Goal: Task Accomplishment & Management: Use online tool/utility

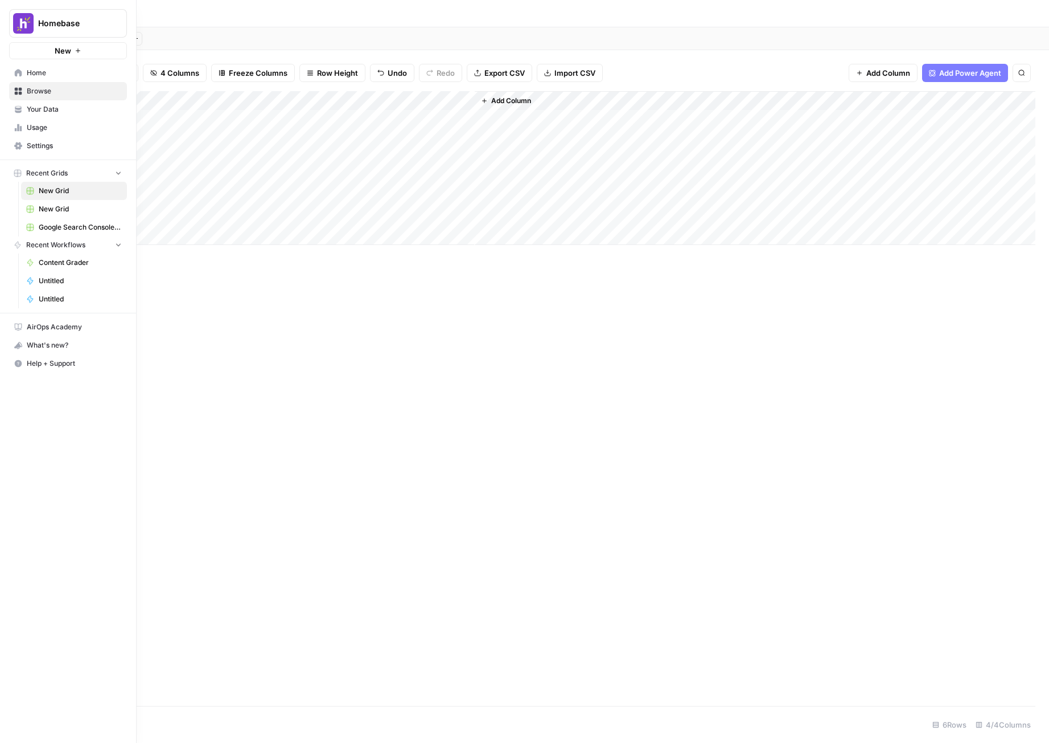
click at [30, 76] on span "Home" at bounding box center [74, 73] width 95 height 10
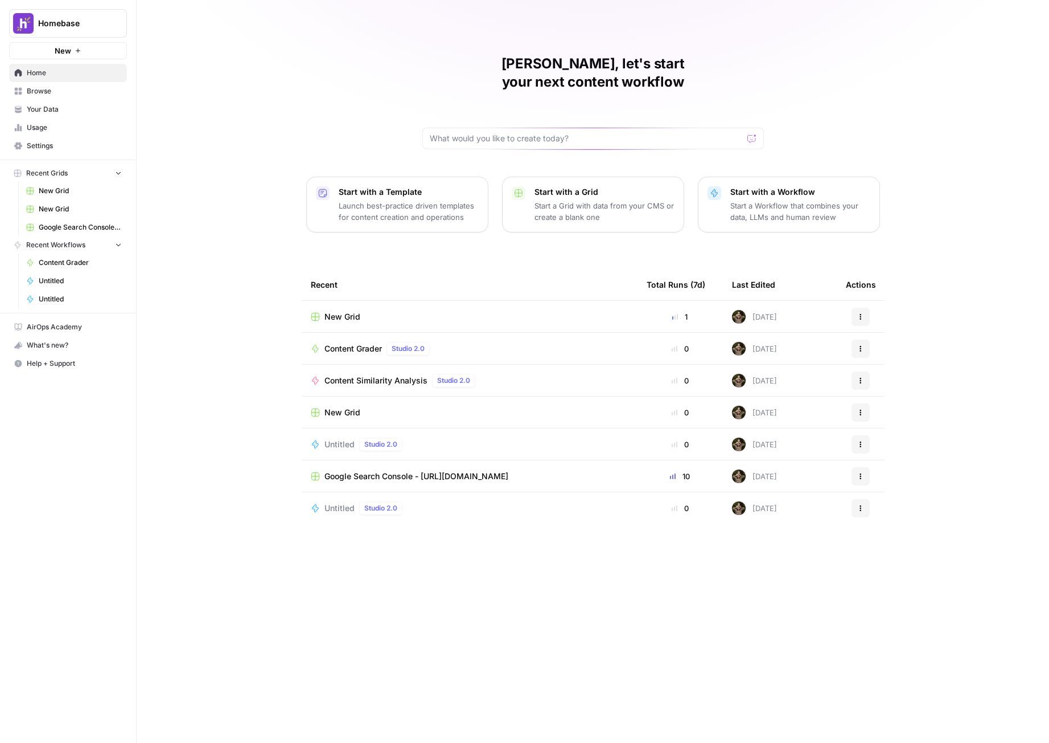
click at [385, 311] on div "New Grid" at bounding box center [470, 316] width 318 height 11
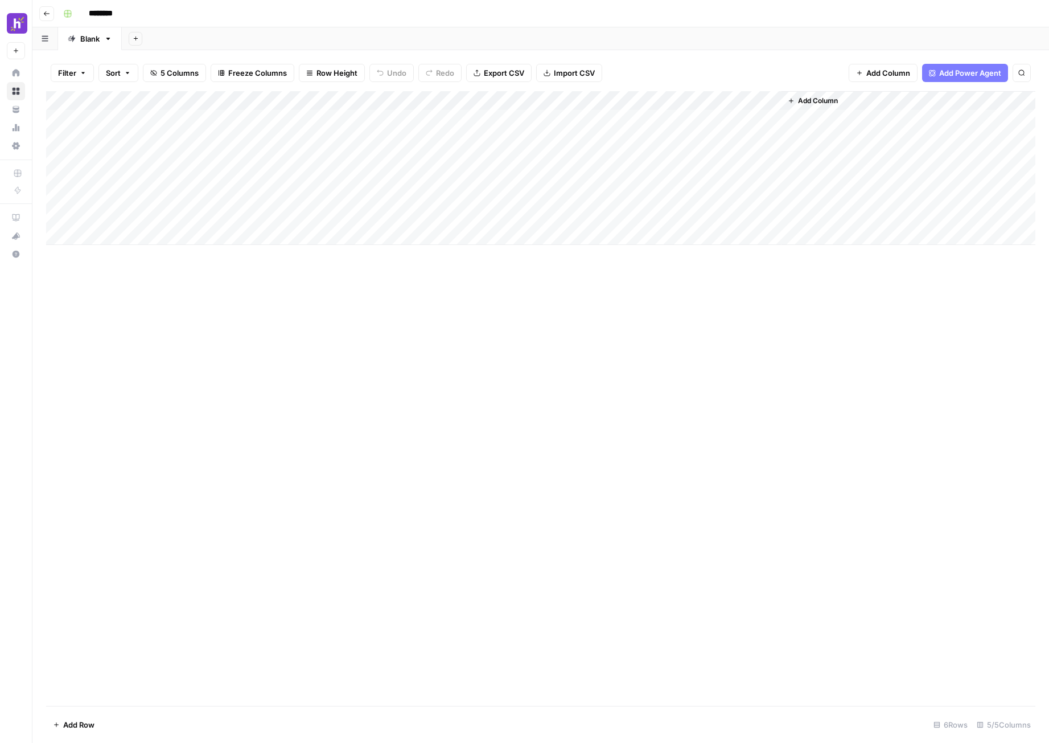
click at [247, 101] on div "Add Column" at bounding box center [541, 168] width 990 height 154
click at [242, 213] on span "Edit Workflow" at bounding box center [239, 212] width 100 height 11
click at [259, 122] on div "Add Column" at bounding box center [541, 168] width 990 height 154
click at [249, 104] on div "Add Column" at bounding box center [541, 168] width 990 height 154
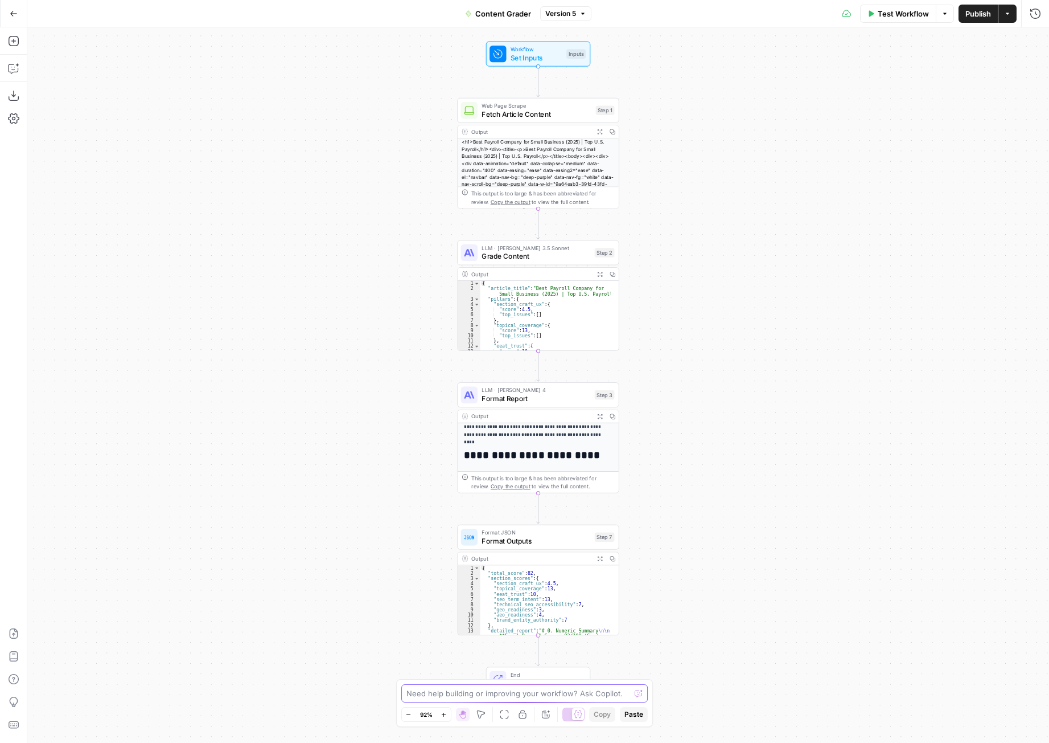
click at [499, 697] on textarea at bounding box center [519, 692] width 224 height 11
type textarea "U"
type textarea "I want the section scores to be their own output not all lumped into one another"
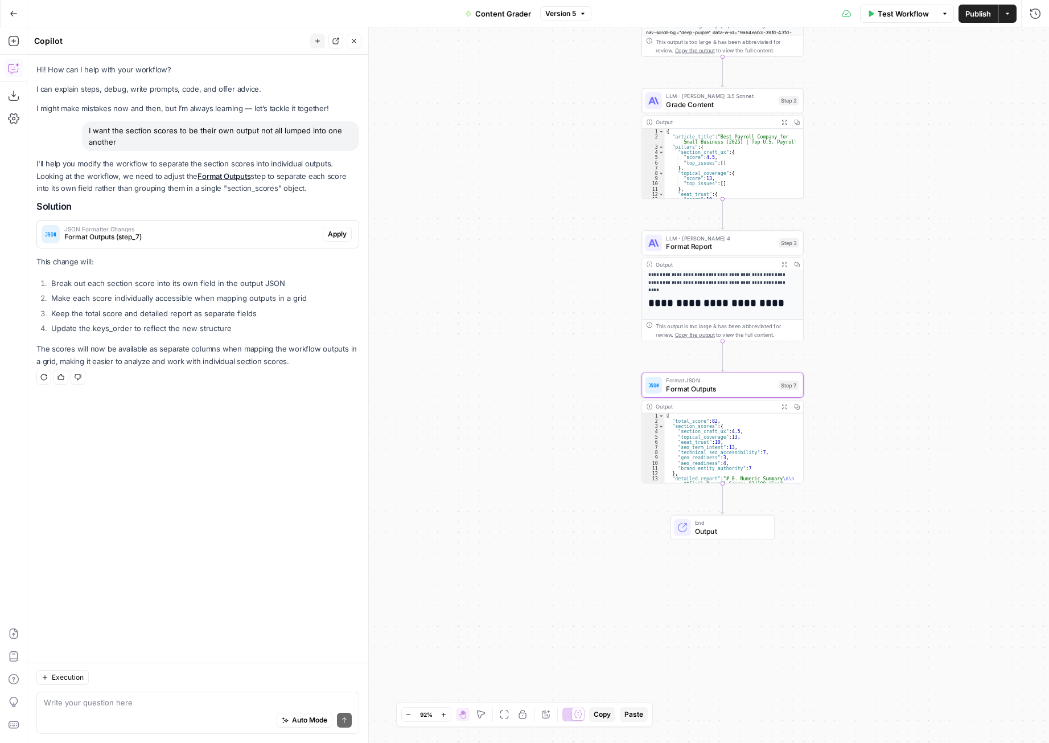
click at [331, 233] on span "Apply" at bounding box center [337, 234] width 19 height 10
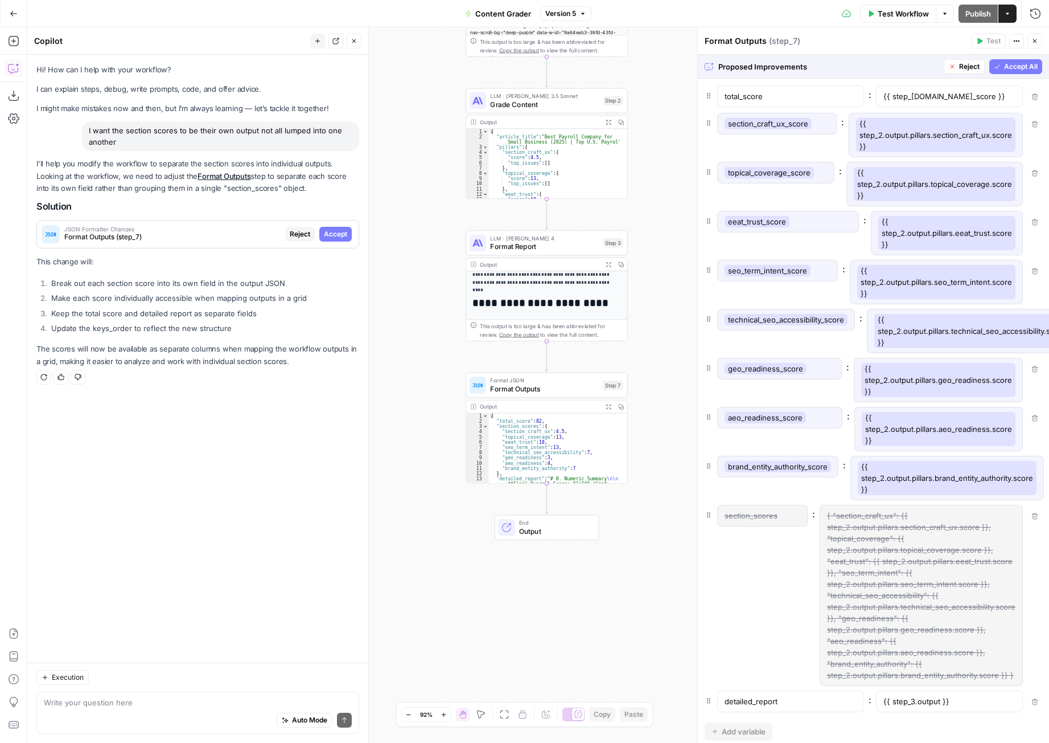
click at [1024, 68] on span "Accept All" at bounding box center [1022, 67] width 34 height 10
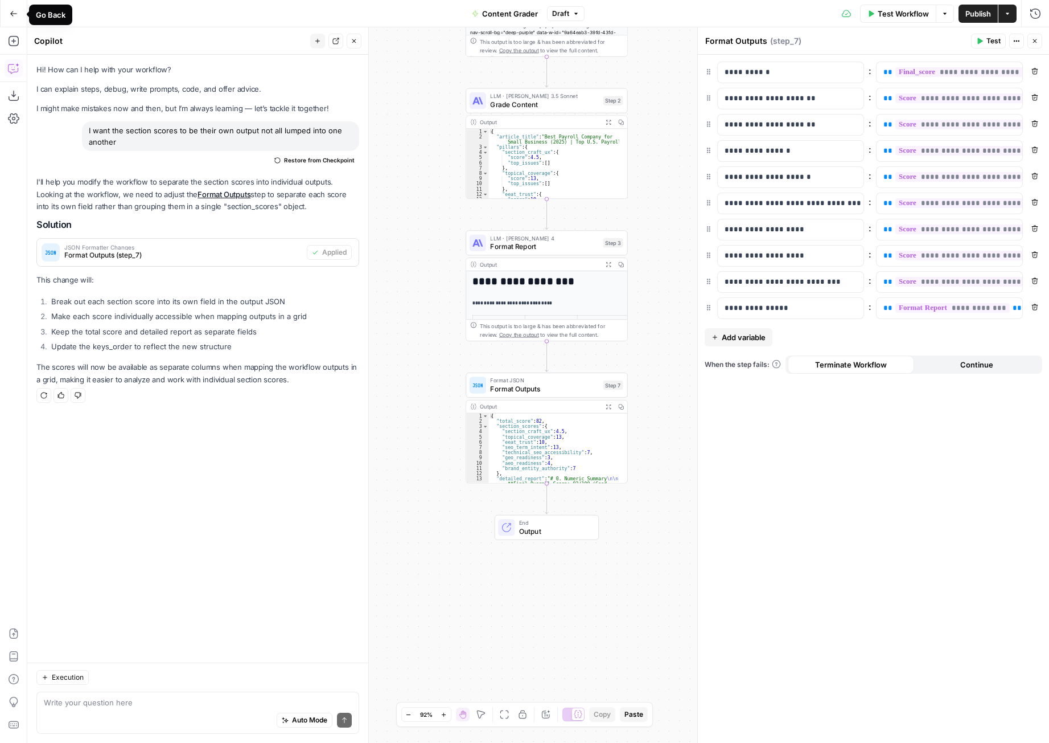
click at [17, 20] on button "Go Back" at bounding box center [13, 13] width 21 height 21
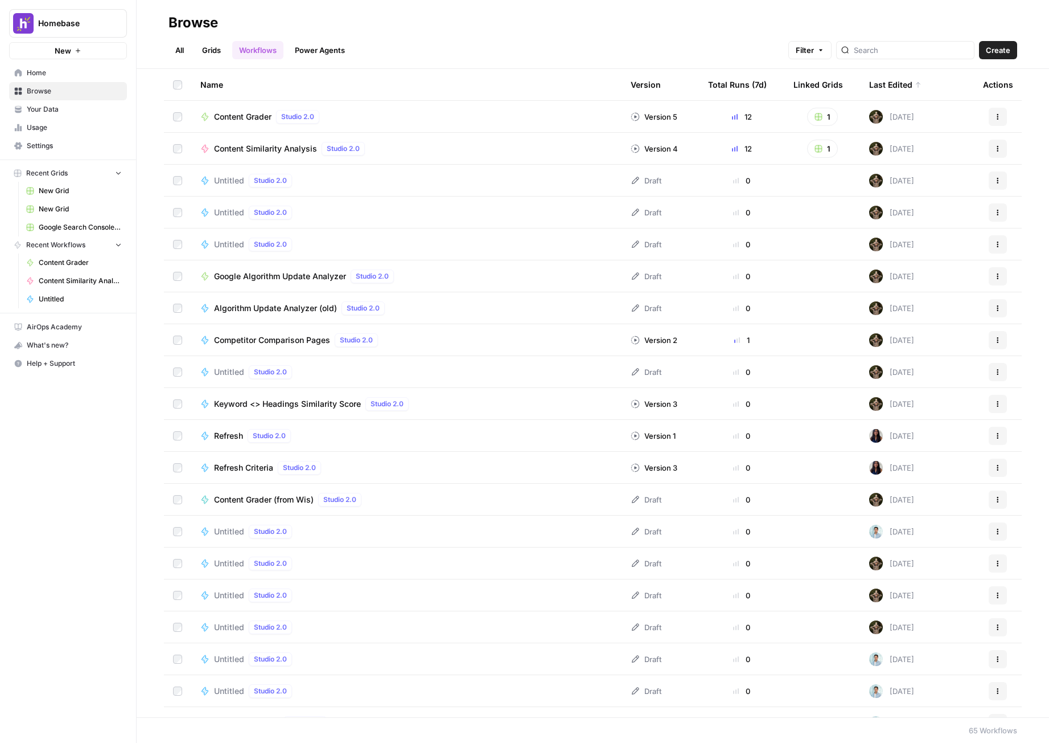
click at [67, 140] on link "Settings" at bounding box center [68, 146] width 118 height 18
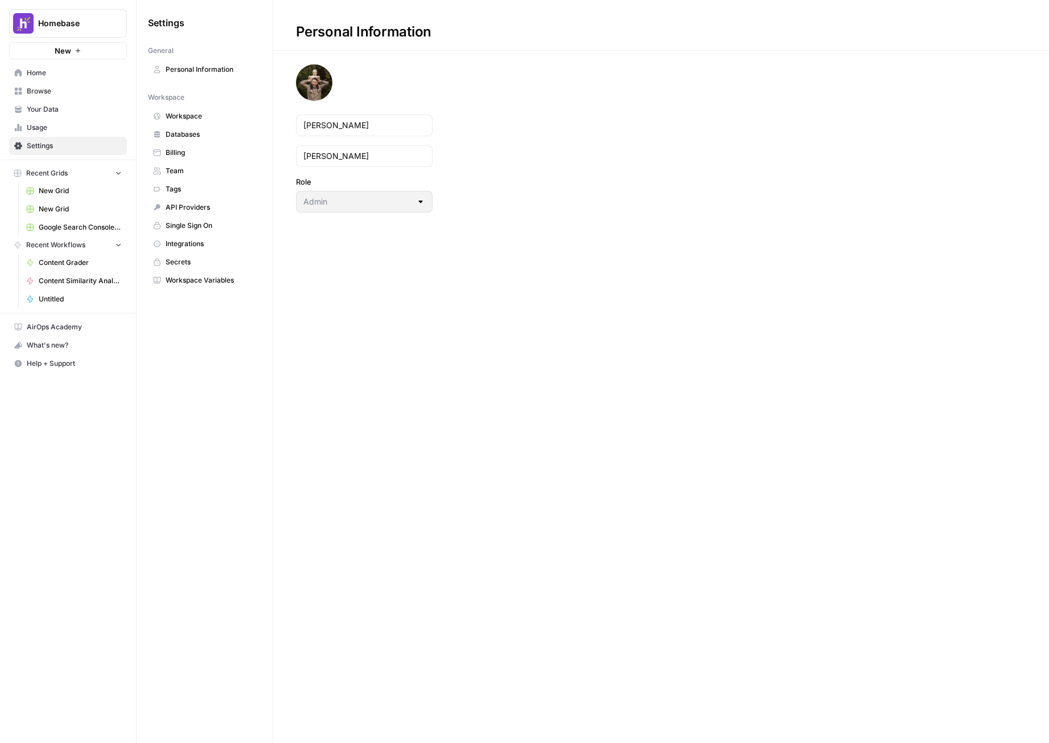
click at [200, 248] on span "Integrations" at bounding box center [211, 244] width 91 height 10
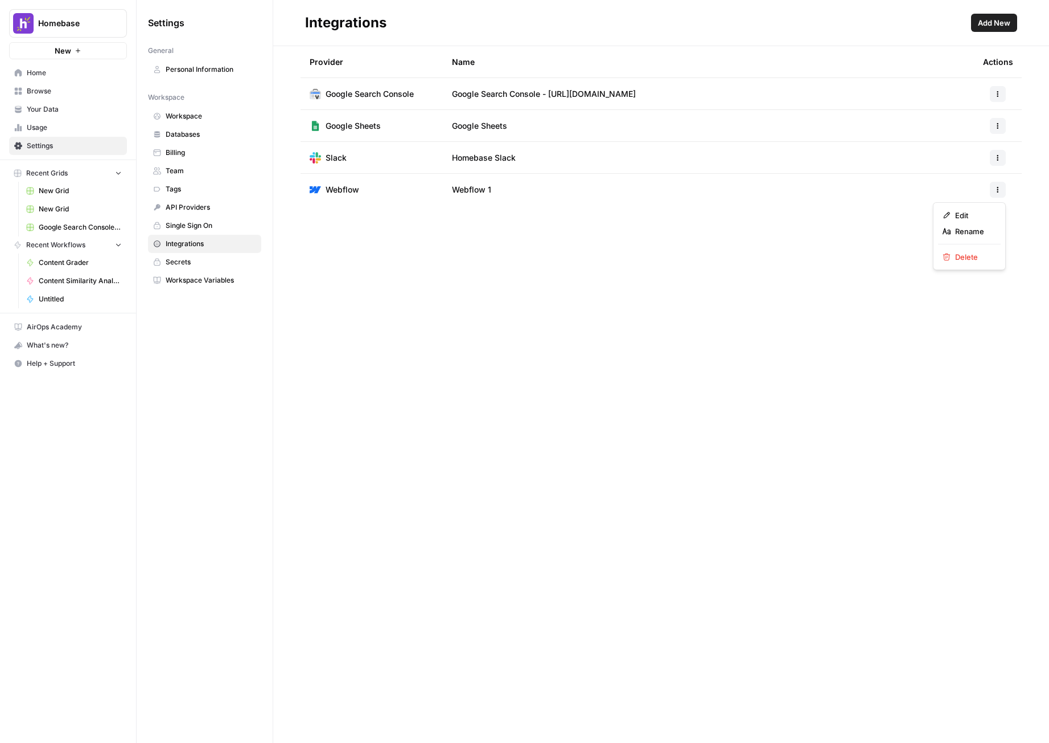
click at [998, 188] on icon "button" at bounding box center [999, 188] width 2 height 2
click span "Edit"
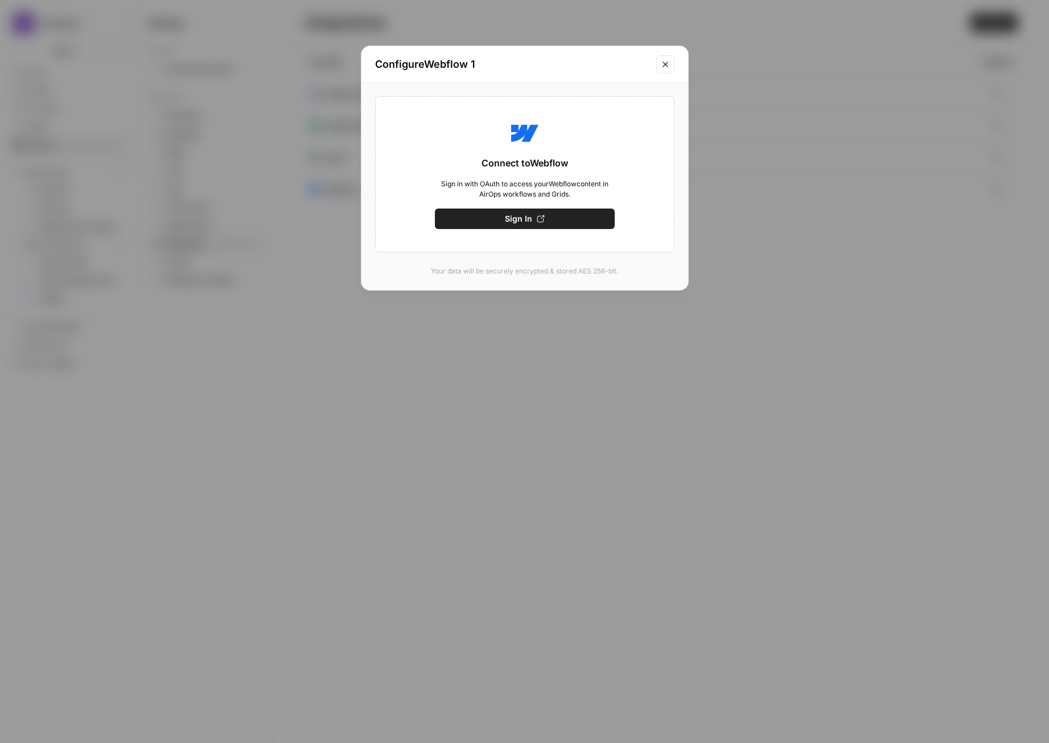
click button "Sign In"
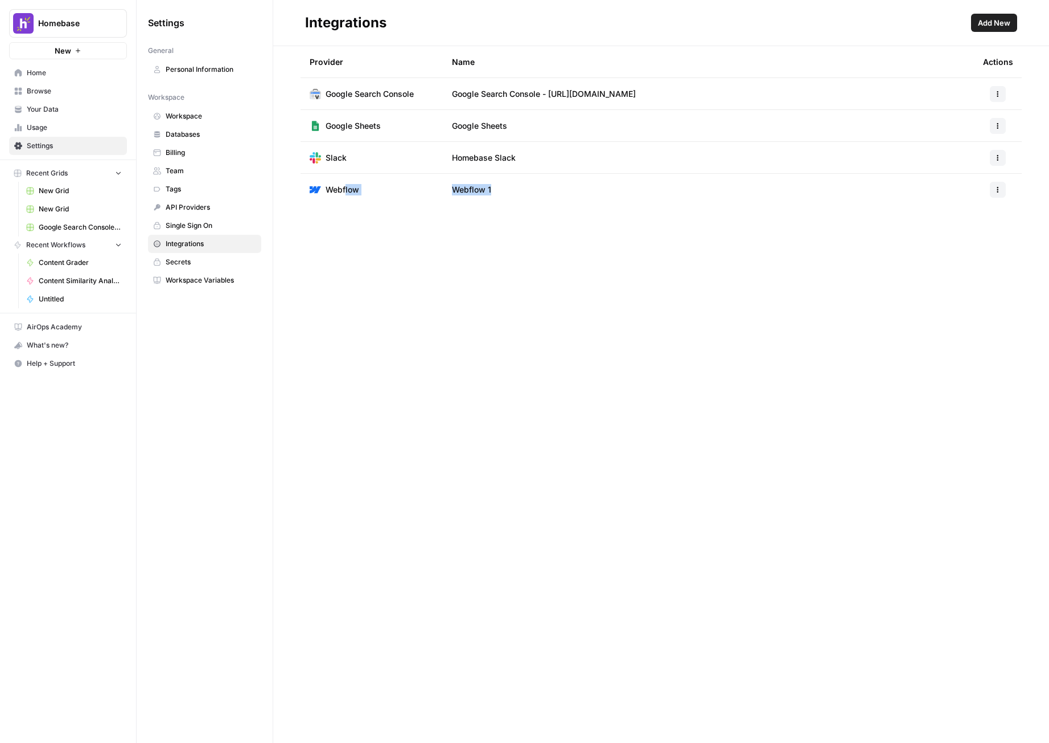
drag, startPoint x: 419, startPoint y: 193, endPoint x: 370, endPoint y: 194, distance: 49.6
click at [347, 203] on tr "Webflow Webflow 1" at bounding box center [661, 190] width 721 height 32
click at [393, 190] on td "Webflow" at bounding box center [372, 190] width 142 height 32
click at [512, 197] on td "Webflow 1" at bounding box center [708, 190] width 531 height 32
click at [481, 192] on span "Webflow 1" at bounding box center [471, 189] width 39 height 11
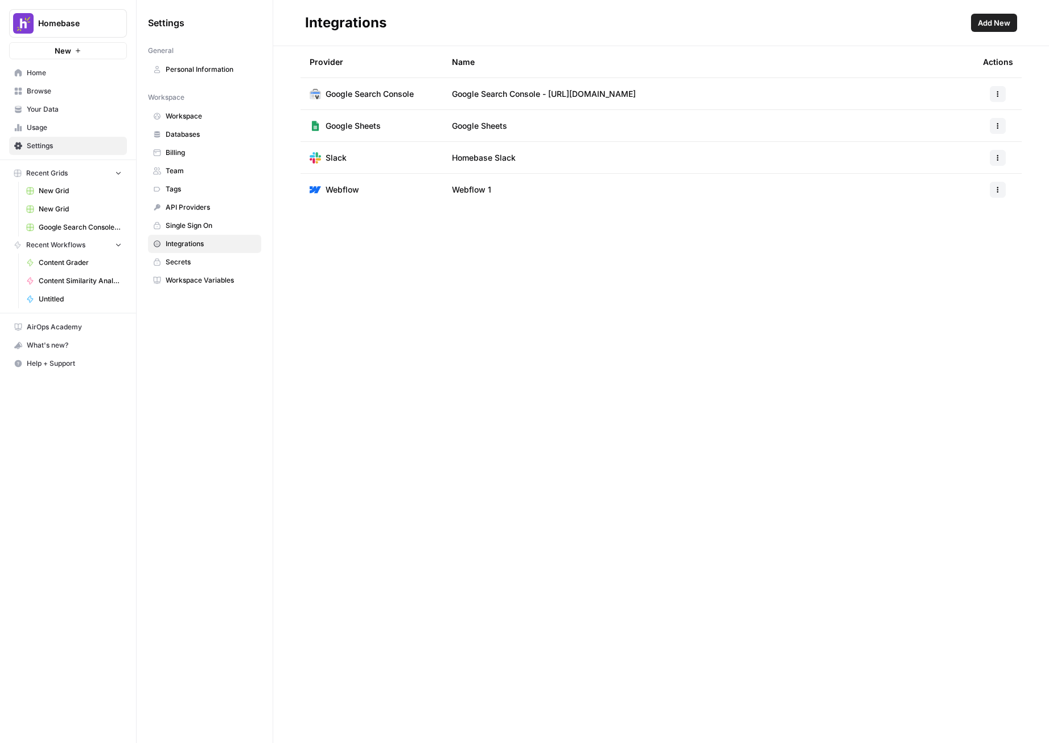
click at [80, 55] on button "New" at bounding box center [68, 50] width 118 height 17
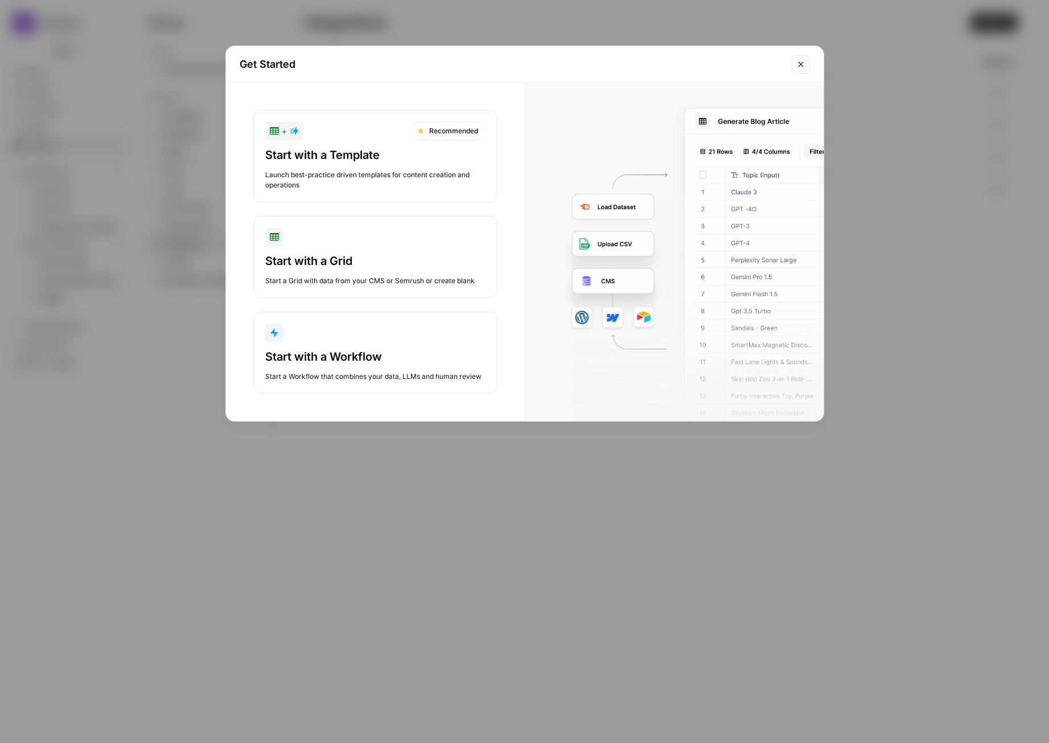
drag, startPoint x: 377, startPoint y: 247, endPoint x: 376, endPoint y: 254, distance: 7.4
click at [376, 254] on button "Start with a Grid Start a Grid with data from your CMS or Semrush or create bla…" at bounding box center [375, 257] width 244 height 82
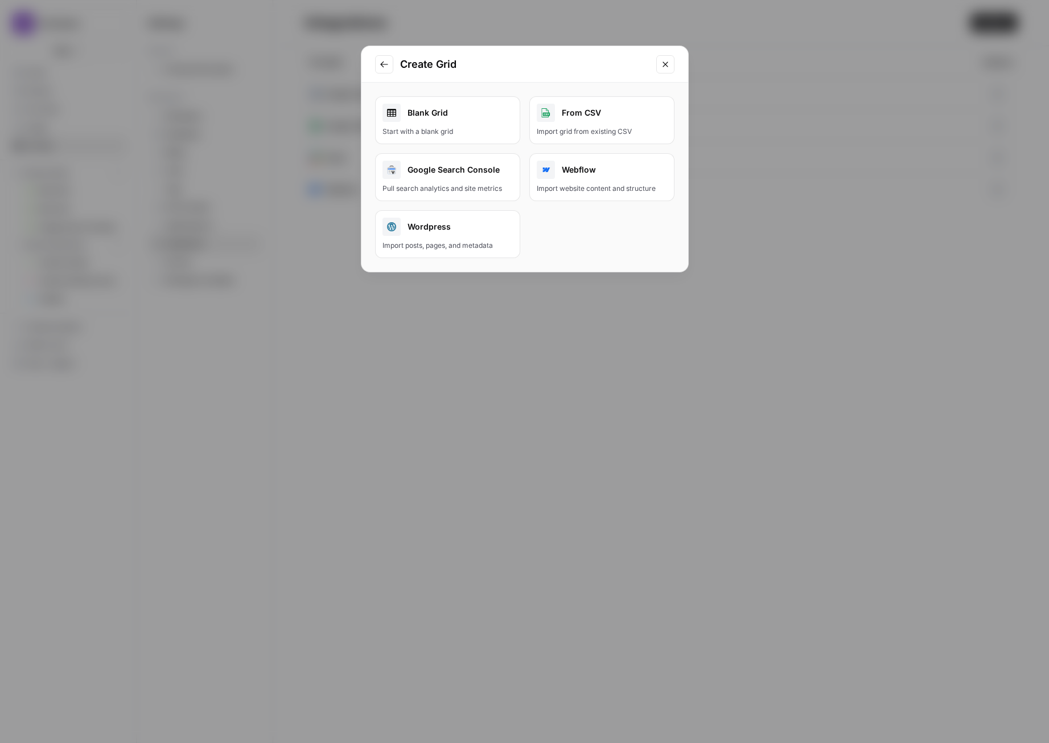
click at [571, 178] on div "Webflow" at bounding box center [602, 170] width 130 height 18
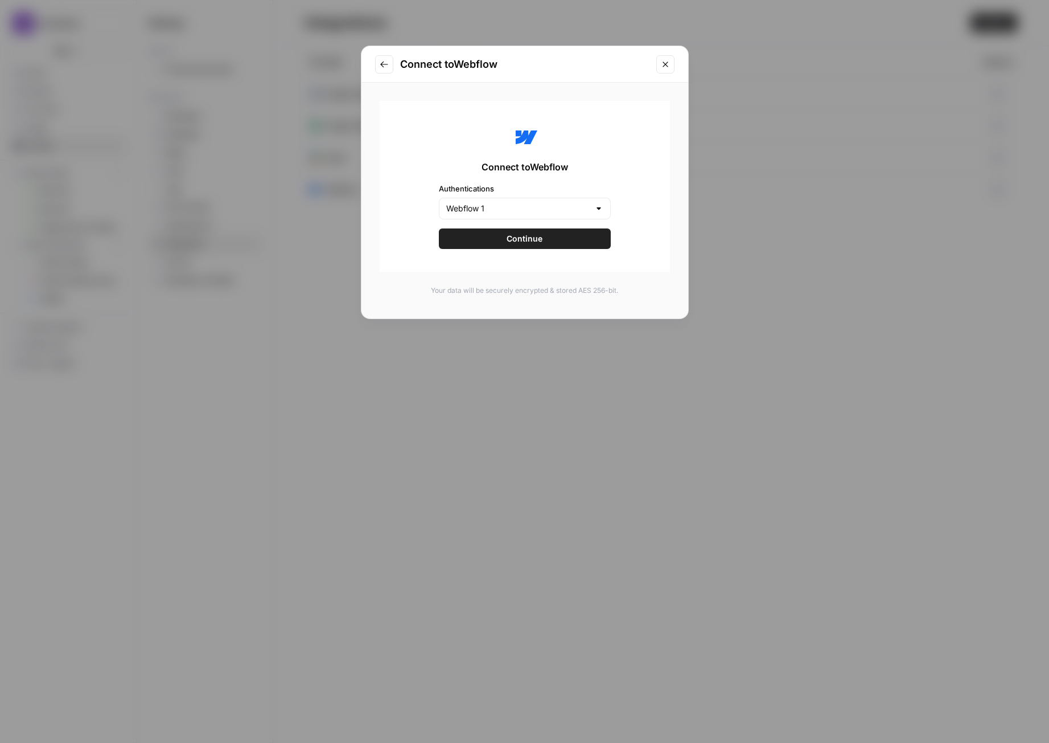
click at [528, 235] on span "Continue" at bounding box center [525, 238] width 36 height 11
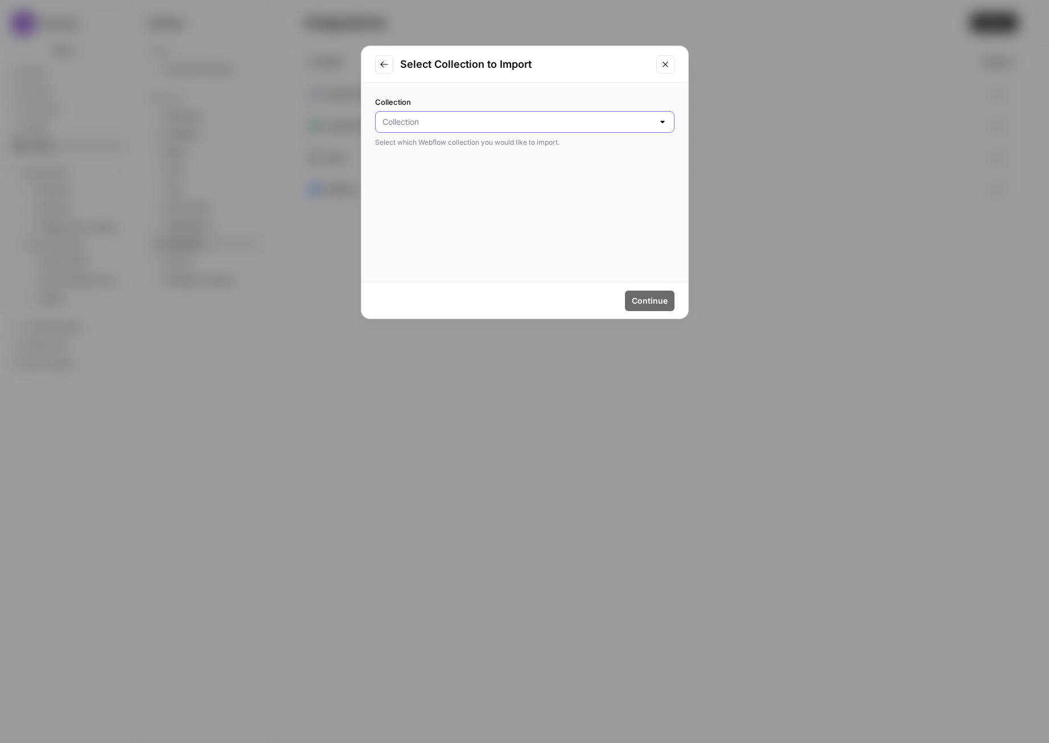
click at [466, 124] on input "Collection" at bounding box center [518, 121] width 271 height 11
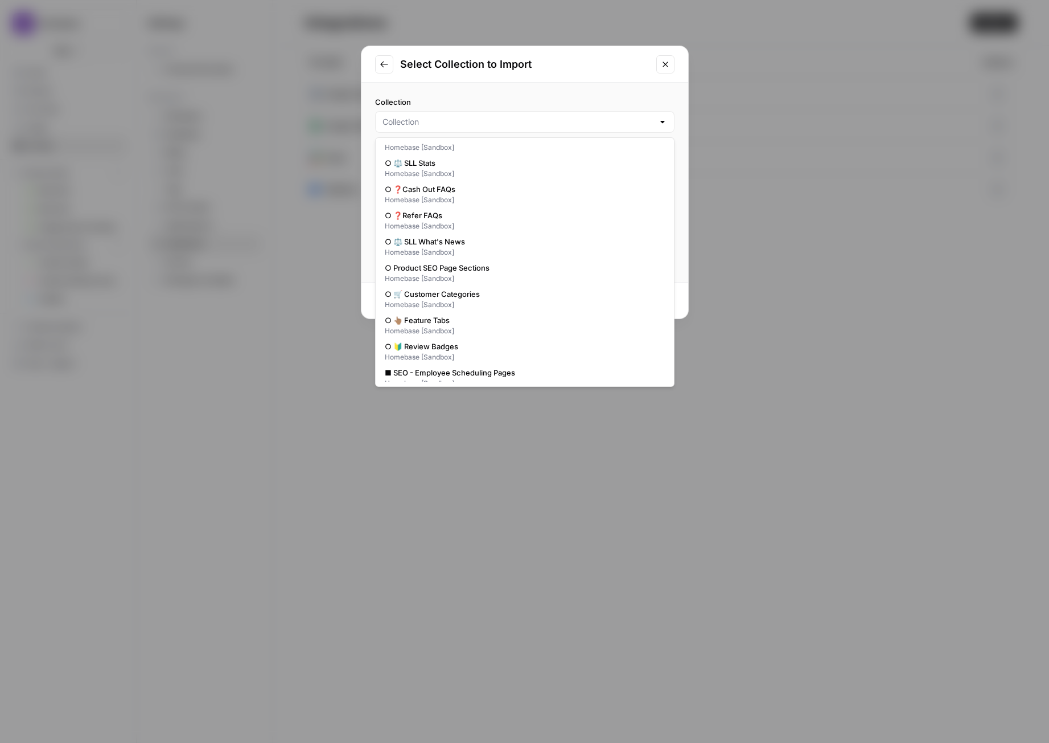
scroll to position [730, 0]
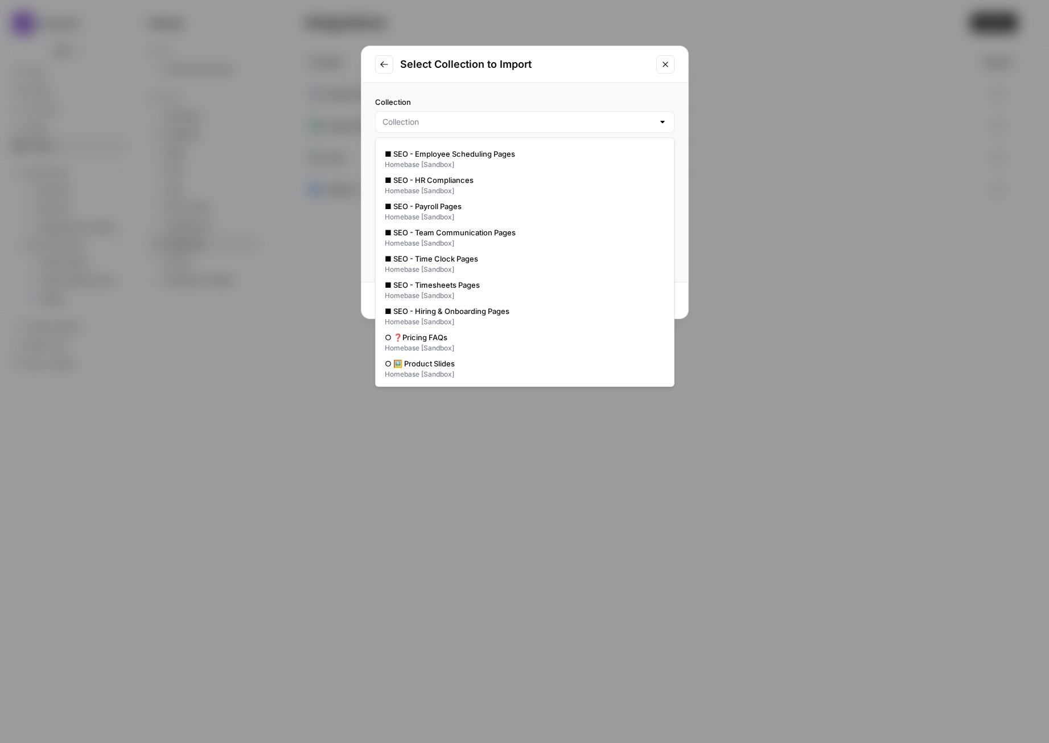
click at [388, 75] on div "Select Collection to Import" at bounding box center [525, 64] width 327 height 36
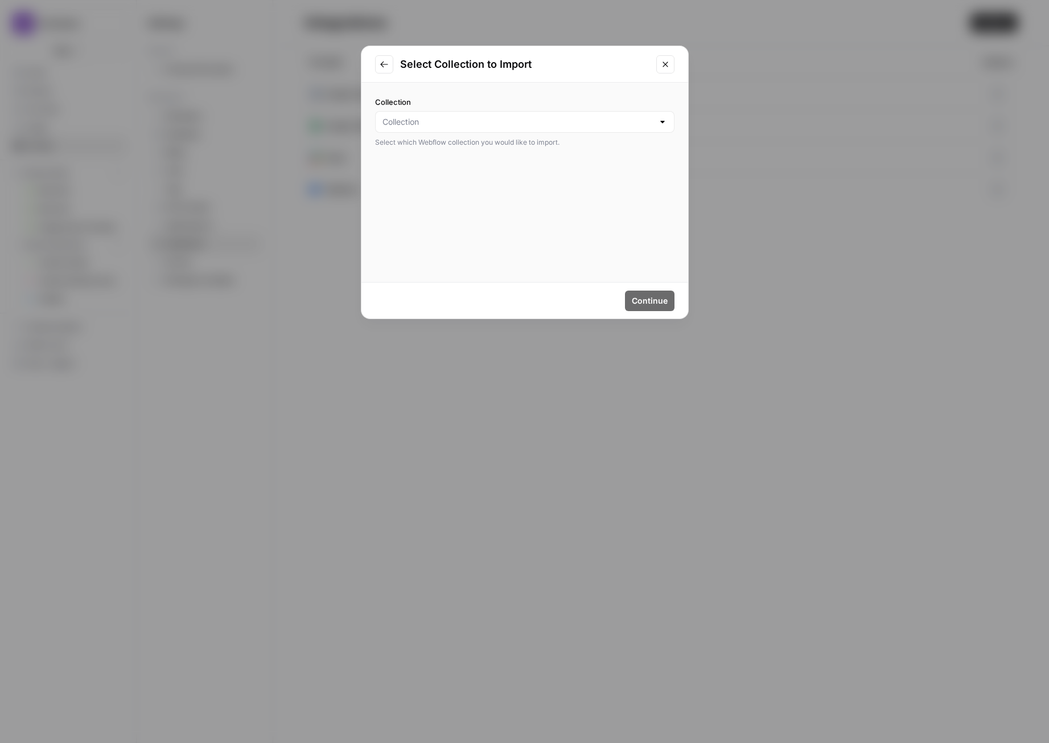
click at [387, 70] on button "Go to previous step" at bounding box center [384, 64] width 18 height 18
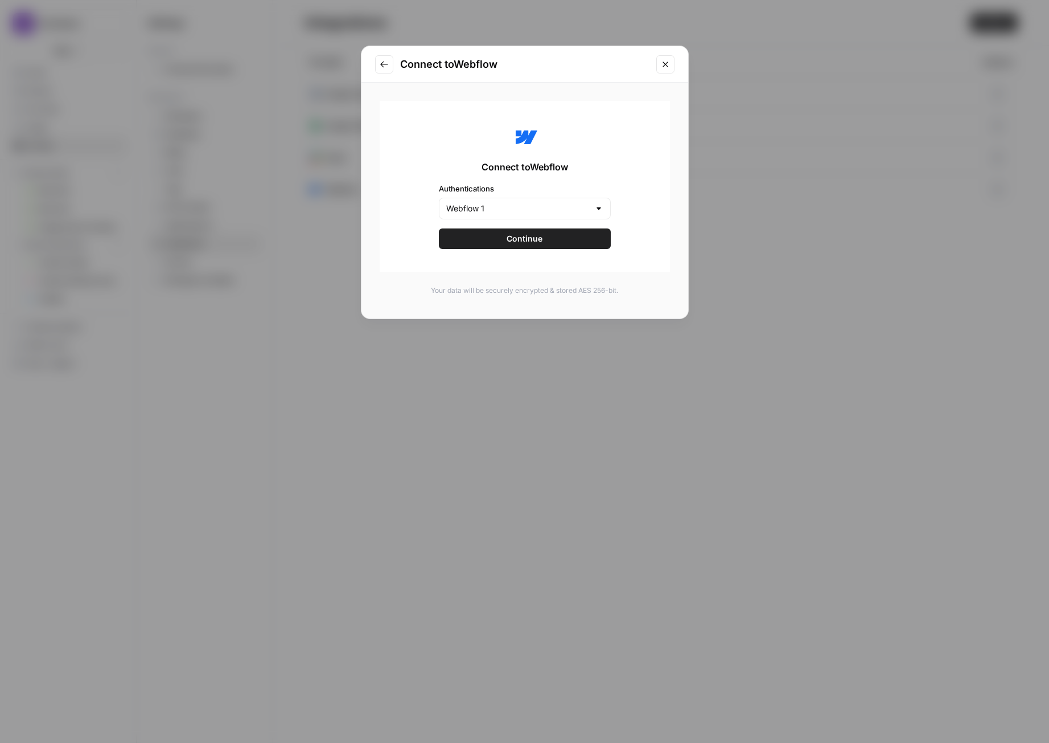
click at [661, 67] on icon "Close modal" at bounding box center [665, 64] width 9 height 9
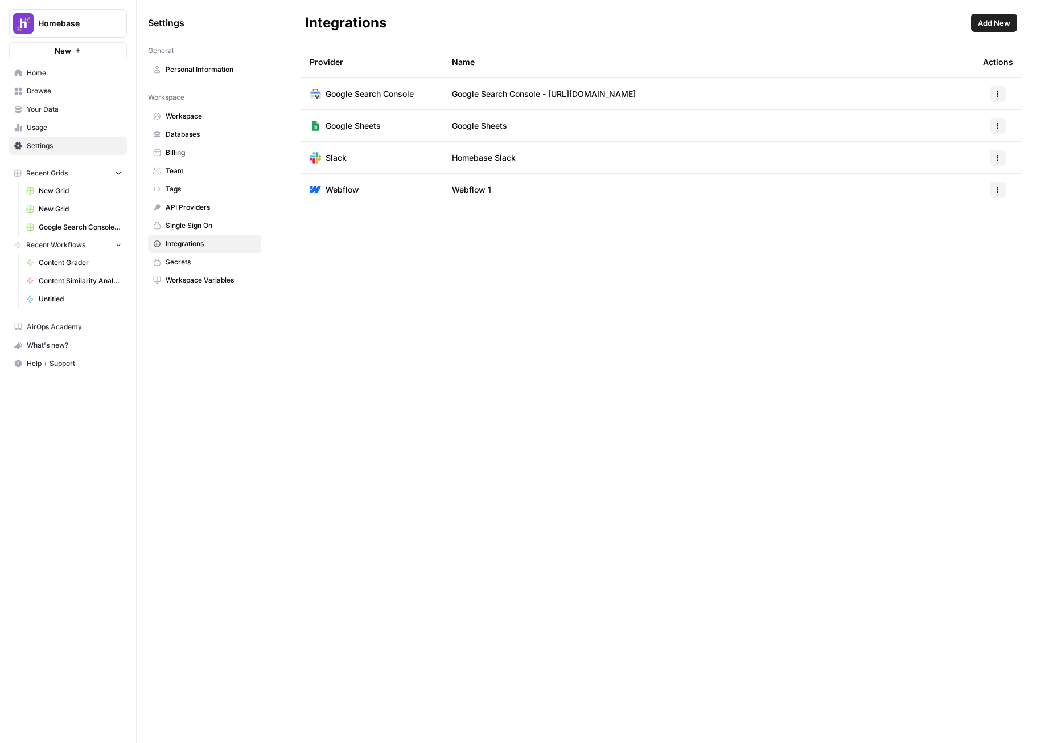
click at [79, 92] on span "Browse" at bounding box center [74, 91] width 95 height 10
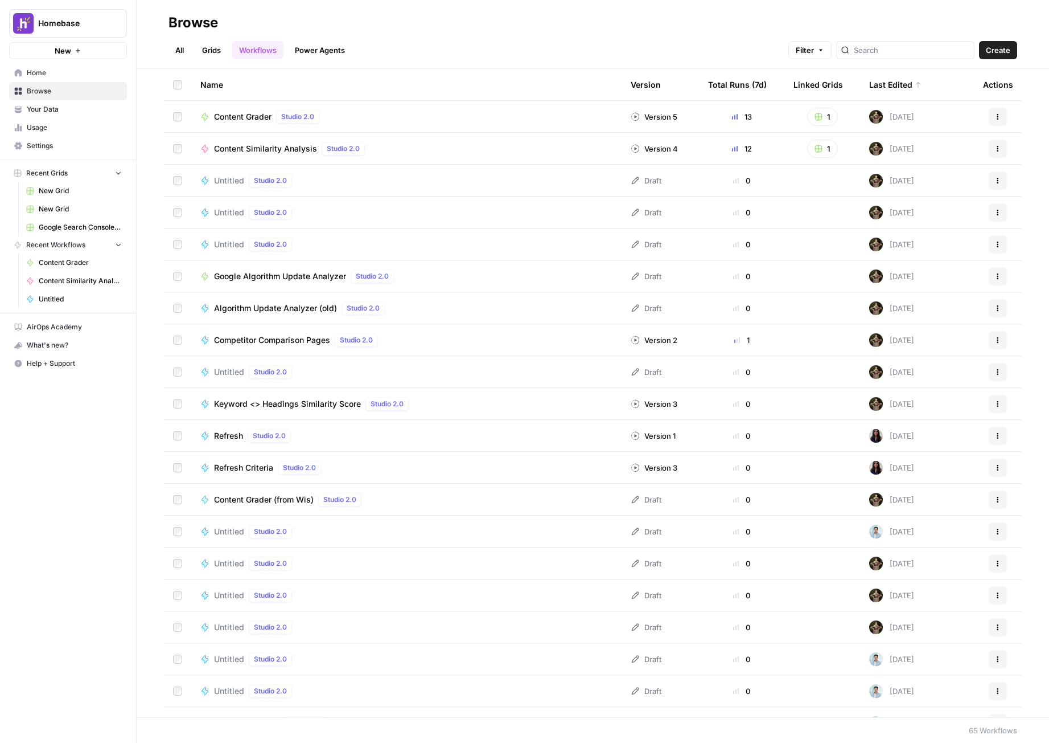
click at [376, 118] on div "Content Grader Studio 2.0" at bounding box center [406, 117] width 412 height 14
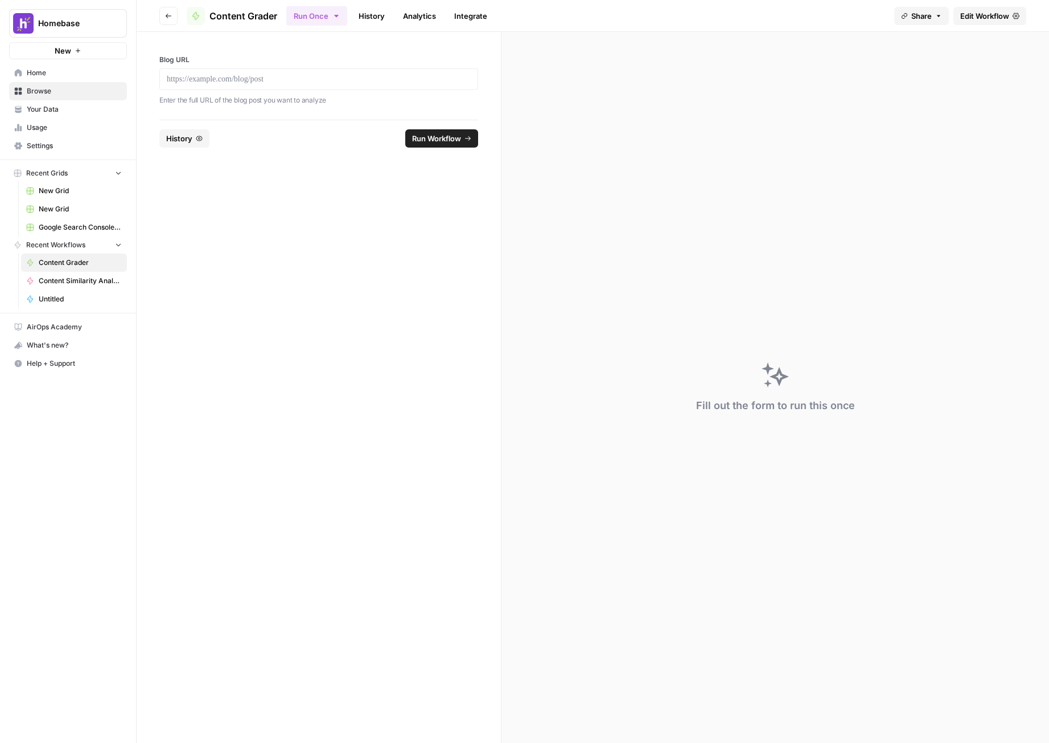
click at [985, 14] on span "Edit Workflow" at bounding box center [985, 15] width 49 height 11
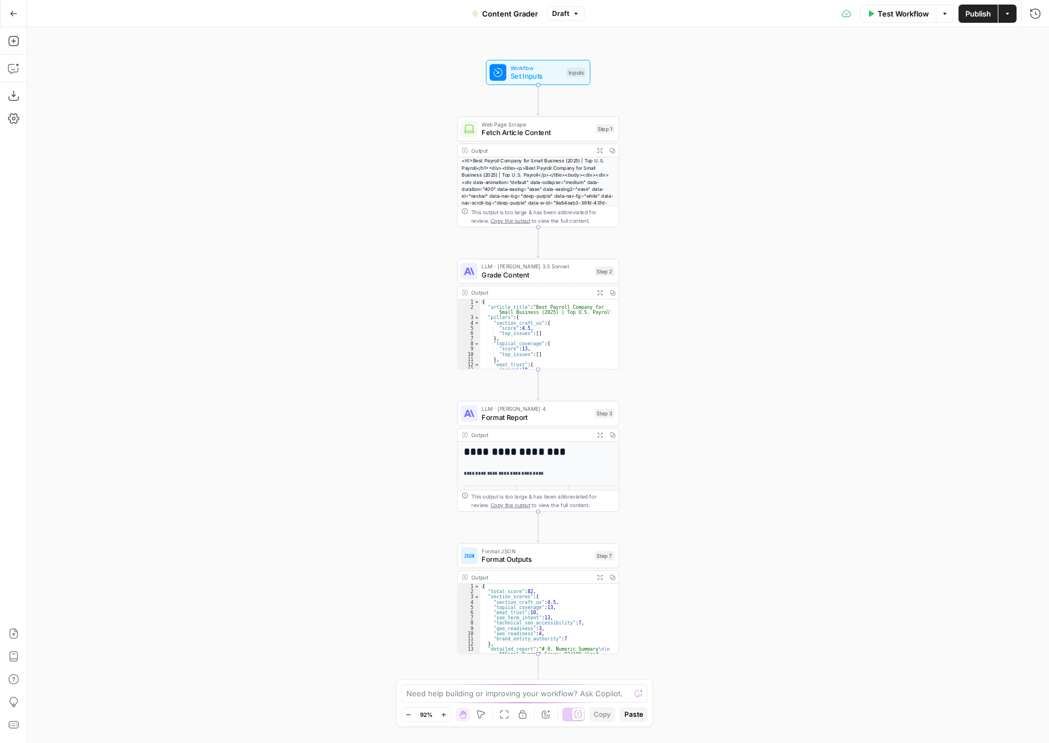
click at [899, 14] on span "Test Workflow" at bounding box center [903, 13] width 51 height 11
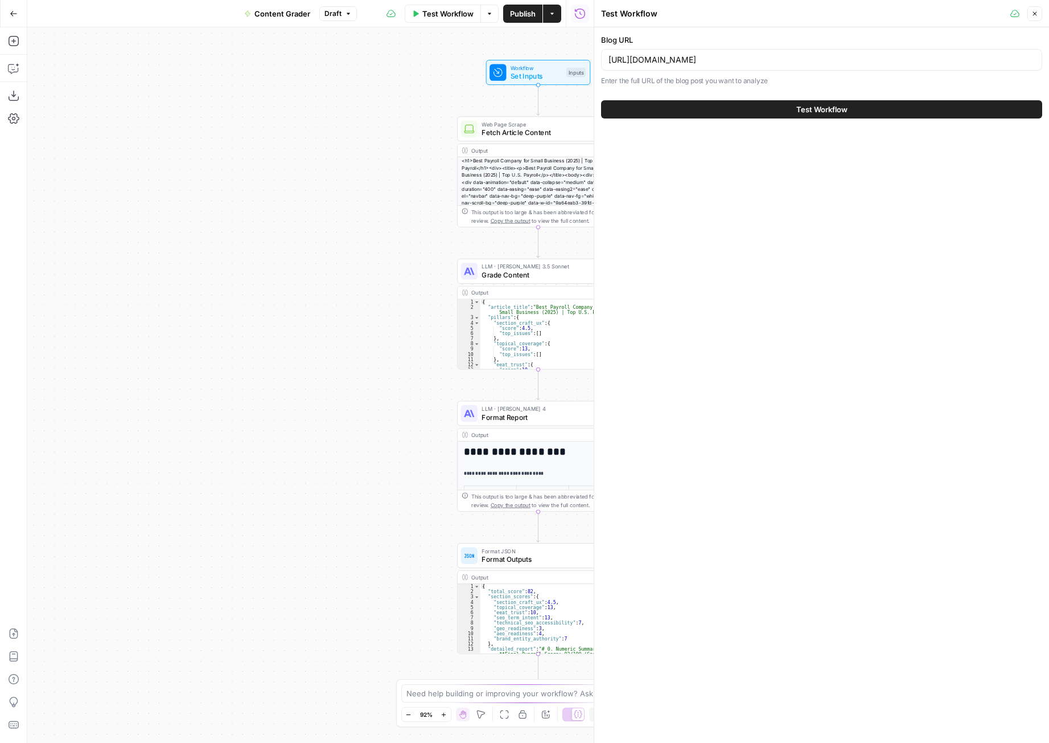
click at [880, 108] on button "Test Workflow" at bounding box center [821, 109] width 441 height 18
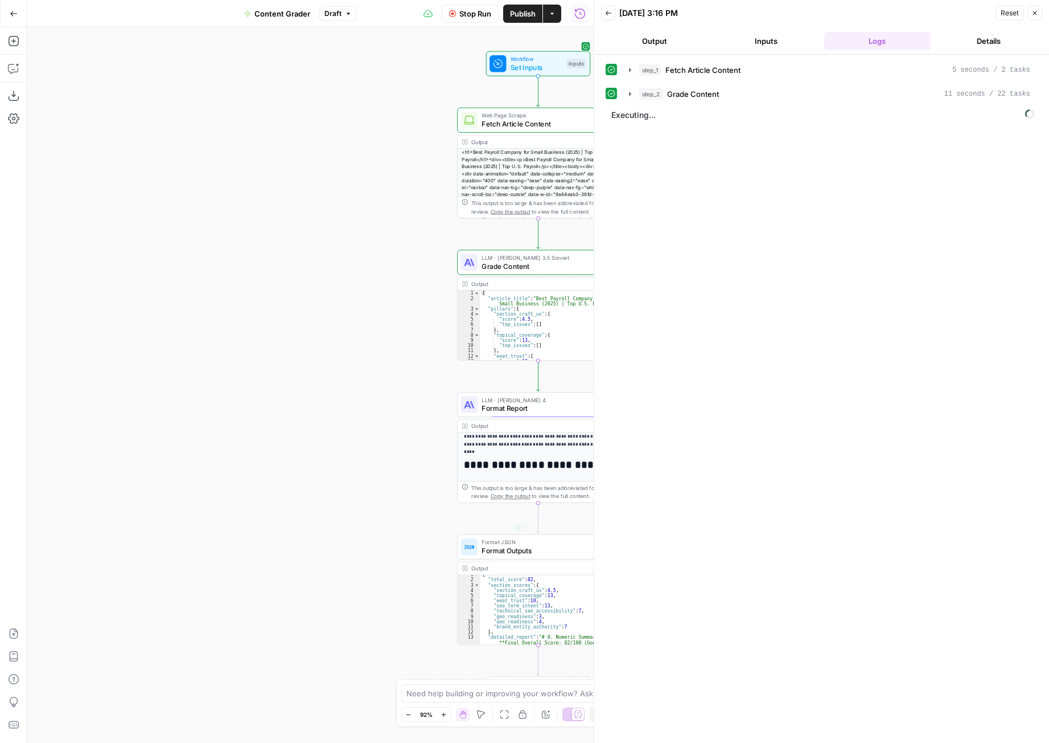
scroll to position [5, 0]
click at [1038, 14] on icon "button" at bounding box center [1035, 13] width 7 height 7
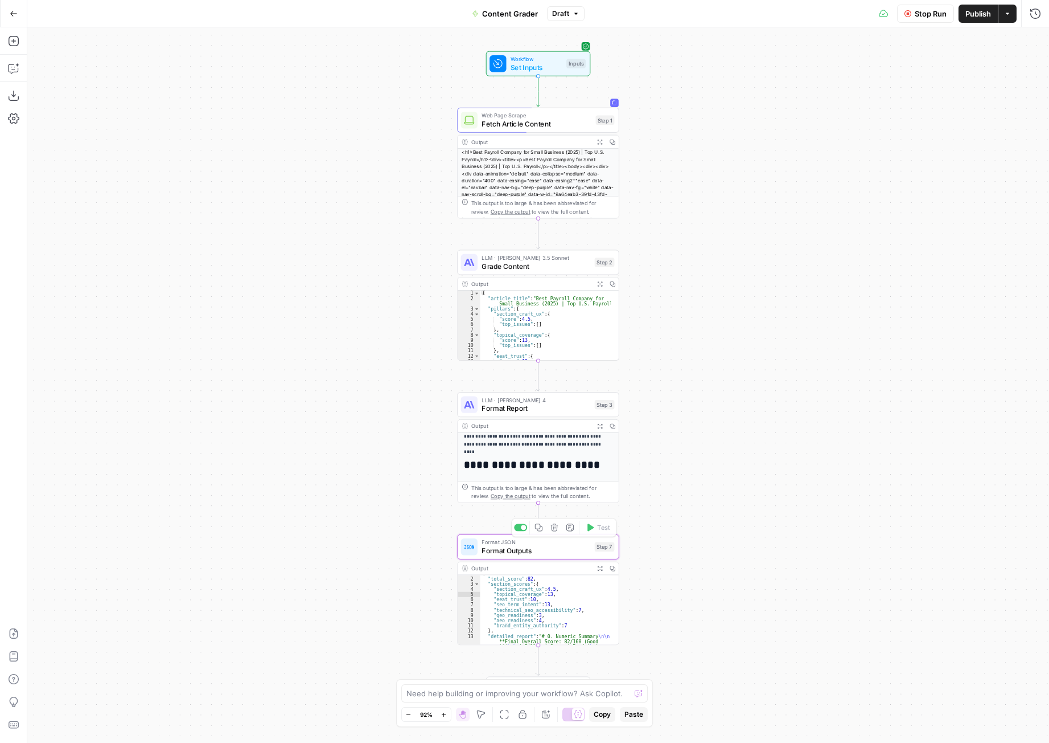
type textarea "**********"
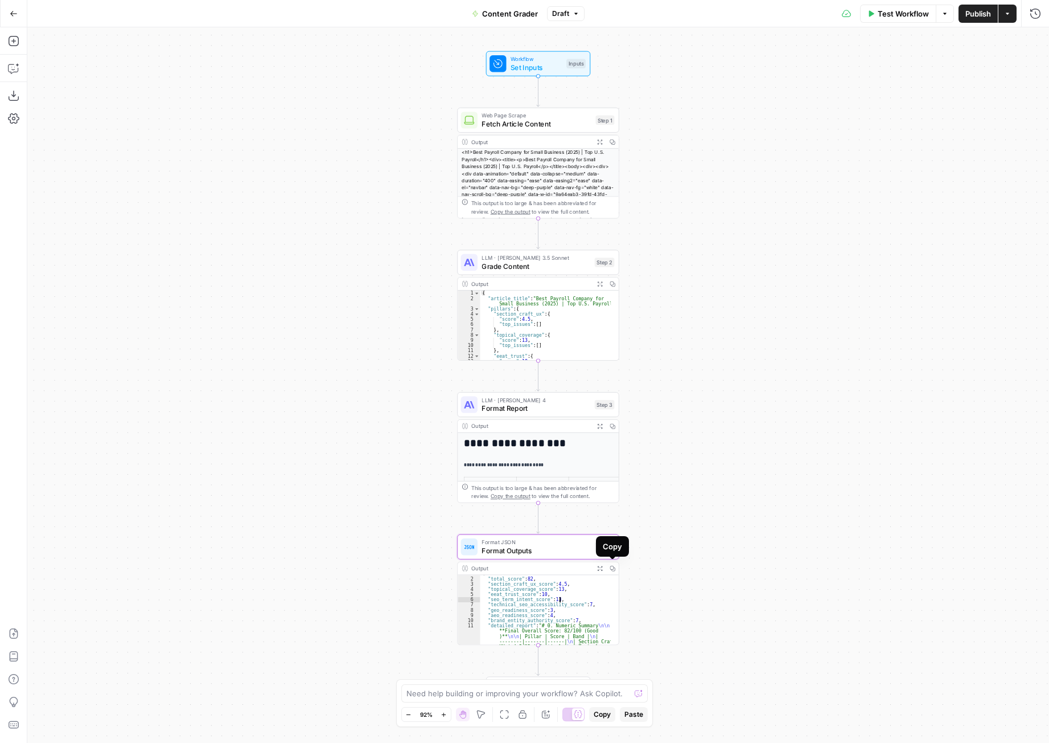
click at [600, 566] on icon "button" at bounding box center [600, 568] width 6 height 6
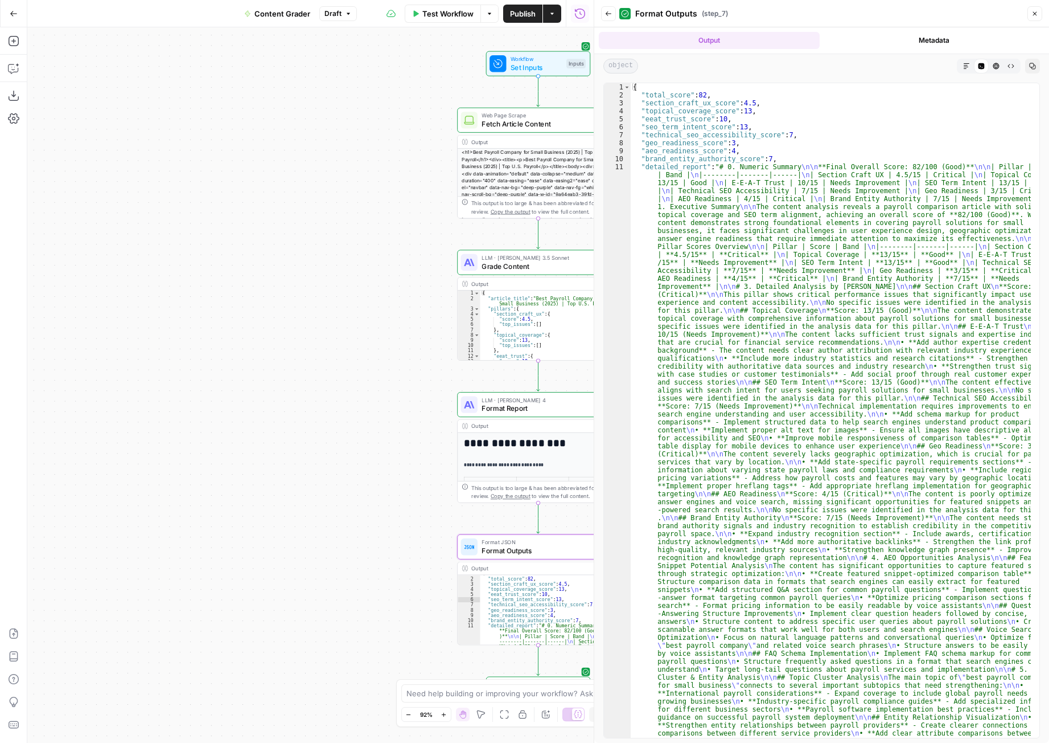
click at [1032, 22] on div "Back Format Outputs ( step_7 ) Close" at bounding box center [821, 14] width 441 height 18
click at [1035, 15] on icon "button" at bounding box center [1035, 13] width 7 height 7
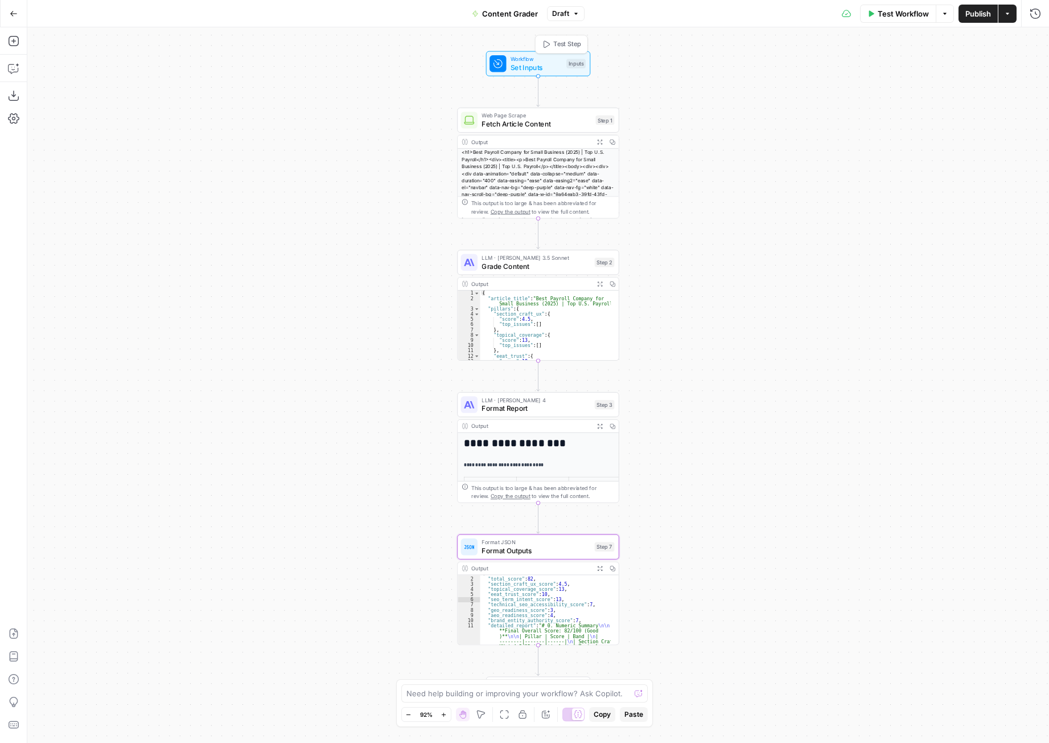
click at [548, 71] on span "Set Inputs" at bounding box center [537, 67] width 52 height 10
click at [546, 128] on span "Fetch Article Content" at bounding box center [537, 123] width 110 height 10
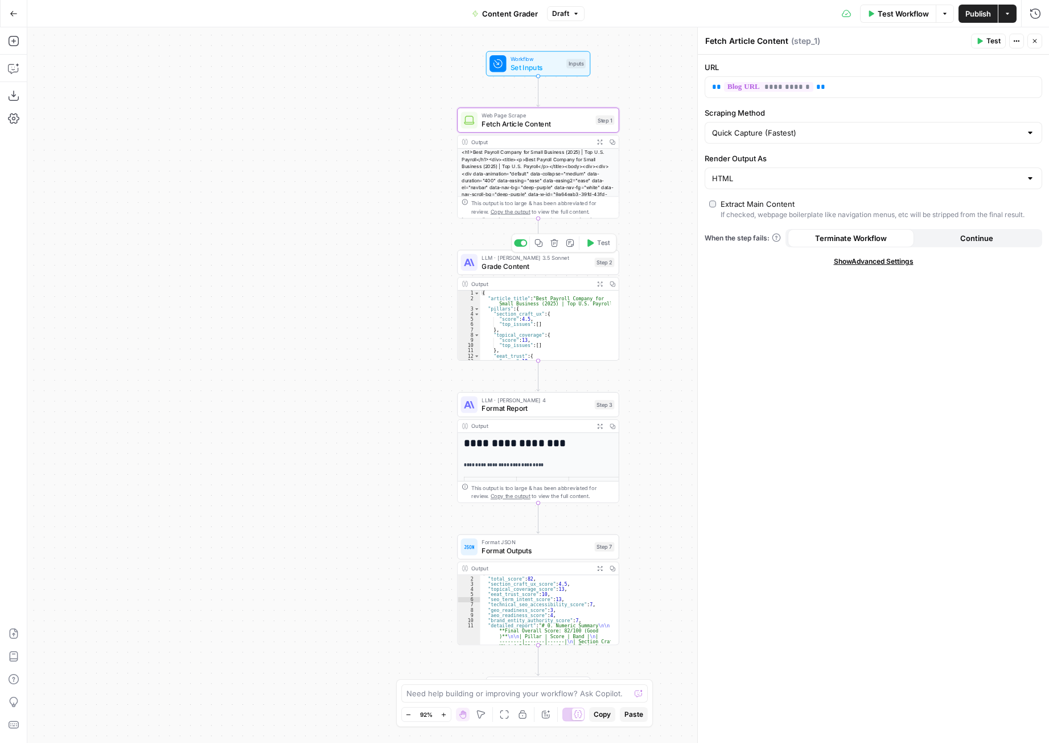
click at [556, 272] on div "LLM · Claude 3.5 Sonnet Grade Content Step 2 Copy step Delete step Add Note Test" at bounding box center [538, 261] width 162 height 25
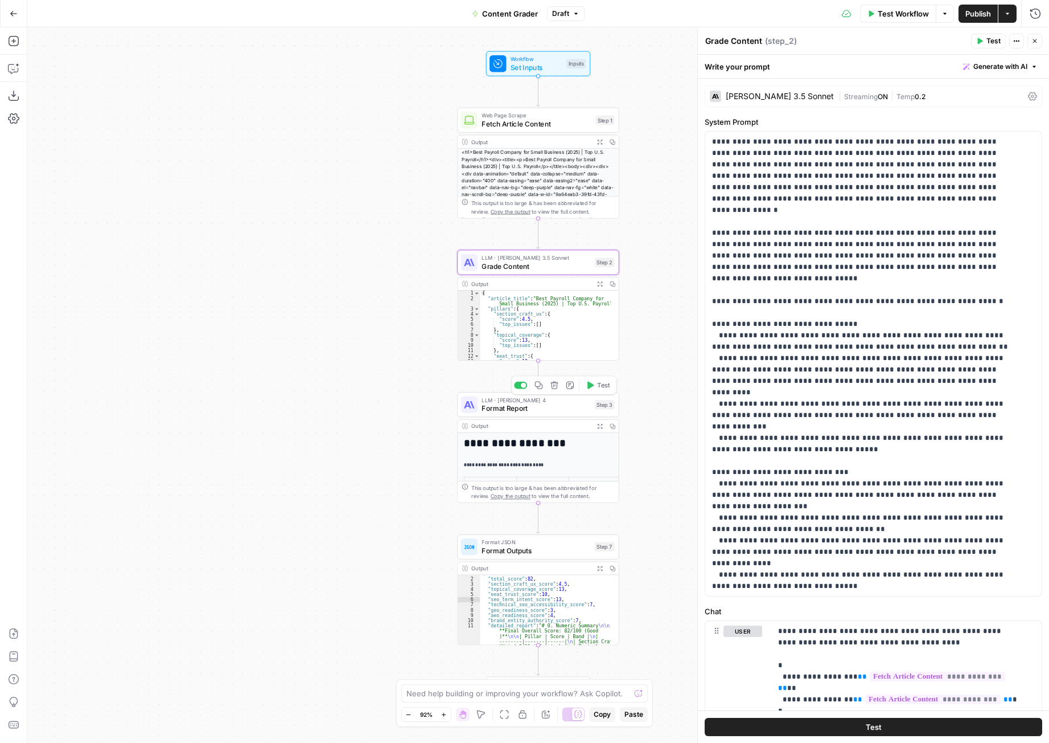
click at [543, 408] on span "Format Report" at bounding box center [536, 408] width 109 height 10
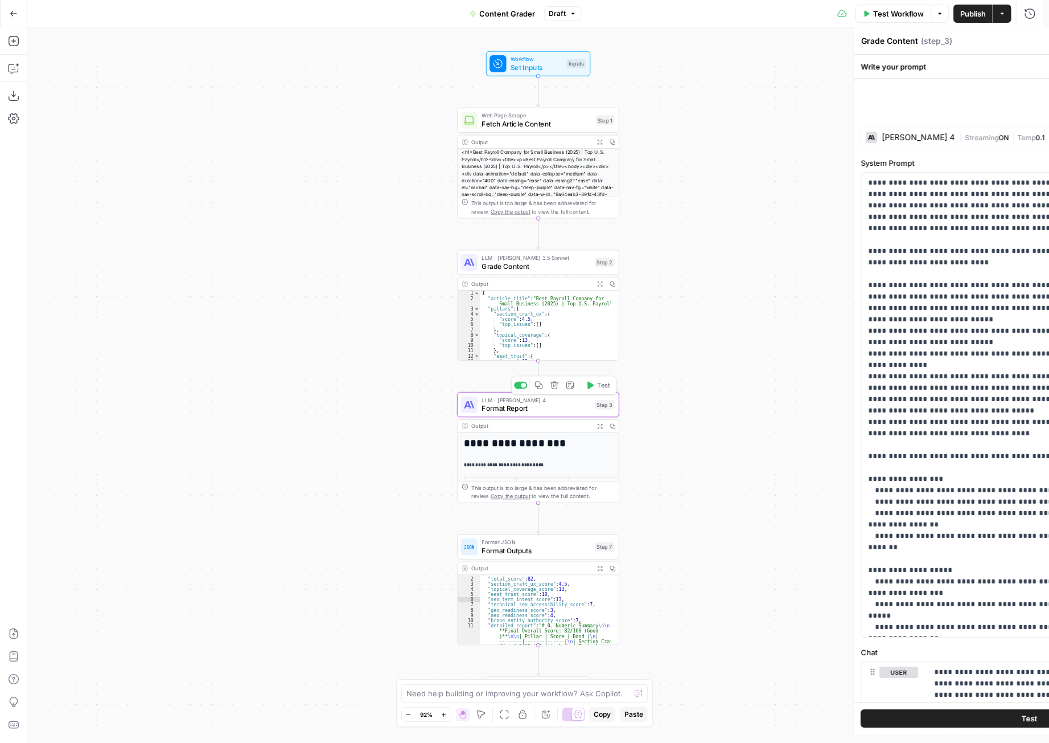
type textarea "Format Report"
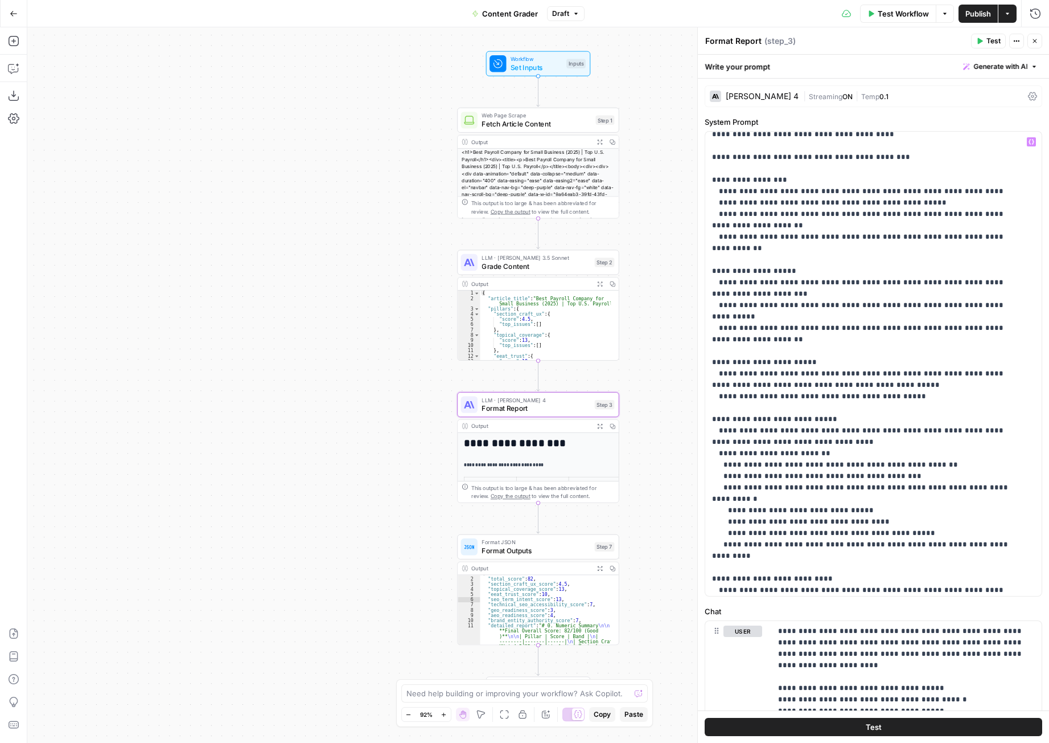
scroll to position [277, 0]
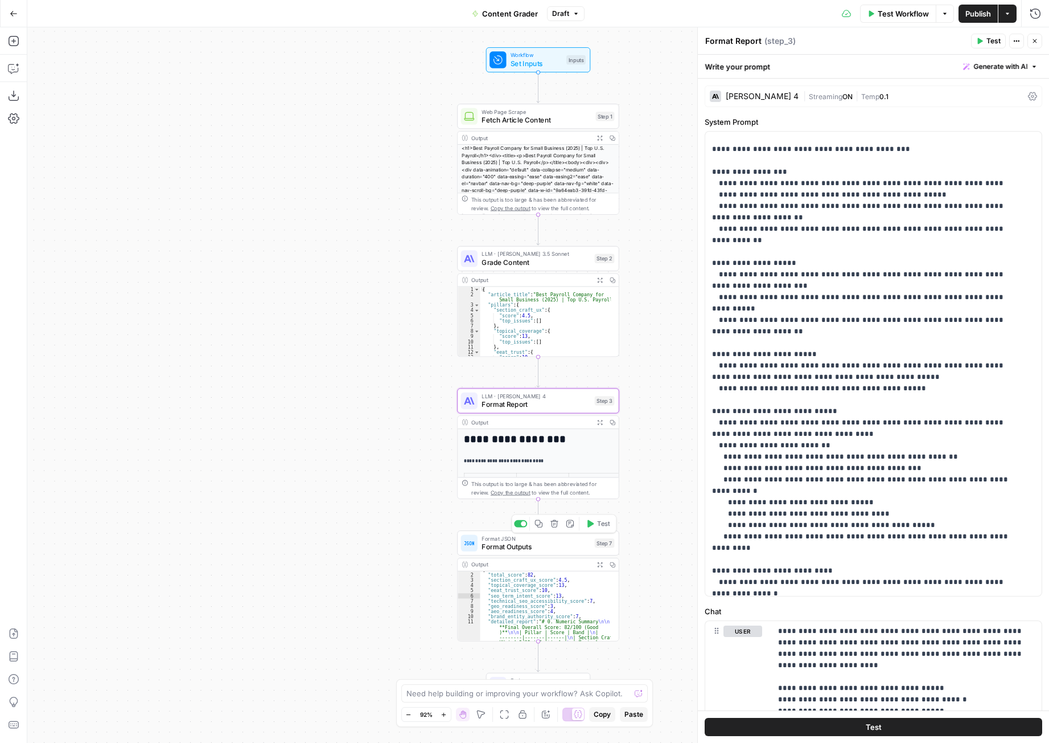
click at [551, 544] on span "Format Outputs" at bounding box center [536, 546] width 109 height 10
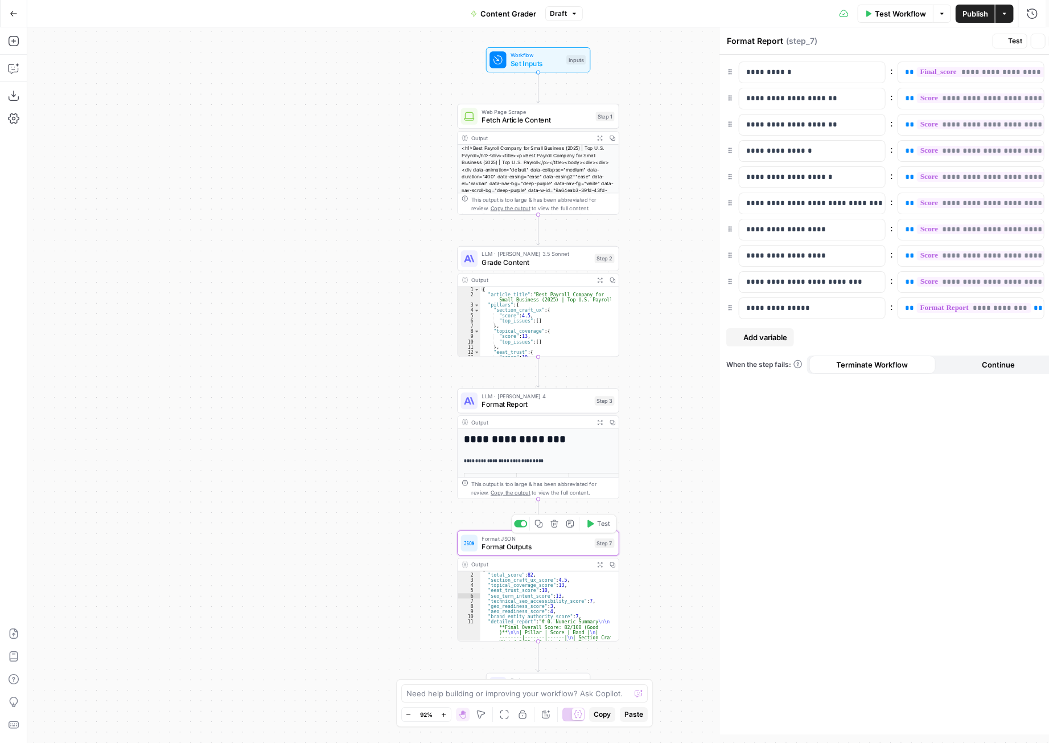
type textarea "Format Outputs"
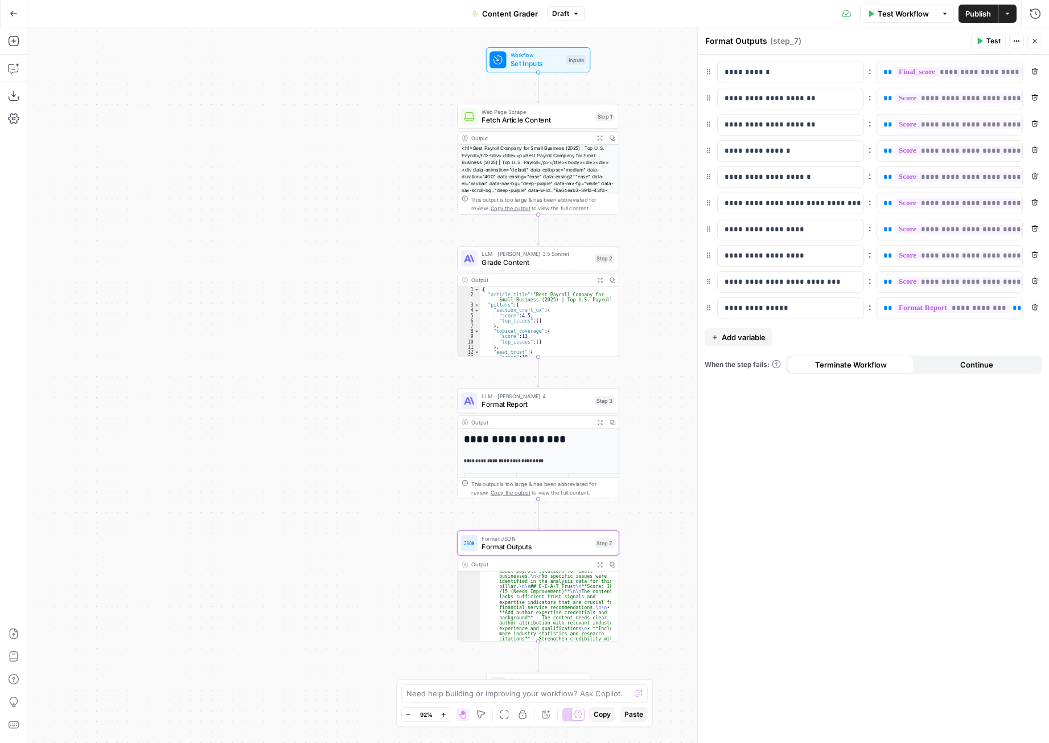
scroll to position [337, 0]
click at [975, 12] on span "Publish" at bounding box center [979, 13] width 26 height 11
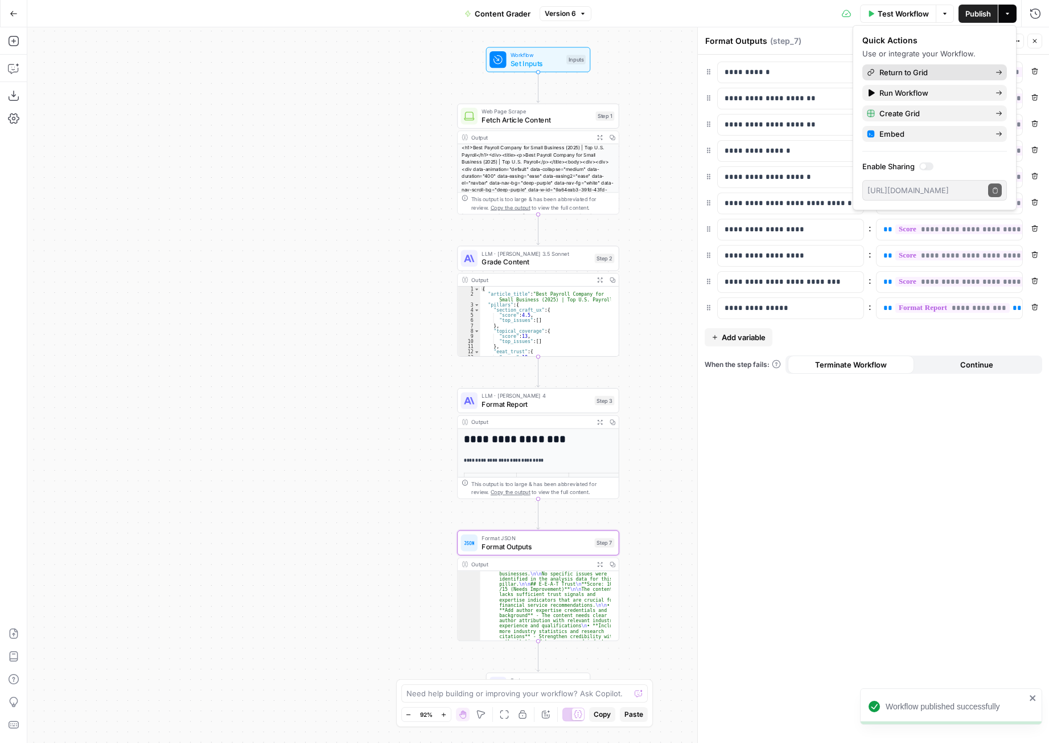
click at [925, 67] on span "Return to Grid" at bounding box center [933, 72] width 107 height 11
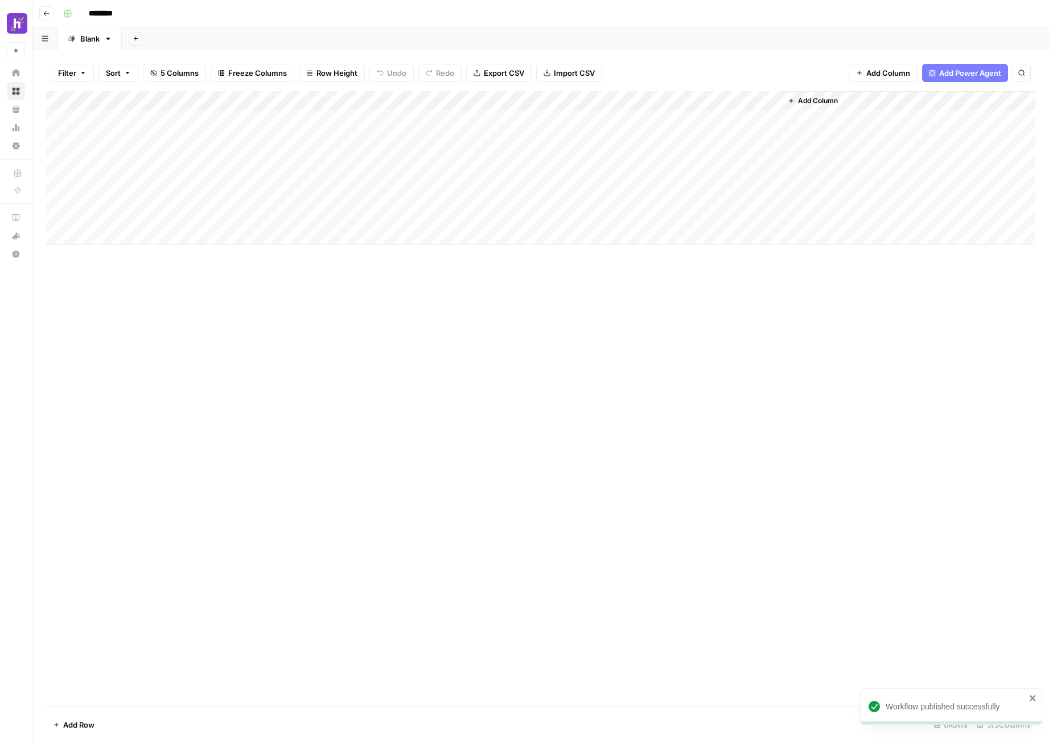
click at [773, 101] on div "Add Column" at bounding box center [541, 168] width 990 height 154
click at [739, 208] on span "Remove Column" at bounding box center [751, 212] width 100 height 11
click at [485, 118] on span "Delete" at bounding box center [484, 117] width 24 height 11
click at [245, 102] on div "Add Column" at bounding box center [541, 168] width 990 height 154
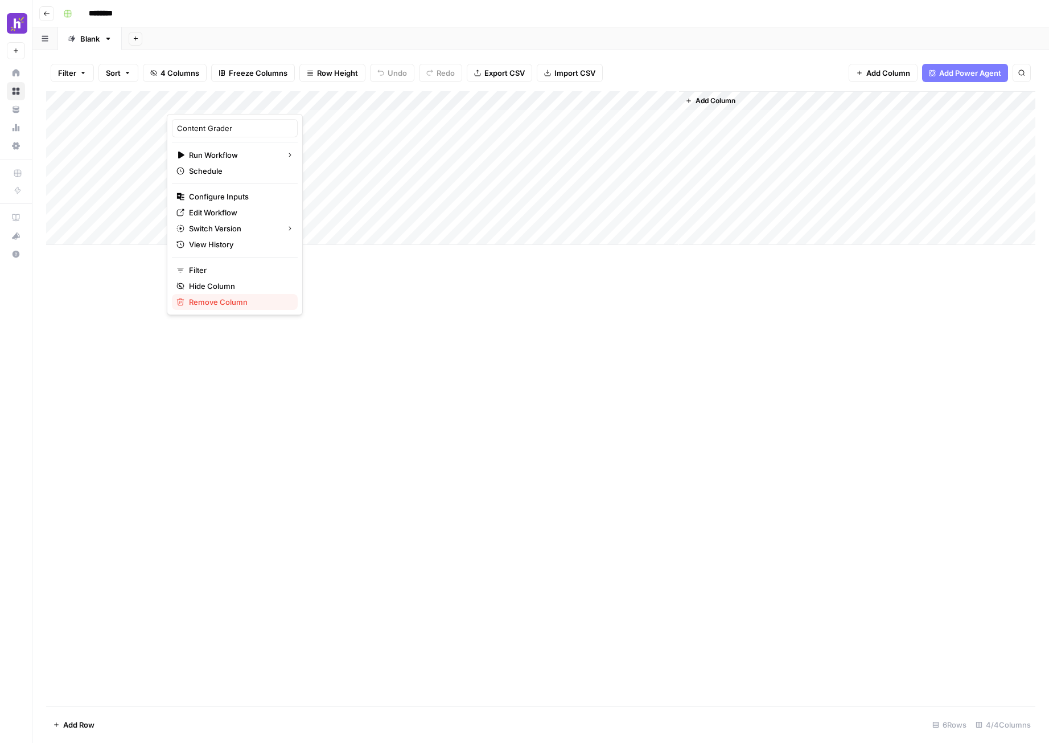
click at [219, 300] on span "Remove Column" at bounding box center [239, 301] width 100 height 11
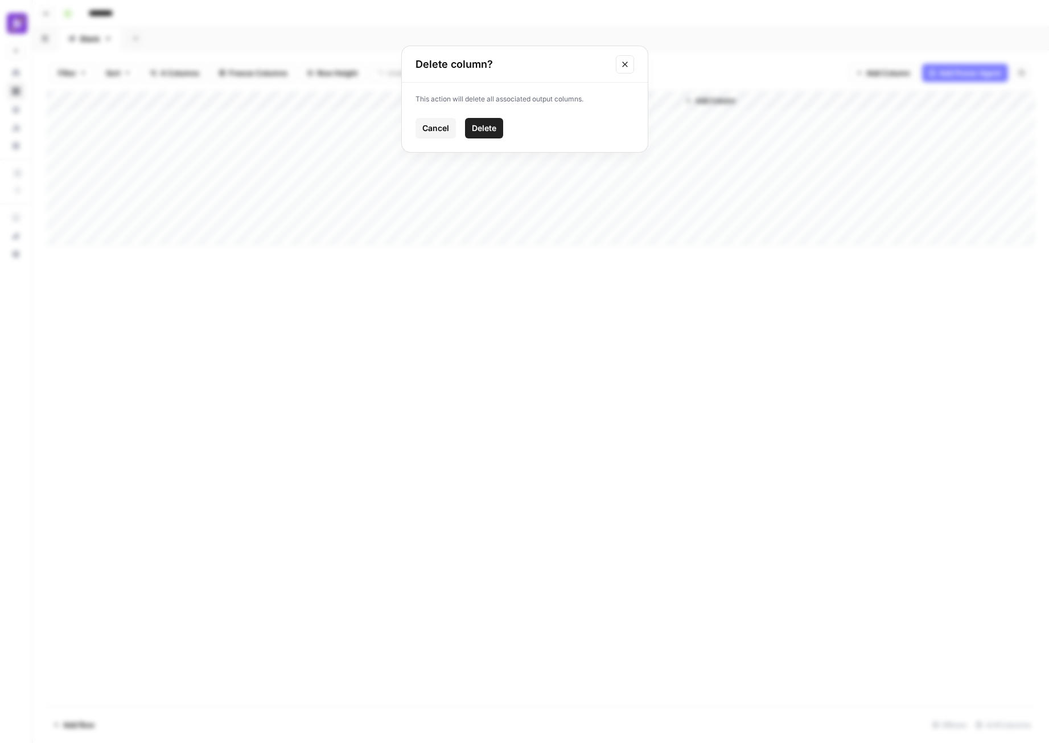
click at [486, 129] on span "Delete" at bounding box center [484, 127] width 24 height 11
click at [203, 99] on span "Add Column" at bounding box center [204, 101] width 40 height 10
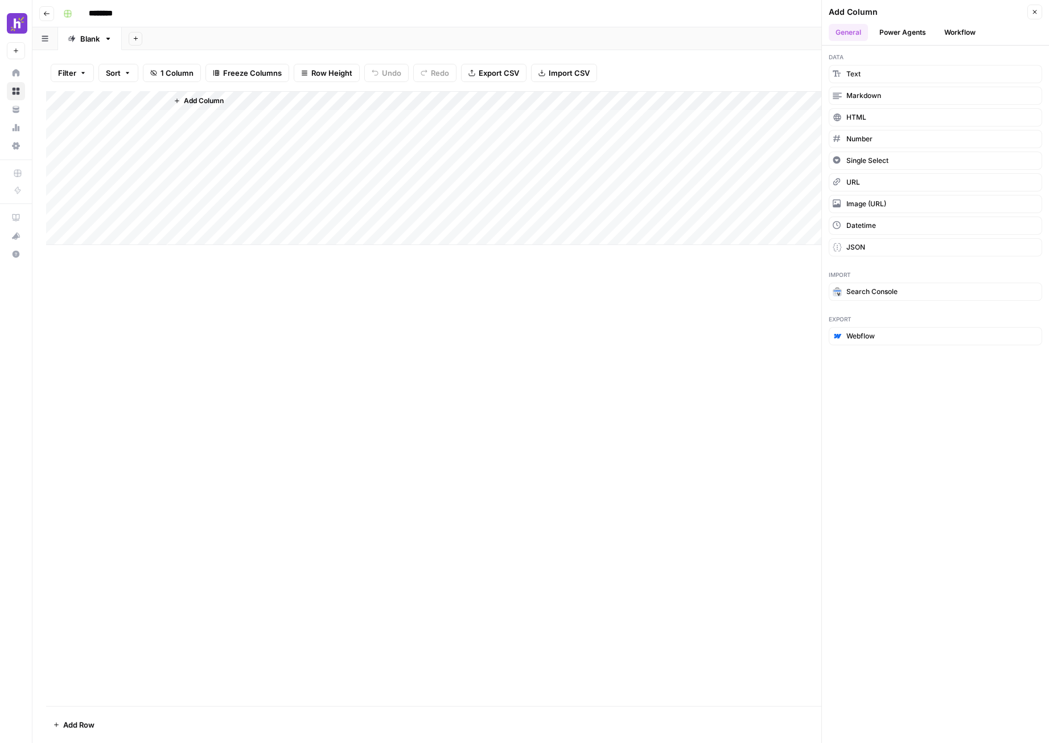
click at [953, 32] on button "Workflow" at bounding box center [960, 32] width 45 height 17
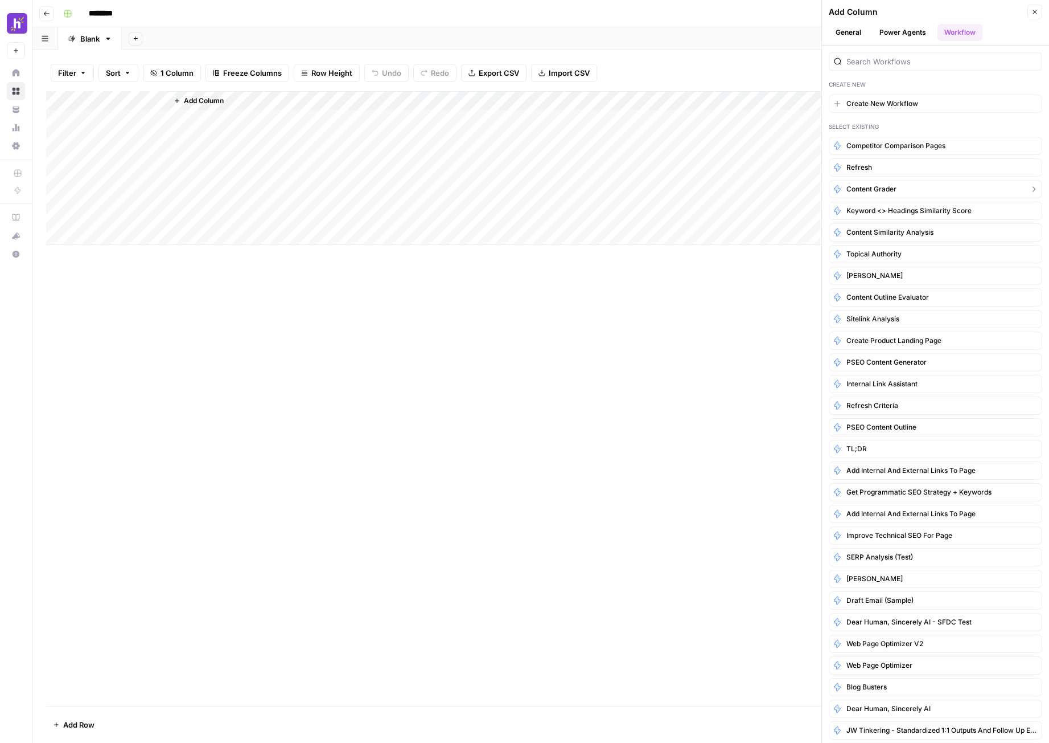
click at [885, 188] on span "Content Grader" at bounding box center [872, 189] width 50 height 10
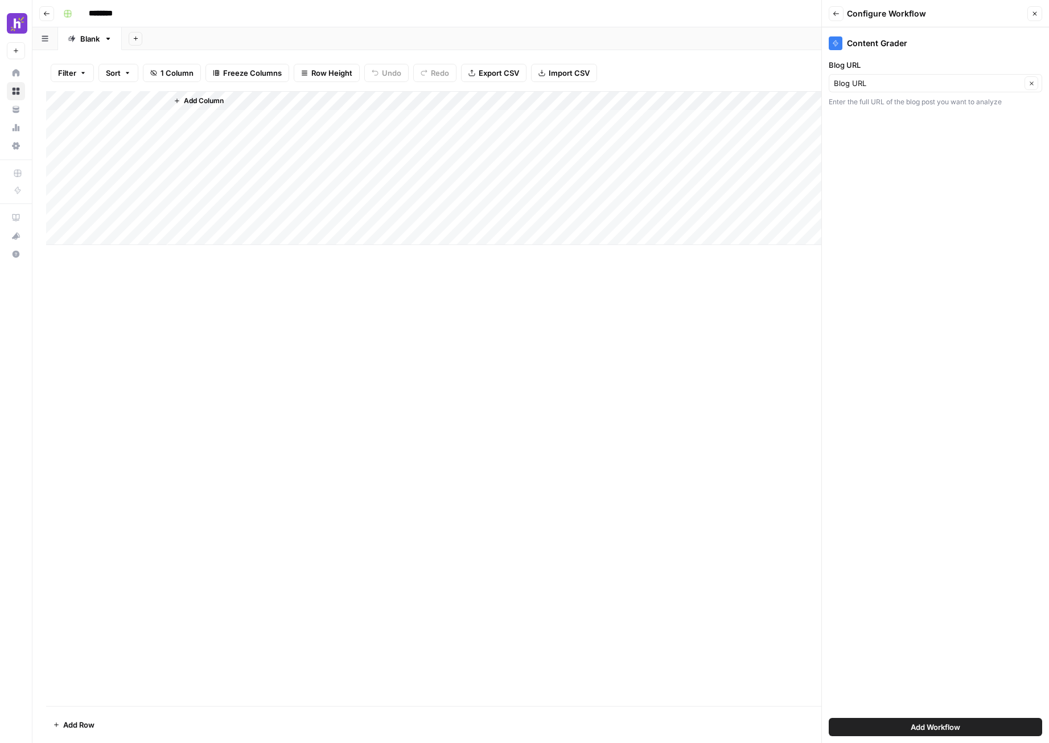
click at [879, 730] on button "Add Workflow" at bounding box center [936, 727] width 214 height 18
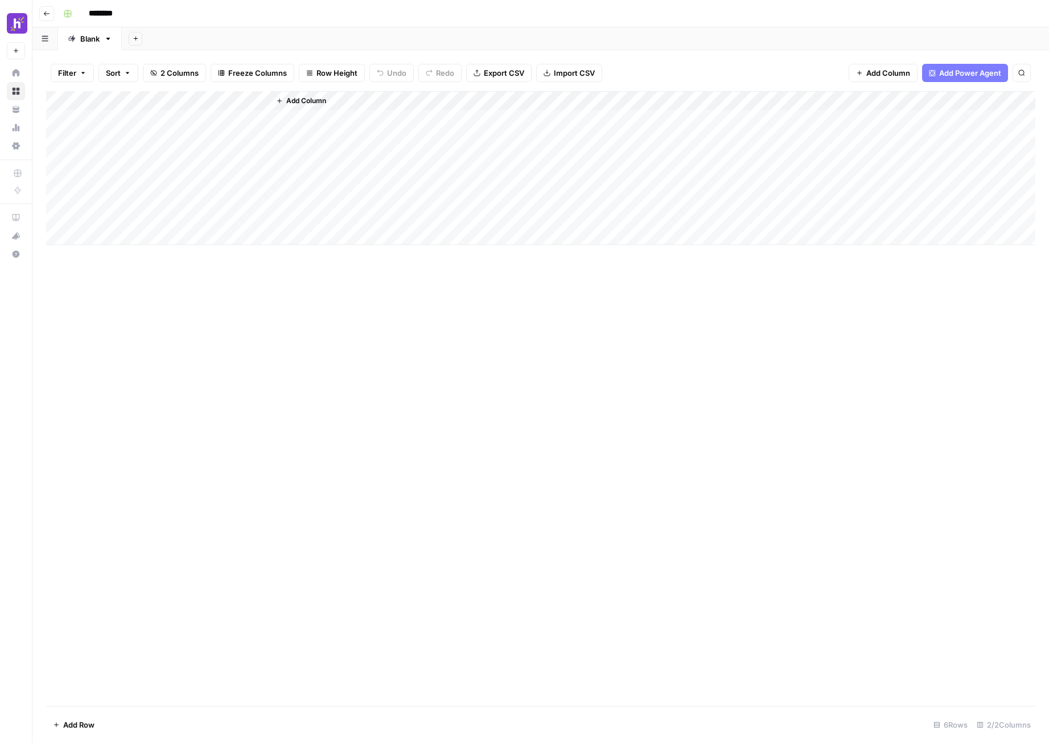
click at [222, 122] on div "Add Column" at bounding box center [541, 168] width 990 height 154
click at [990, 103] on span "Add Column" at bounding box center [1010, 101] width 40 height 10
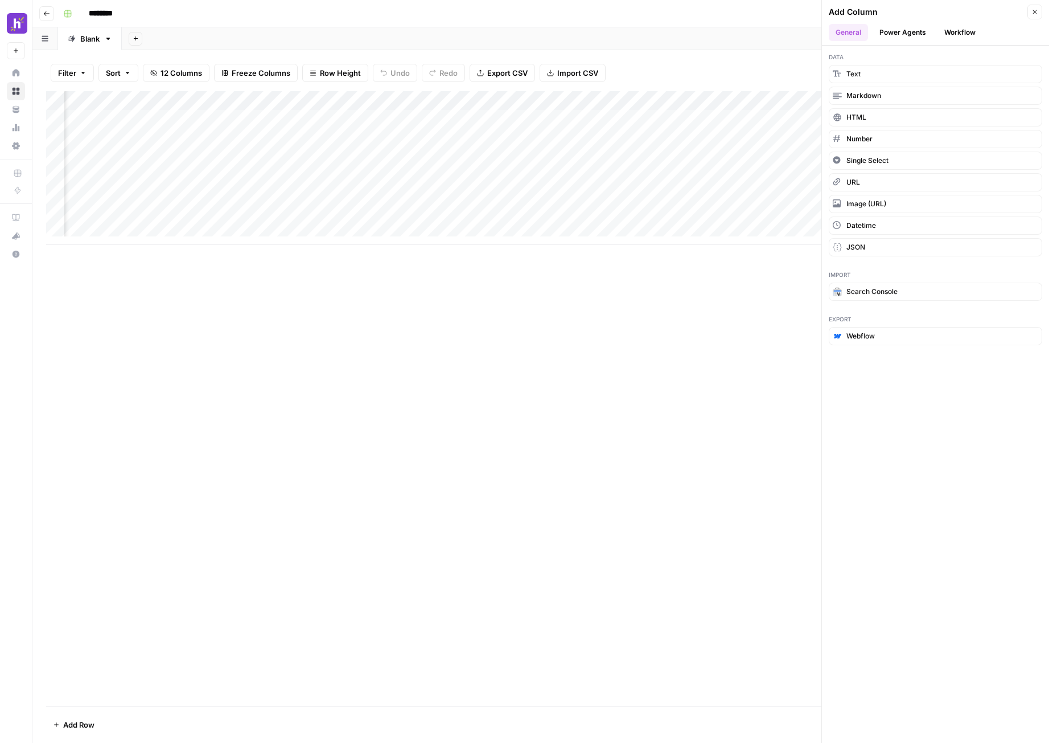
click at [943, 34] on button "Workflow" at bounding box center [960, 32] width 45 height 17
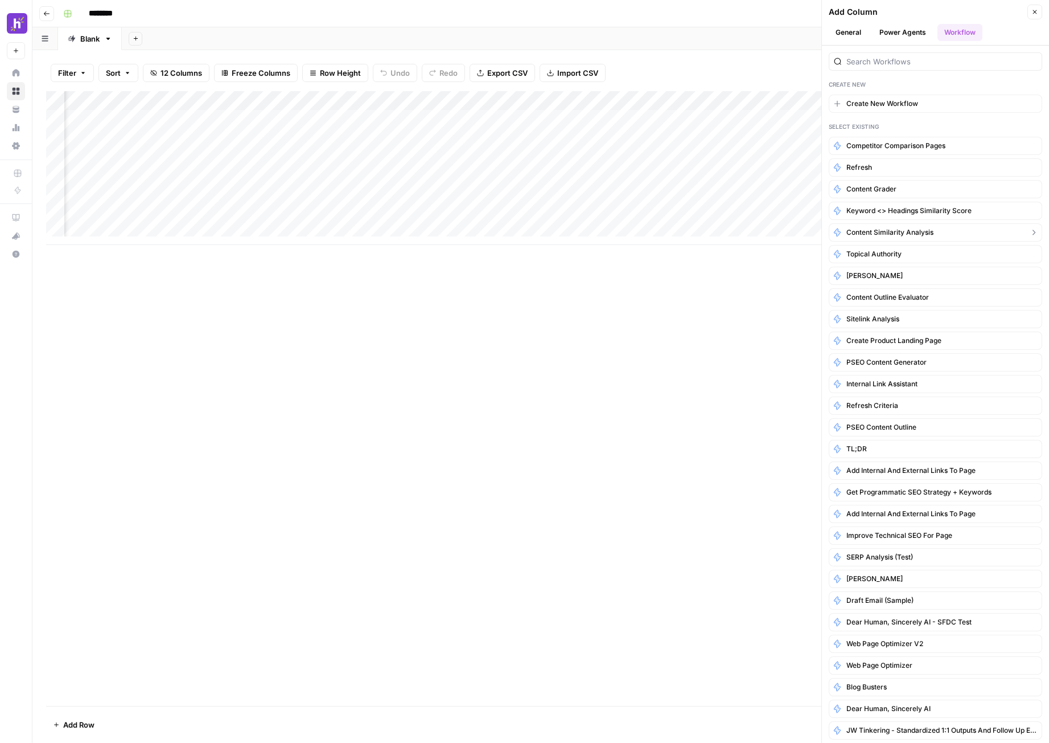
click at [937, 231] on button "Content Similarity Analysis" at bounding box center [936, 232] width 214 height 18
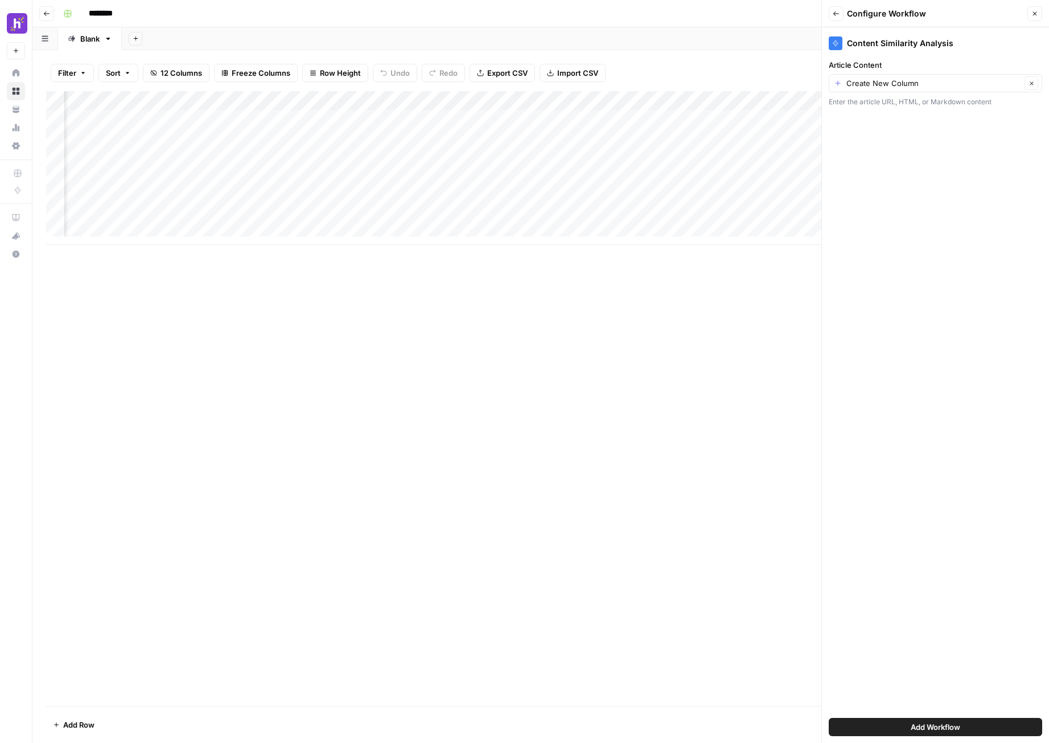
click at [936, 732] on span "Add Workflow" at bounding box center [936, 726] width 50 height 11
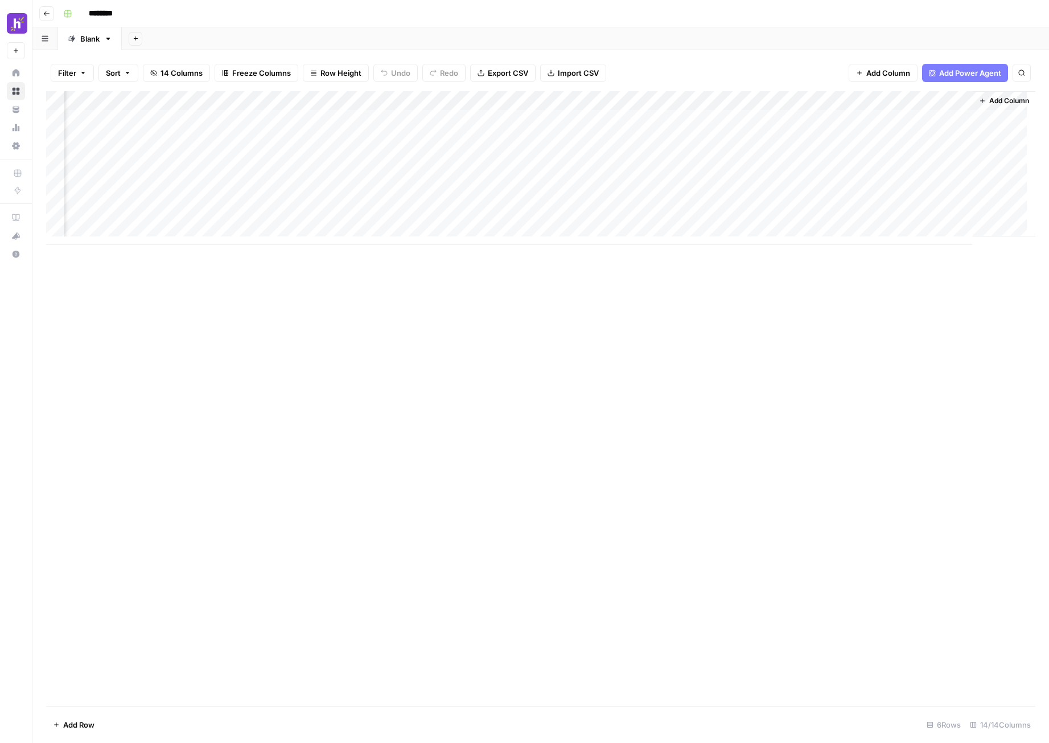
scroll to position [0, 536]
click at [937, 104] on div "Add Column" at bounding box center [541, 168] width 990 height 154
click at [930, 196] on span "Configure Inputs" at bounding box center [933, 196] width 100 height 11
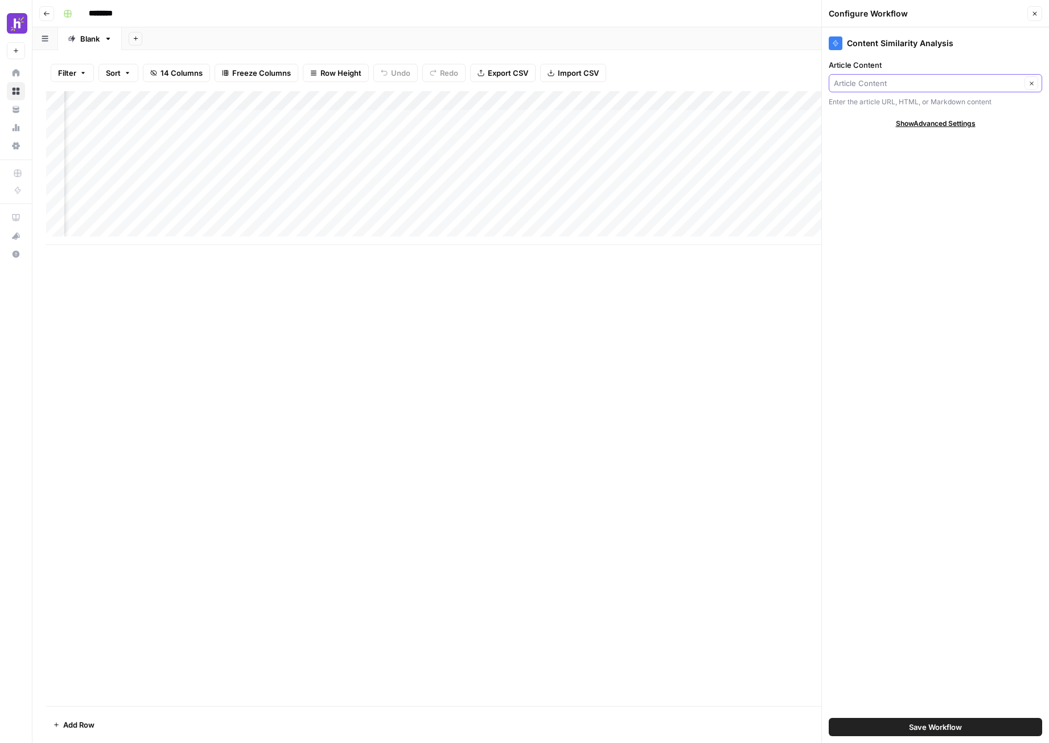
click at [895, 85] on input "Article Content" at bounding box center [927, 82] width 187 height 11
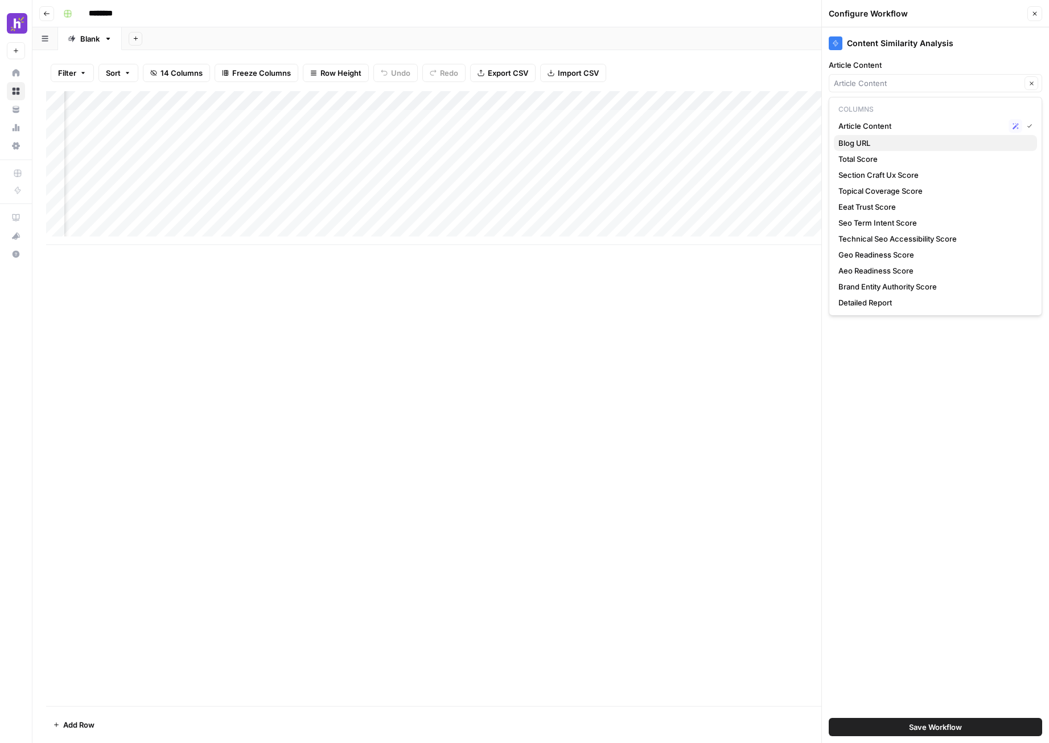
click at [890, 142] on span "Blog URL" at bounding box center [934, 142] width 190 height 11
type input "Blog URL"
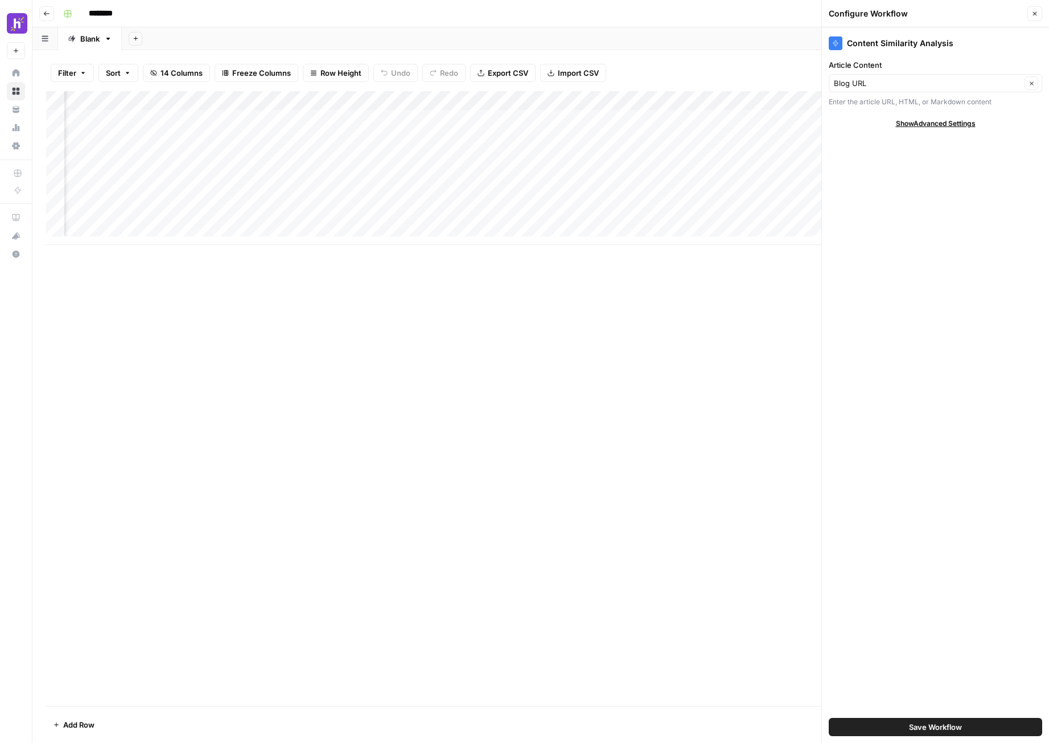
click at [970, 732] on button "Save Workflow" at bounding box center [936, 727] width 214 height 18
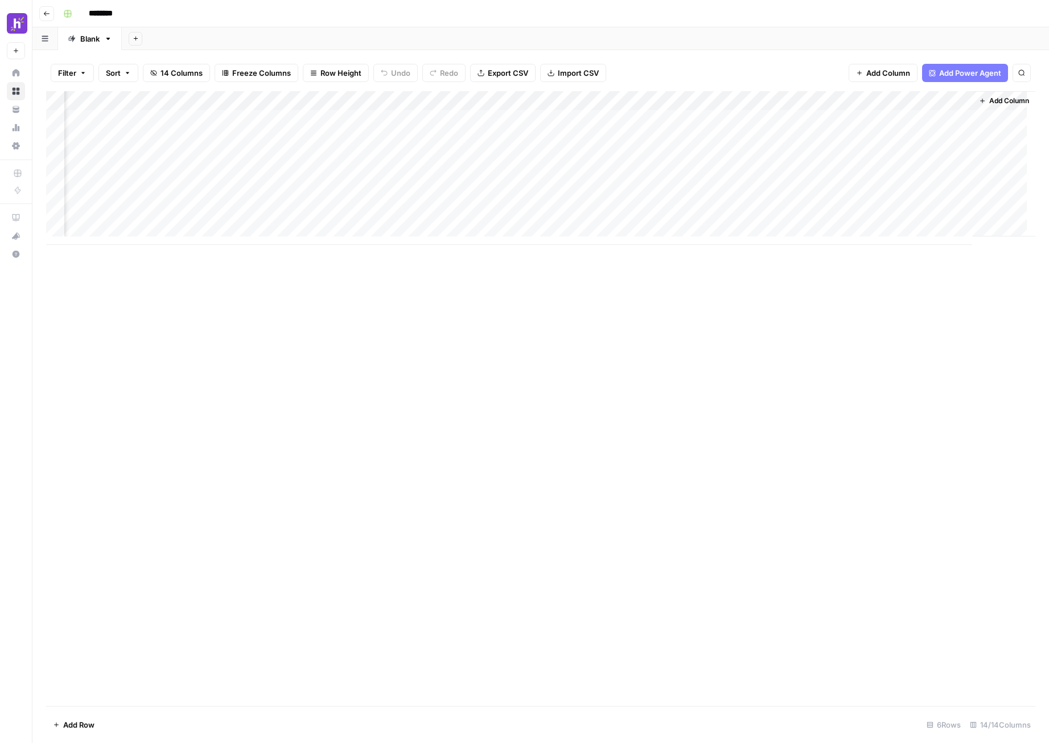
click at [850, 99] on div "Add Column" at bounding box center [541, 168] width 990 height 154
click at [818, 253] on span "Remove Column" at bounding box center [831, 253] width 100 height 11
click at [497, 111] on button "Delete" at bounding box center [484, 118] width 38 height 21
click at [878, 117] on div "Add Column" at bounding box center [541, 168] width 990 height 154
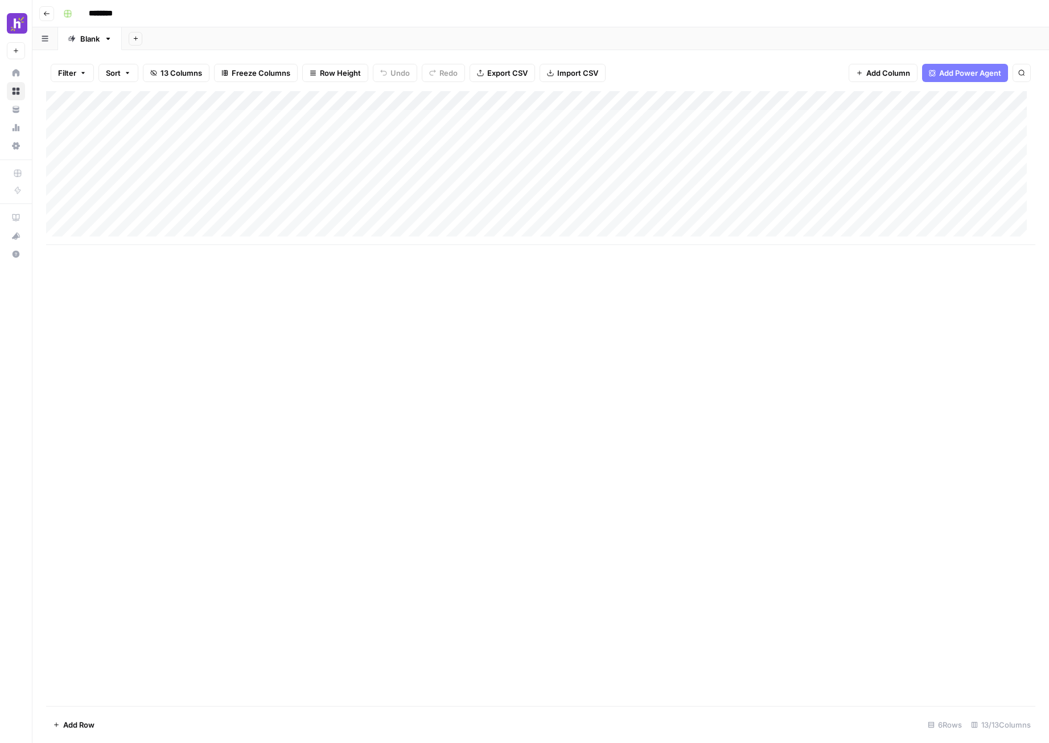
scroll to position [0, 0]
click at [110, 222] on div "Add Column" at bounding box center [541, 168] width 990 height 154
click at [124, 229] on textarea at bounding box center [155, 228] width 182 height 16
type textarea "**********"
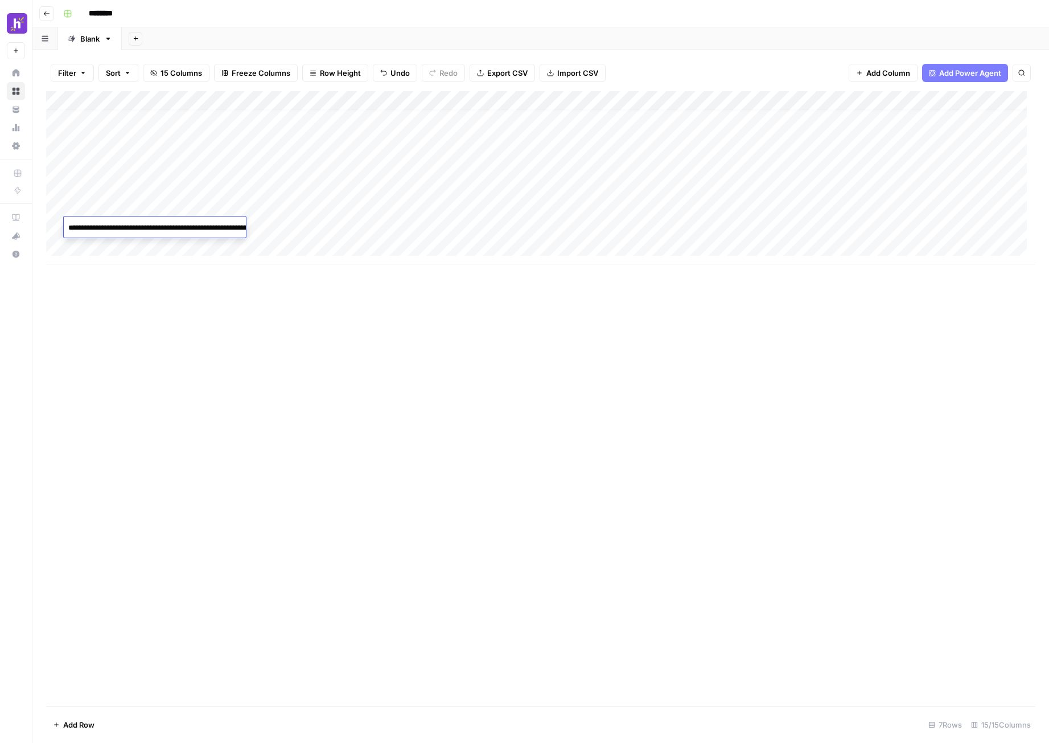
click at [208, 359] on div "Add Column" at bounding box center [541, 398] width 990 height 614
click at [177, 227] on div "Add Column" at bounding box center [541, 177] width 990 height 173
click at [813, 118] on div "Add Column" at bounding box center [541, 177] width 990 height 173
click at [851, 116] on div "Add Column" at bounding box center [541, 177] width 990 height 173
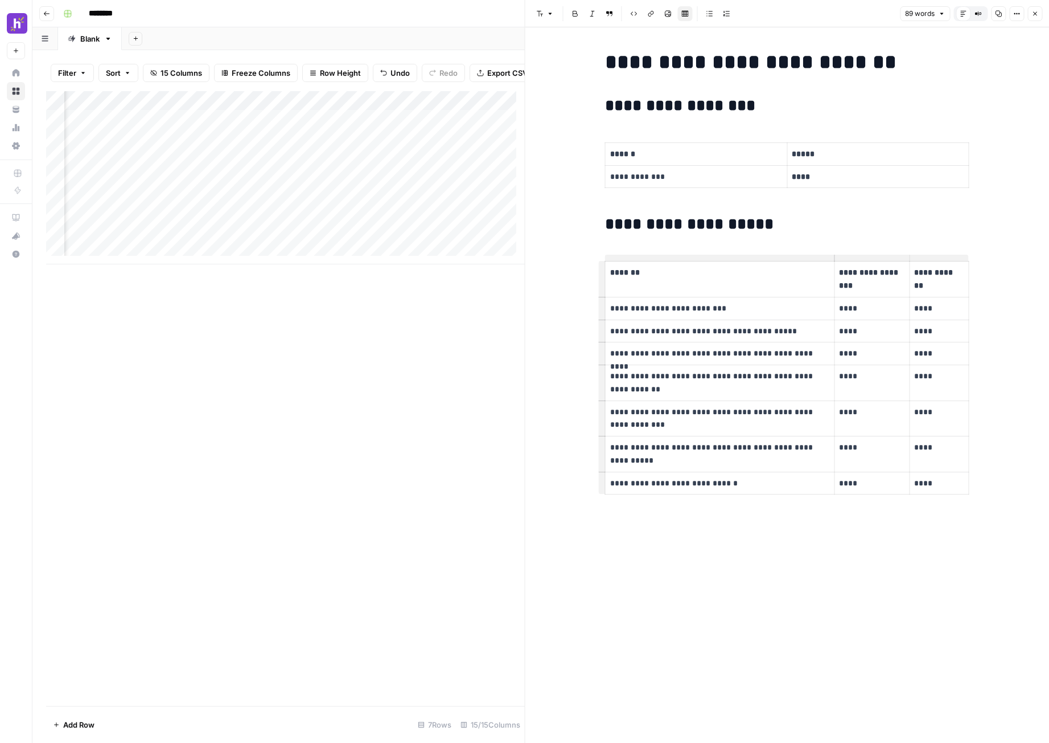
click at [780, 551] on div "**********" at bounding box center [787, 384] width 378 height 715
click at [1039, 15] on button "Close" at bounding box center [1035, 13] width 15 height 15
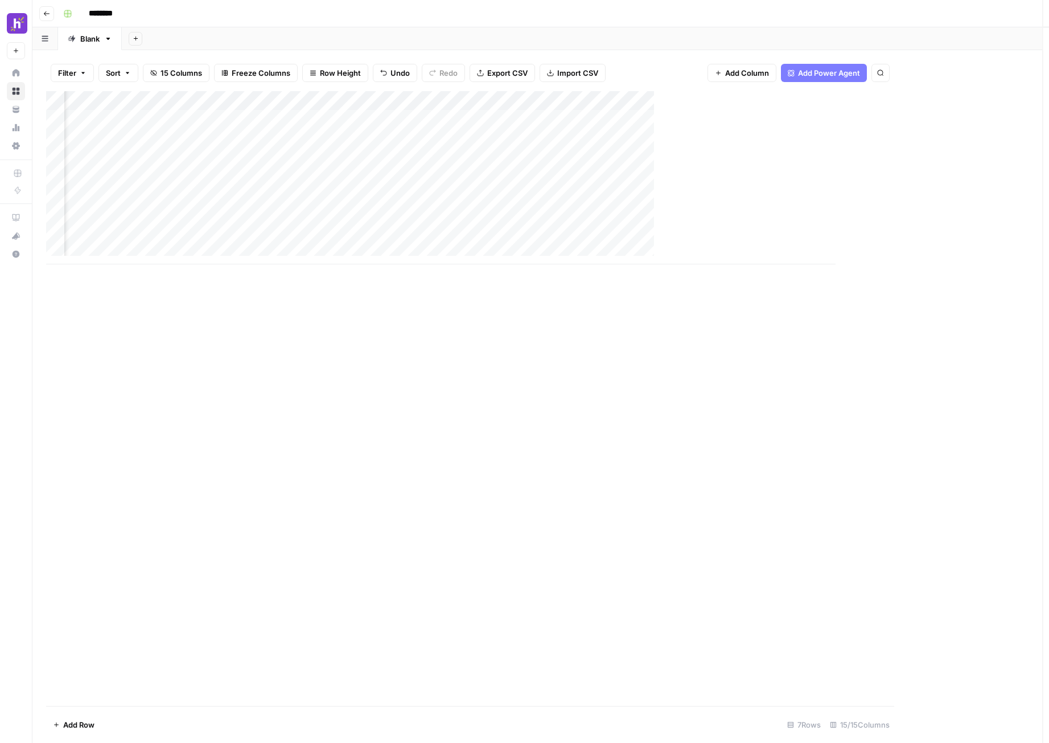
scroll to position [0, 625]
click at [718, 236] on div "Add Column" at bounding box center [541, 177] width 990 height 173
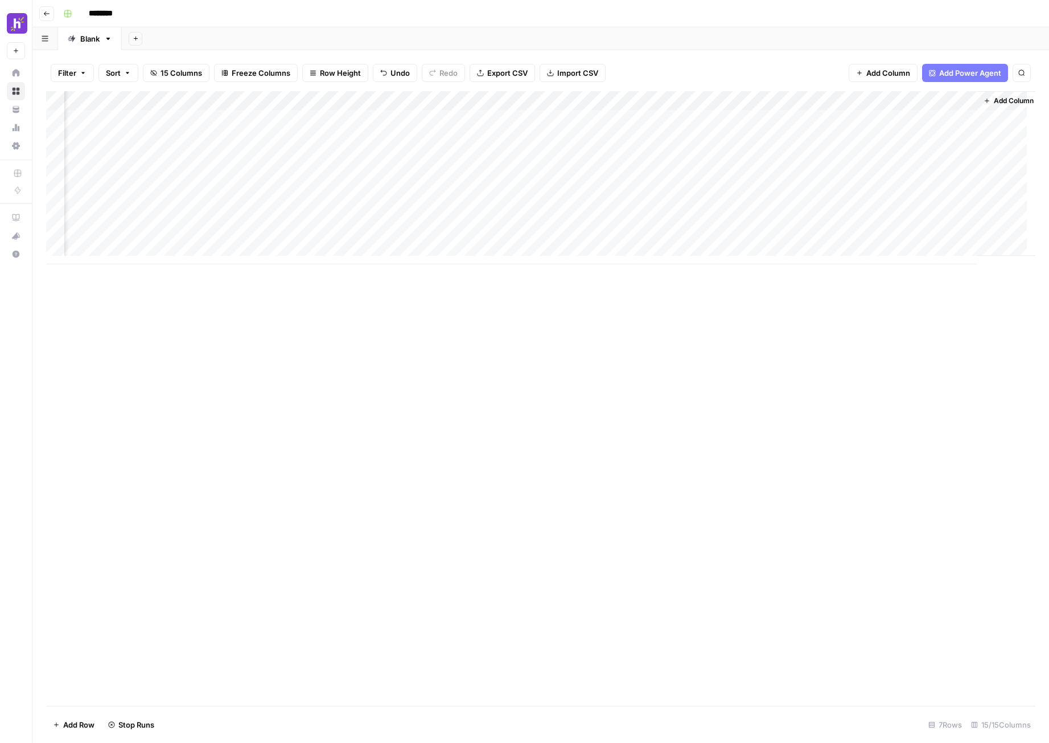
click at [746, 100] on div "Add Column" at bounding box center [541, 177] width 990 height 173
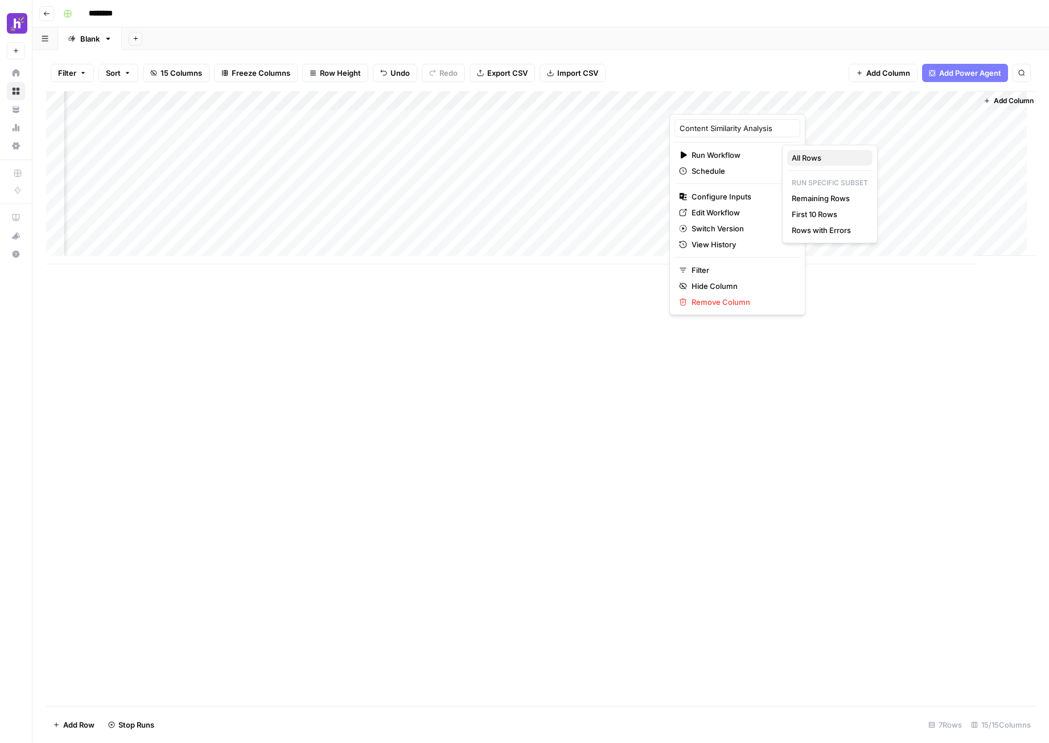
click at [793, 158] on span "All Rows" at bounding box center [828, 157] width 72 height 11
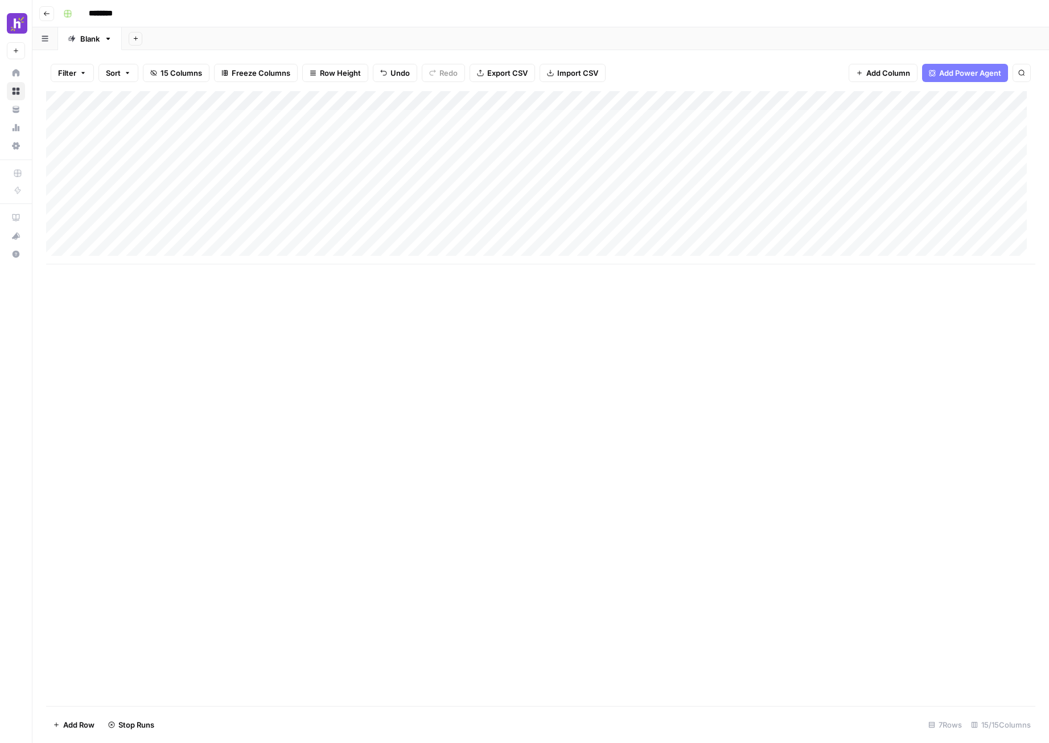
scroll to position [0, 0]
click at [246, 104] on div "Add Column" at bounding box center [541, 177] width 990 height 173
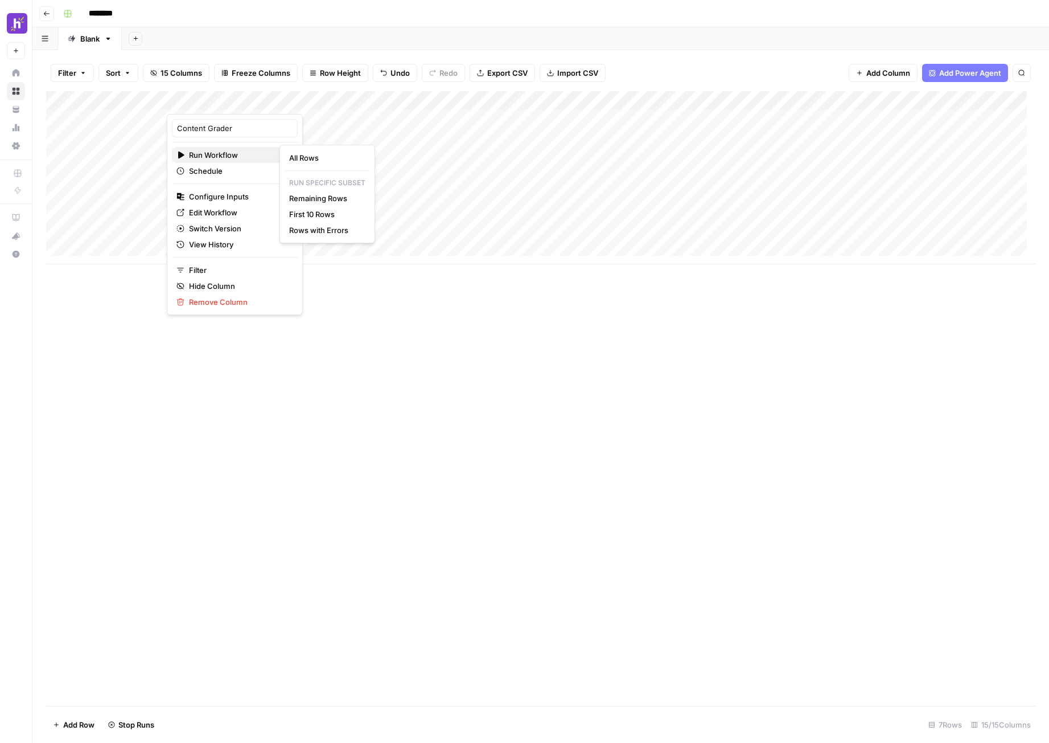
click at [223, 160] on span "Run Workflow" at bounding box center [233, 154] width 88 height 11
click at [290, 157] on span "All Rows" at bounding box center [325, 157] width 72 height 11
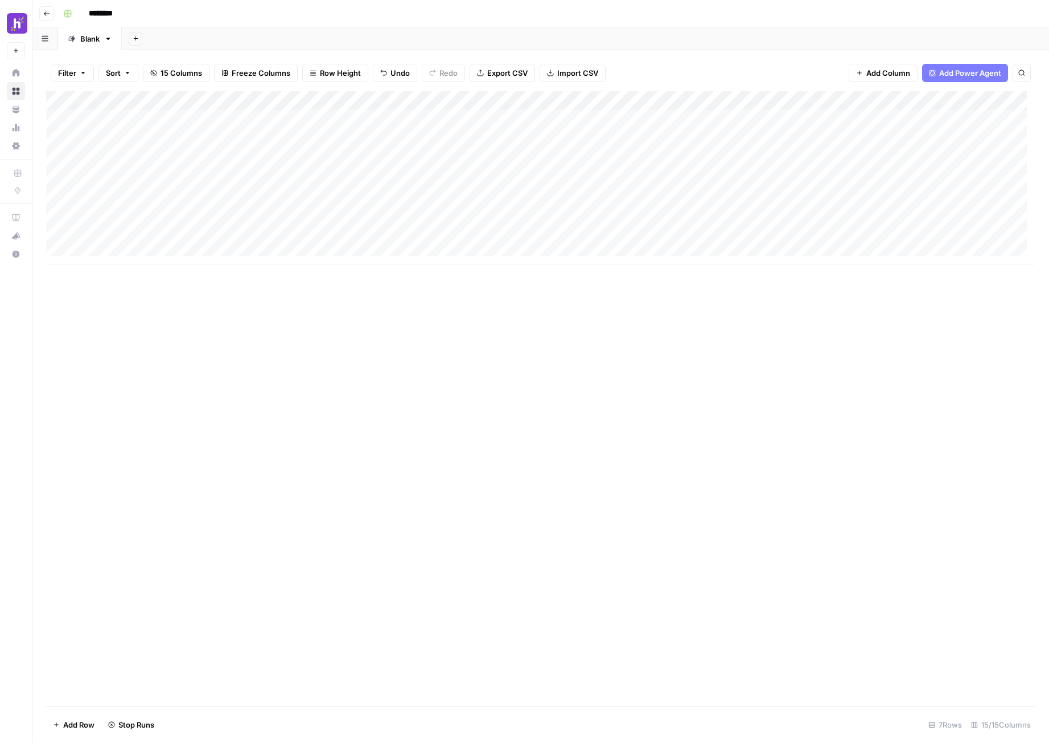
click at [112, 247] on div "Add Column" at bounding box center [541, 177] width 990 height 173
type textarea "**********"
click at [177, 252] on div "Add Column" at bounding box center [541, 187] width 990 height 192
click at [695, 259] on div "Add Column" at bounding box center [541, 187] width 990 height 192
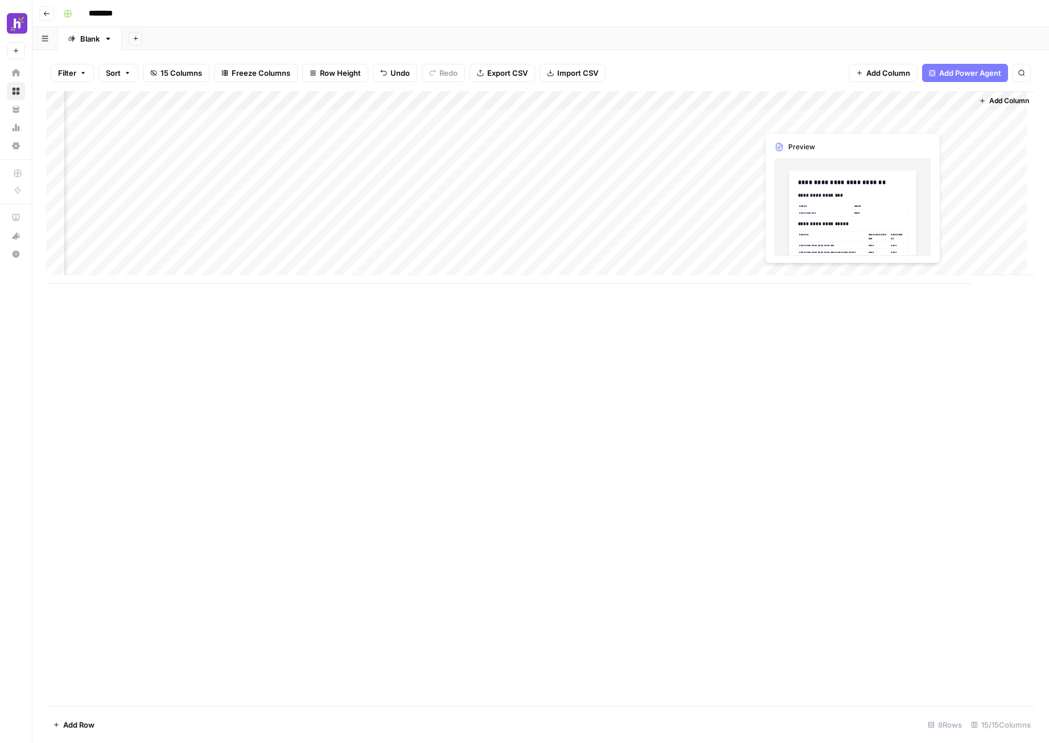
click at [820, 122] on div "Add Column" at bounding box center [541, 187] width 990 height 192
click at [830, 118] on div "Add Column" at bounding box center [541, 187] width 990 height 192
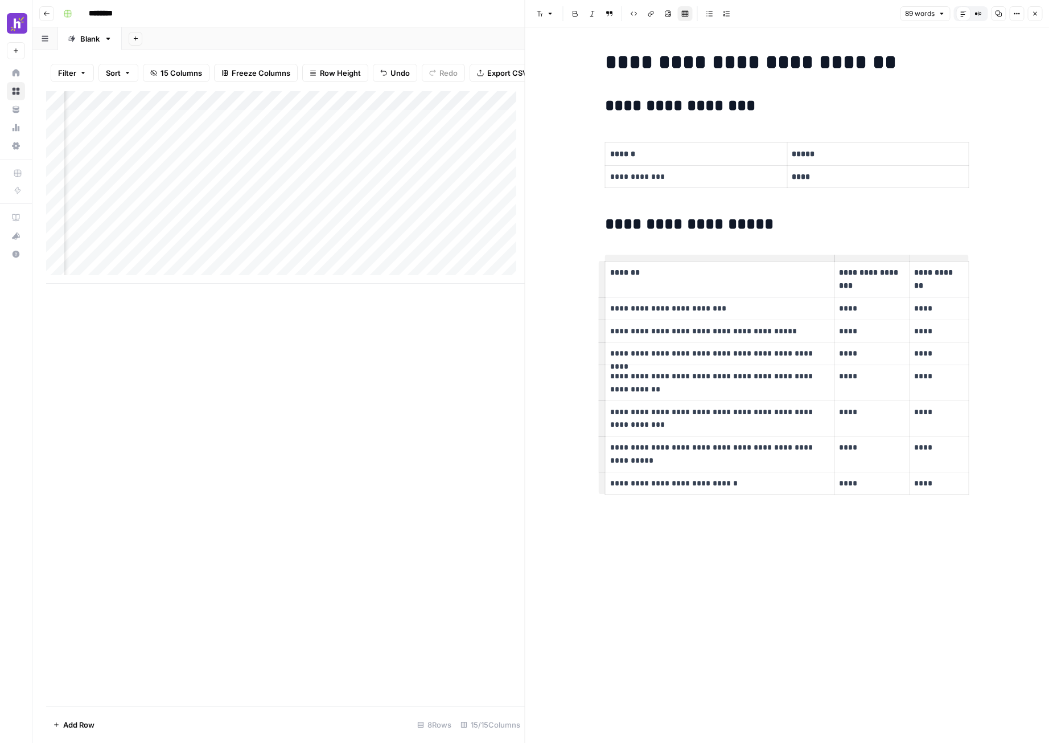
click at [1037, 14] on icon "button" at bounding box center [1035, 13] width 7 height 7
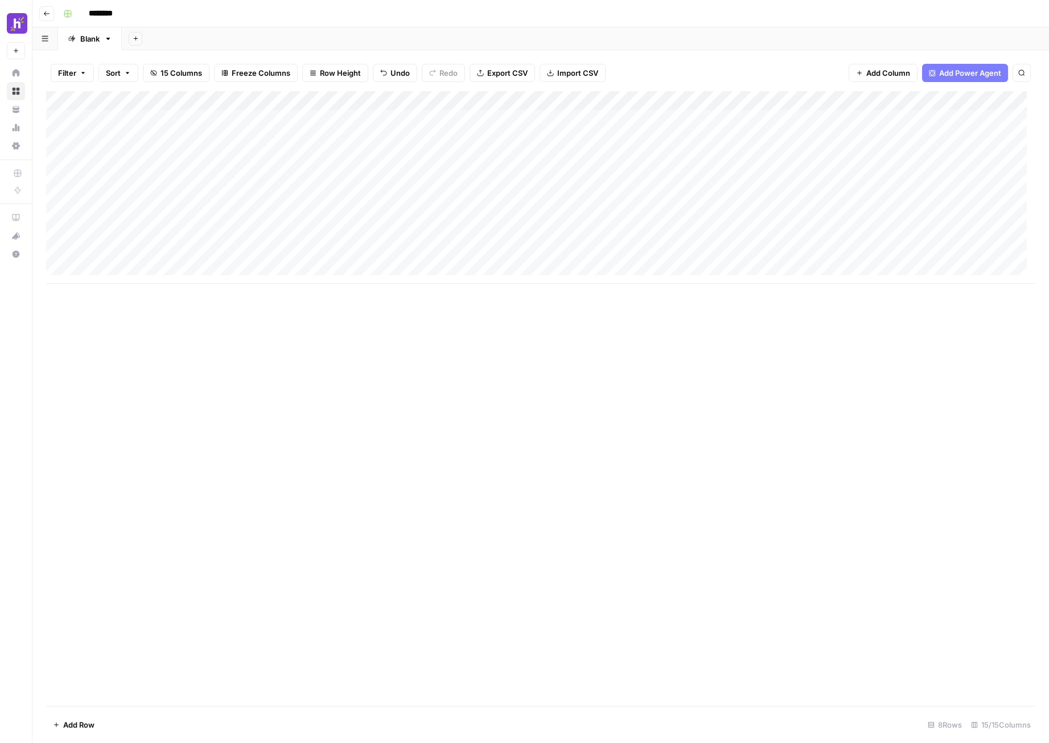
click at [245, 103] on div "Add Column" at bounding box center [541, 187] width 990 height 192
click at [230, 212] on span "Edit Workflow" at bounding box center [239, 212] width 100 height 11
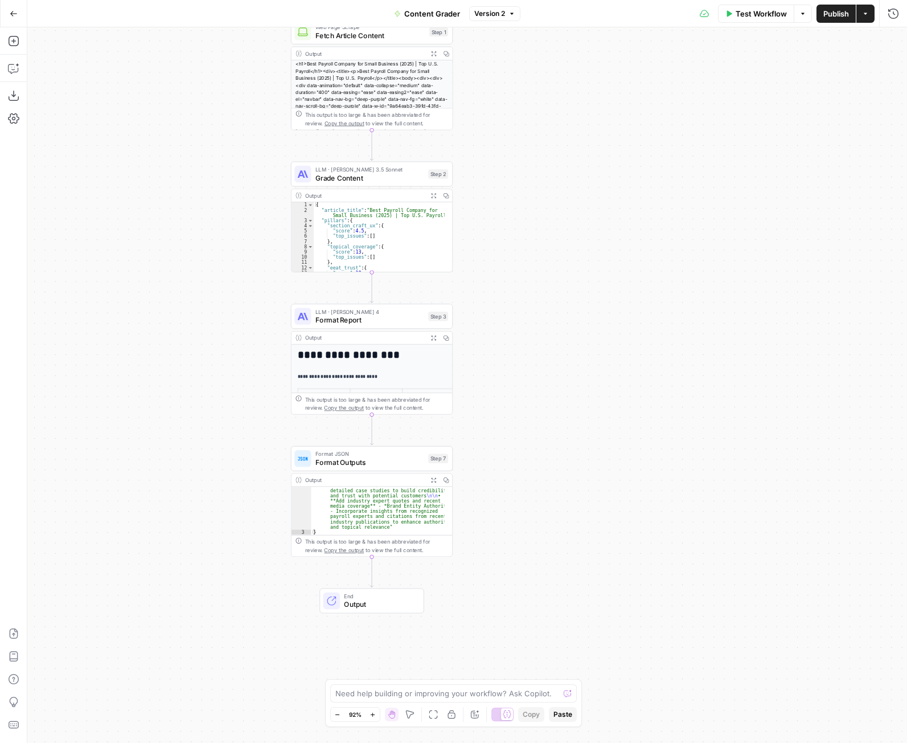
scroll to position [1246, 0]
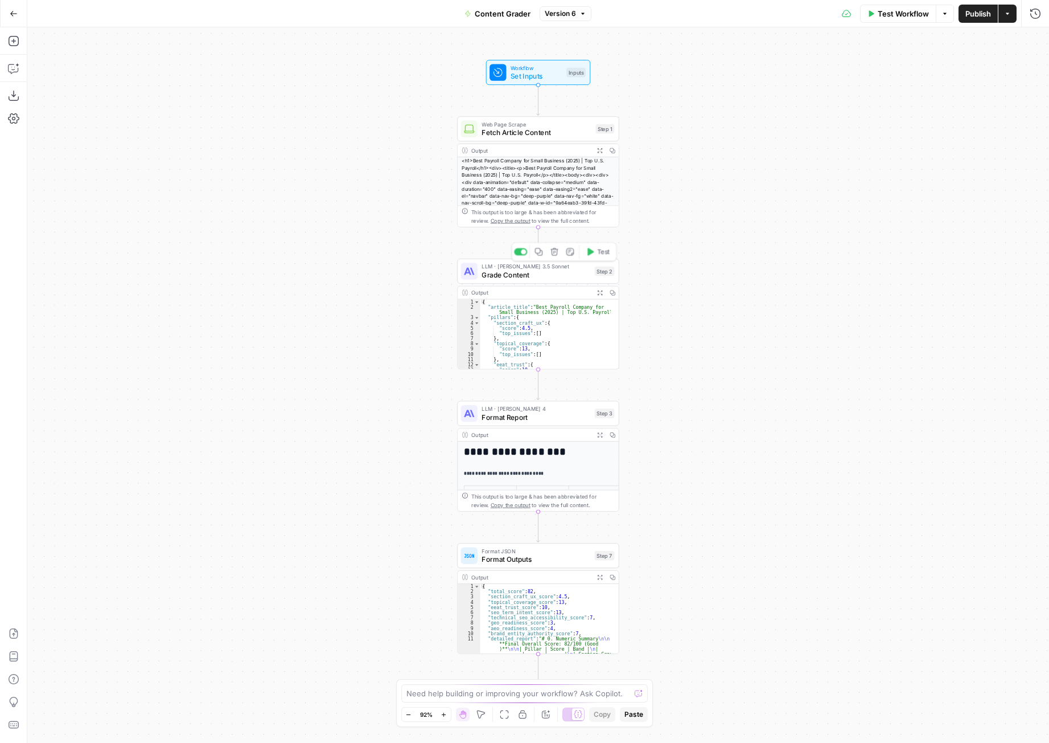
click at [548, 274] on span "Grade Content" at bounding box center [536, 274] width 109 height 10
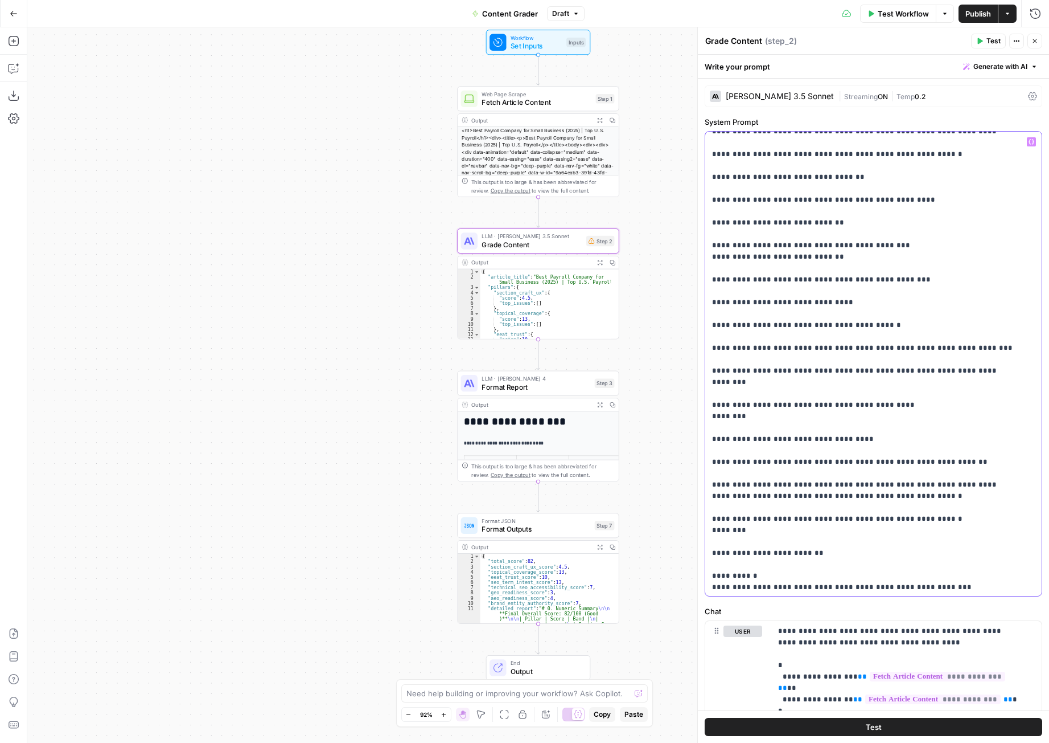
scroll to position [2106, 0]
click at [805, 728] on button "Test" at bounding box center [874, 727] width 338 height 18
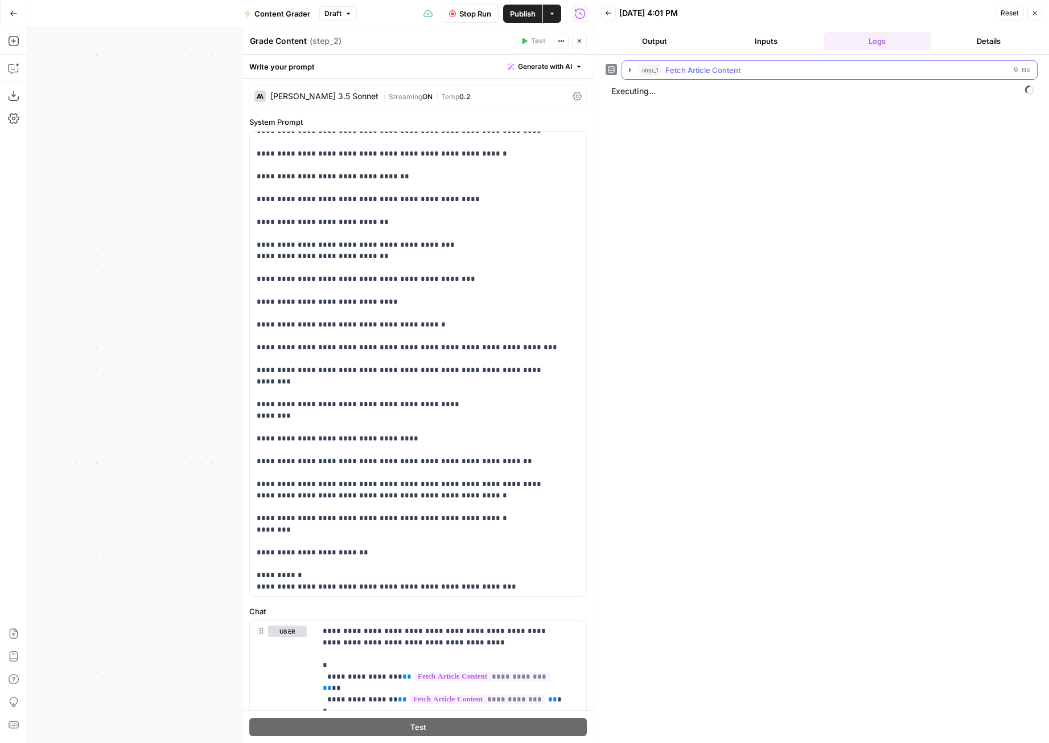
click at [629, 68] on icon "button" at bounding box center [630, 69] width 9 height 9
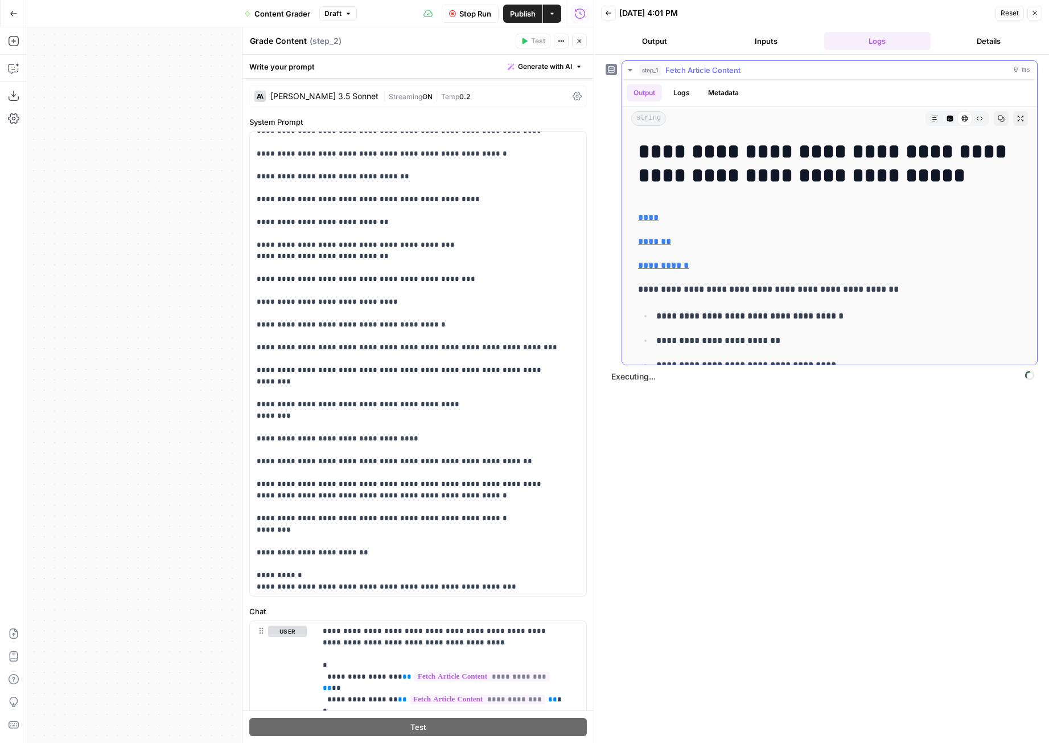
click at [633, 72] on icon "button" at bounding box center [630, 69] width 9 height 9
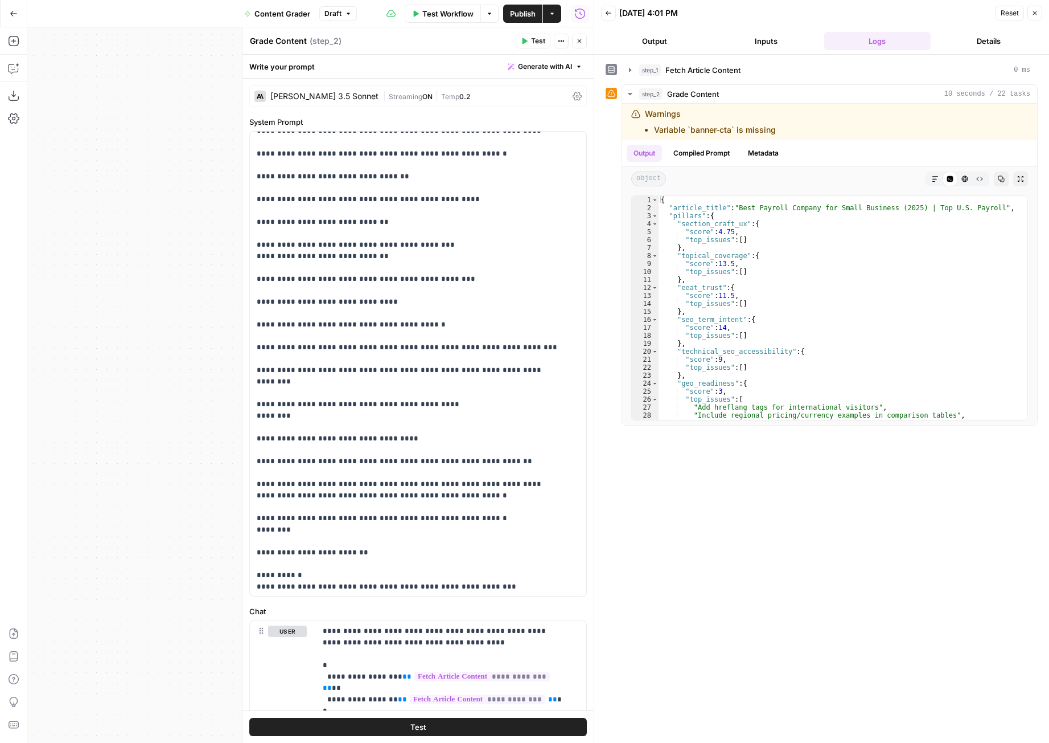
click at [760, 38] on button "Inputs" at bounding box center [766, 41] width 107 height 18
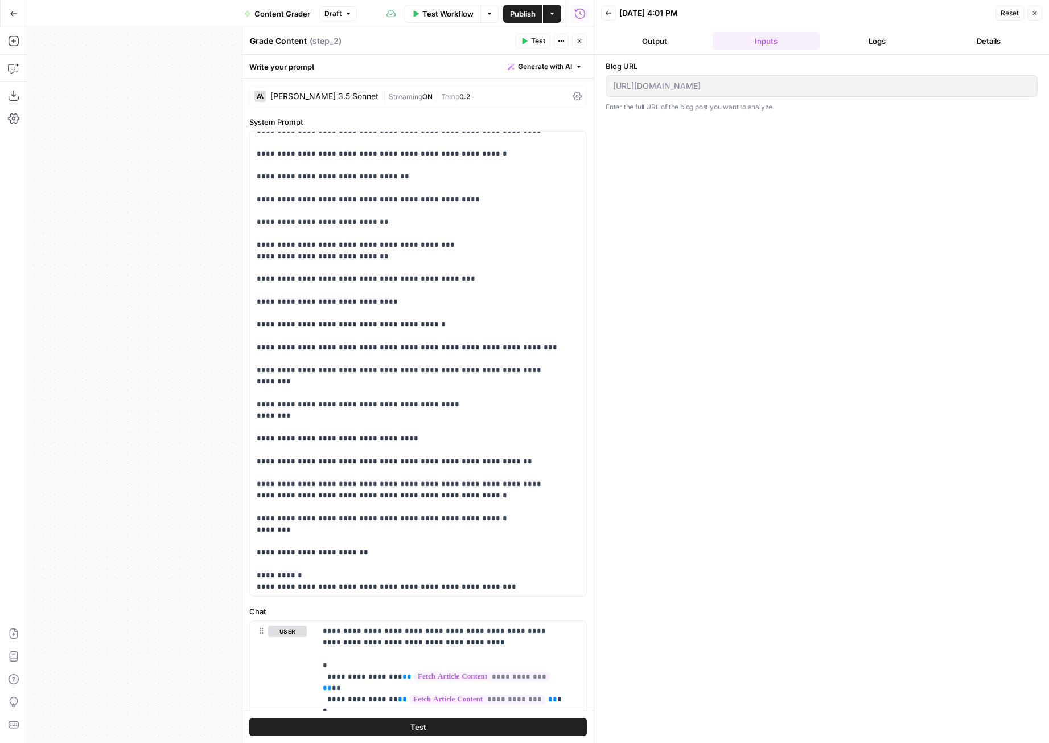
click at [469, 15] on span "Test Workflow" at bounding box center [448, 13] width 51 height 11
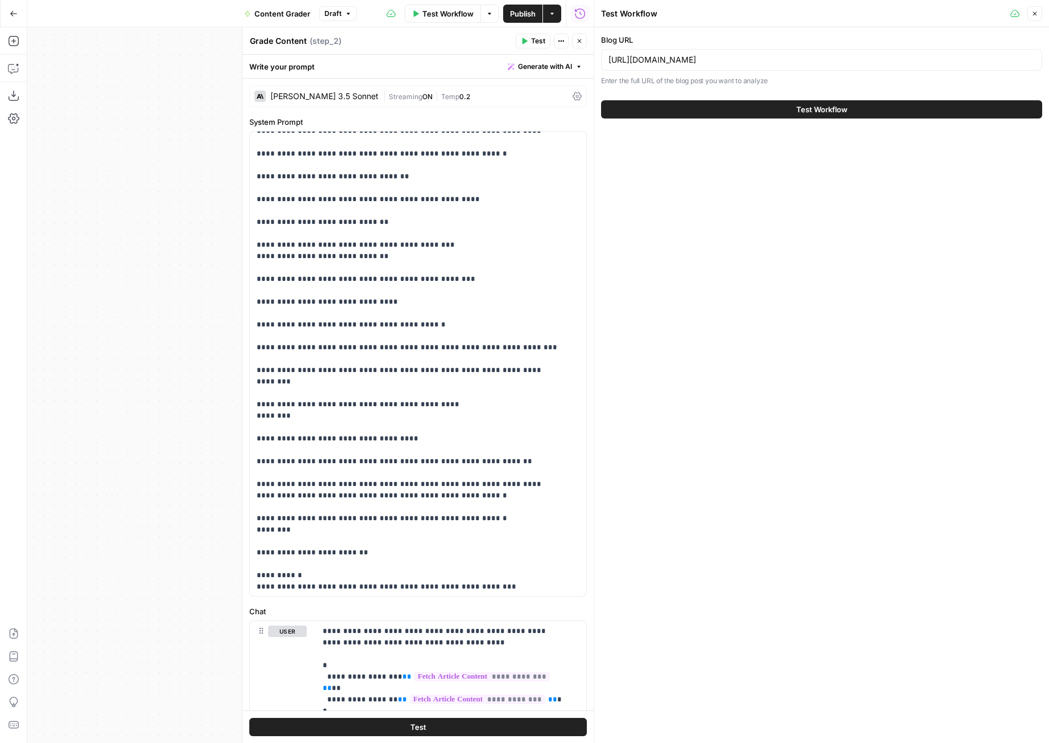
click at [812, 80] on p "Enter the full URL of the blog post you want to analyze" at bounding box center [821, 80] width 441 height 11
click at [786, 84] on p "Enter the full URL of the blog post you want to analyze" at bounding box center [821, 80] width 441 height 11
click at [766, 80] on p "Enter the full URL of the blog post you want to analyze" at bounding box center [821, 80] width 441 height 11
click at [762, 80] on p "Enter the full URL of the blog post you want to analyze" at bounding box center [821, 80] width 441 height 11
click at [790, 47] on div "Blog URL https://www.joinhomebase.com/blog/best-payroll-company Enter the full …" at bounding box center [821, 60] width 441 height 52
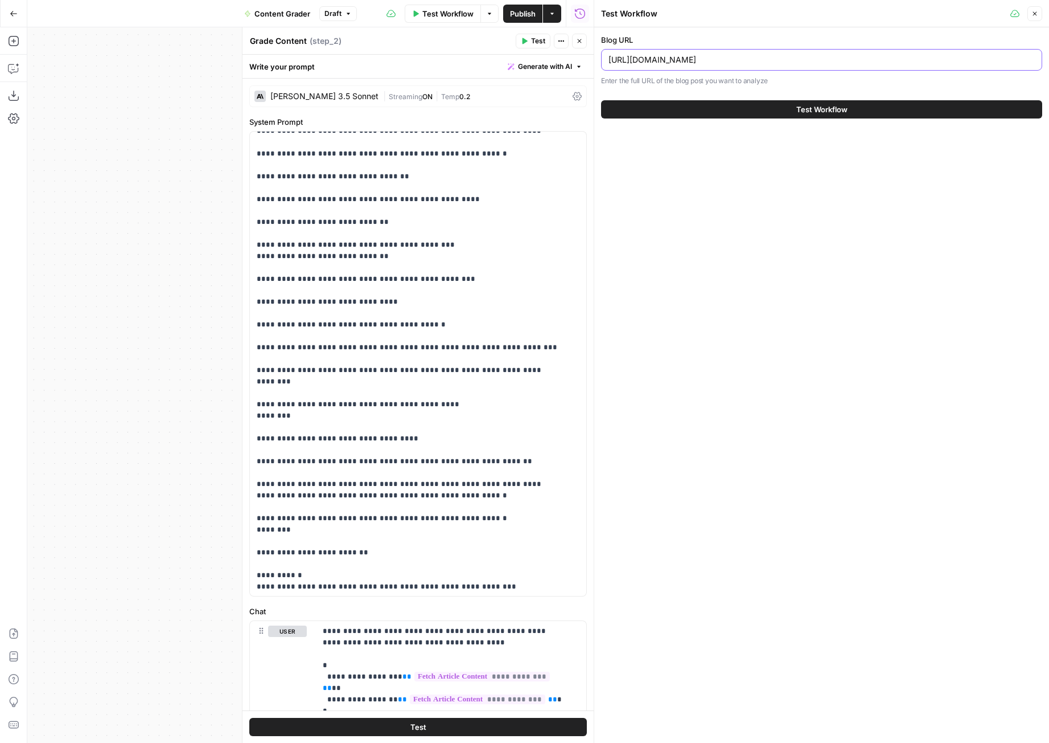
click at [786, 58] on input "https://www.joinhomebase.com/blog/best-payroll-company" at bounding box center [822, 59] width 427 height 11
click at [786, 62] on input "https://www.joinhomebase.com/blog/best-payroll-company" at bounding box center [822, 59] width 427 height 11
paste input "how-to-make-a-schedule-in-excel"
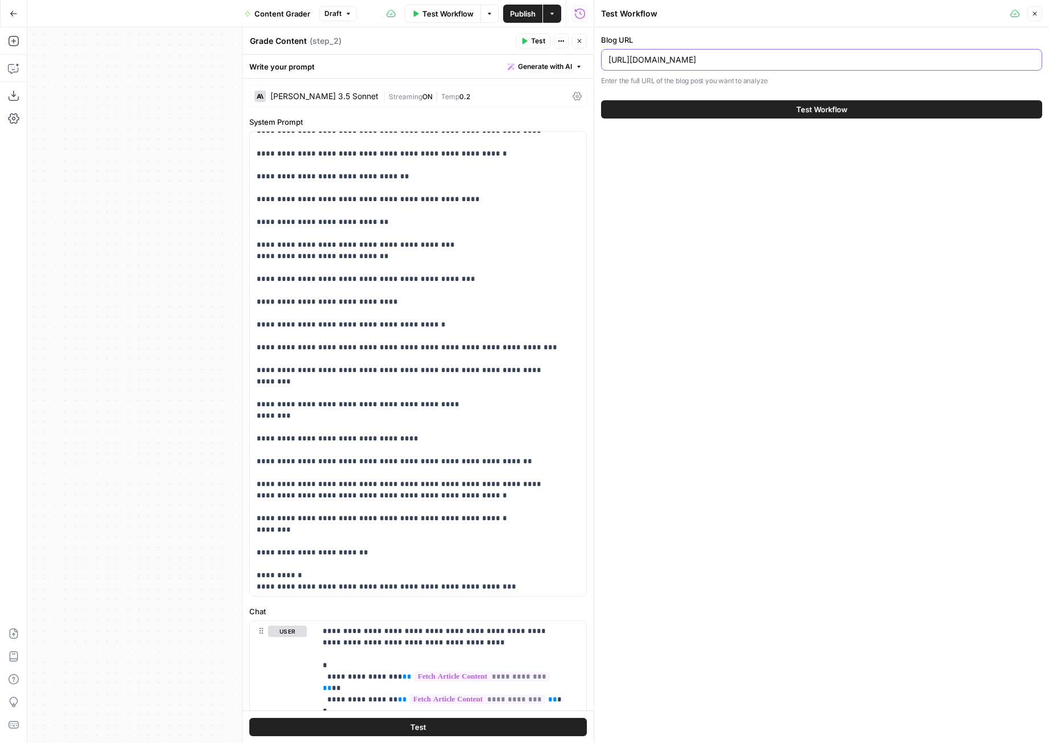
type input "https://www.joinhomebase.com/blog/how-to-make-a-schedule-in-excel"
click at [805, 107] on span "Test Workflow" at bounding box center [822, 109] width 51 height 11
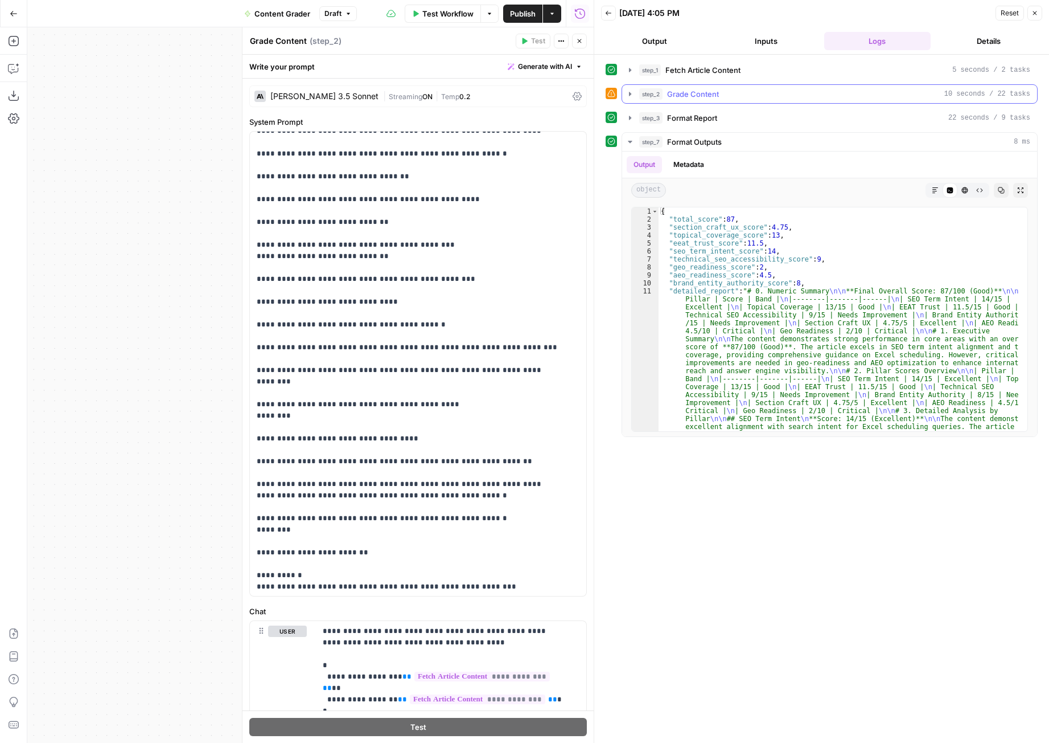
click at [631, 92] on icon "button" at bounding box center [630, 93] width 9 height 9
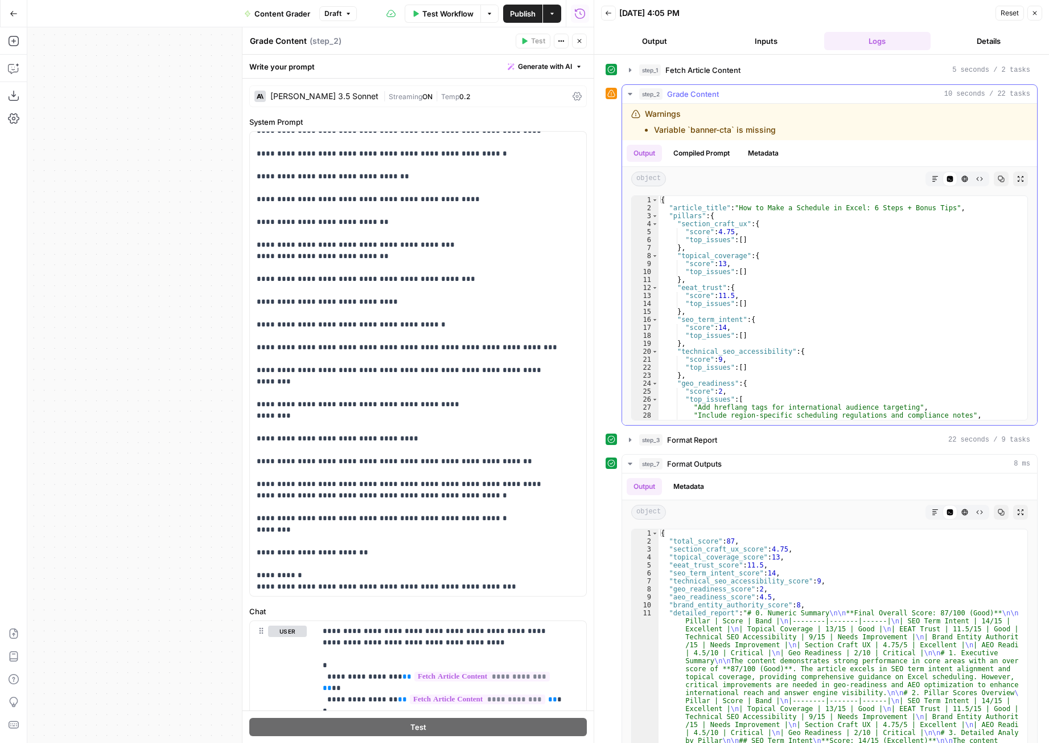
click at [630, 92] on icon "button" at bounding box center [630, 93] width 9 height 9
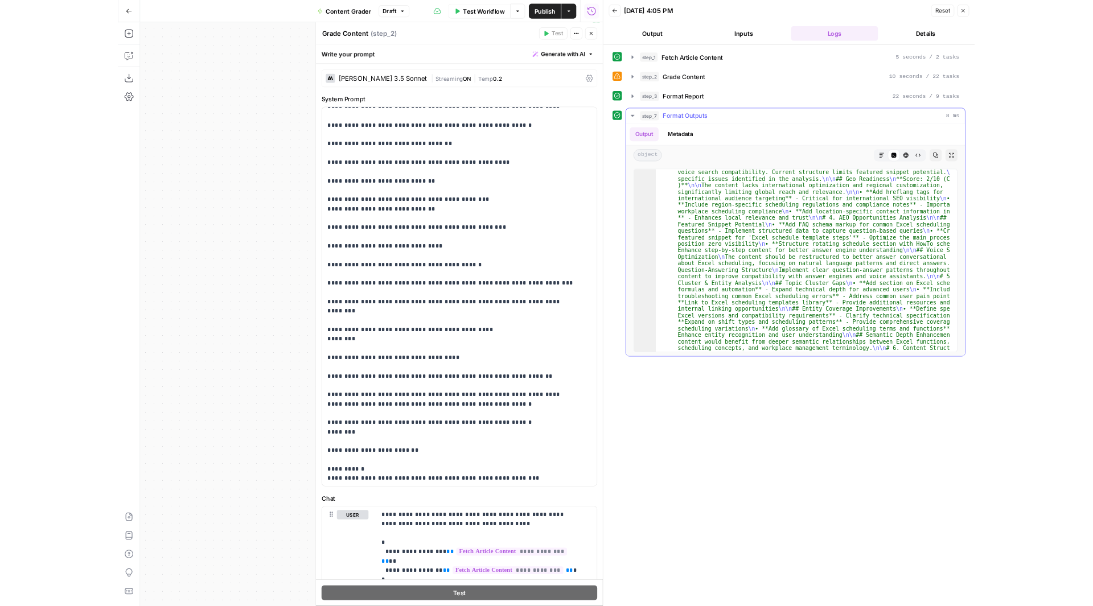
scroll to position [470, 0]
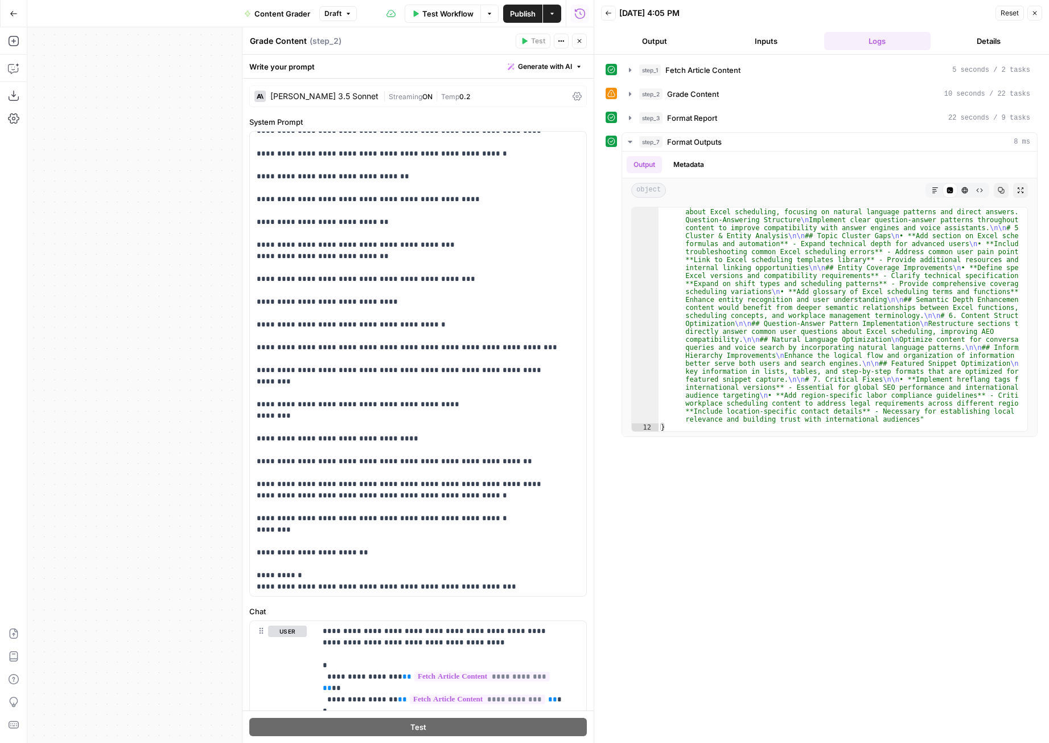
click at [740, 43] on button "Inputs" at bounding box center [766, 41] width 107 height 18
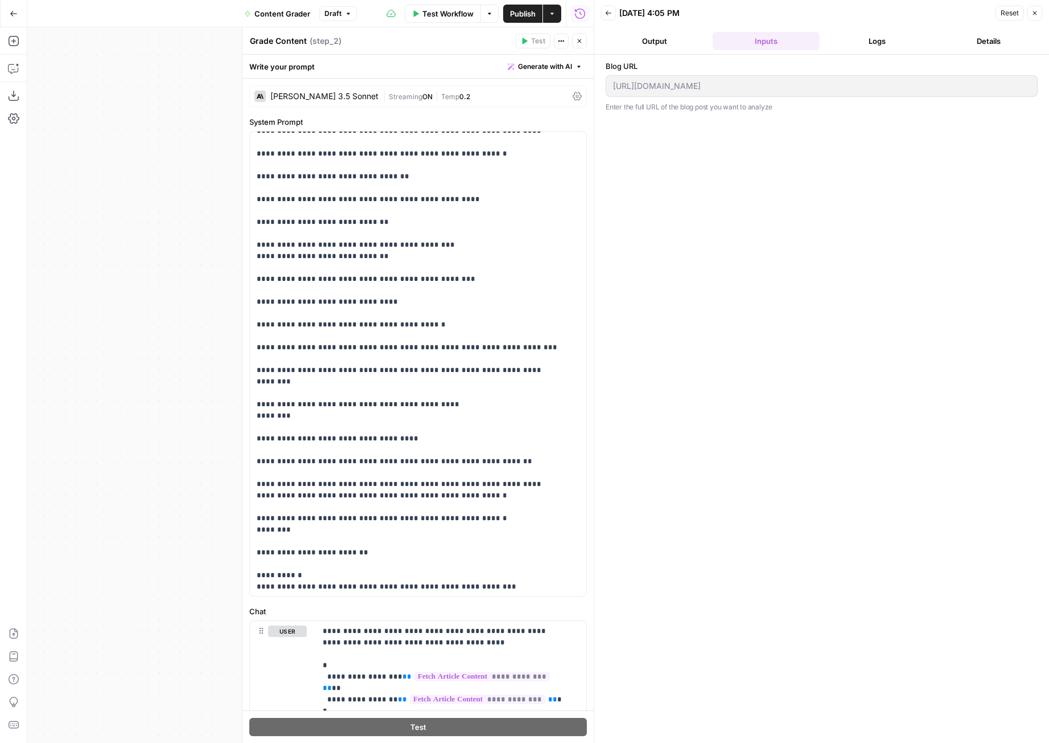
click at [653, 52] on header "Back 08/12/25 at 4:05 PM Reset Close Output Inputs Logs Details" at bounding box center [822, 27] width 455 height 55
click at [657, 44] on button "Output" at bounding box center [654, 41] width 107 height 18
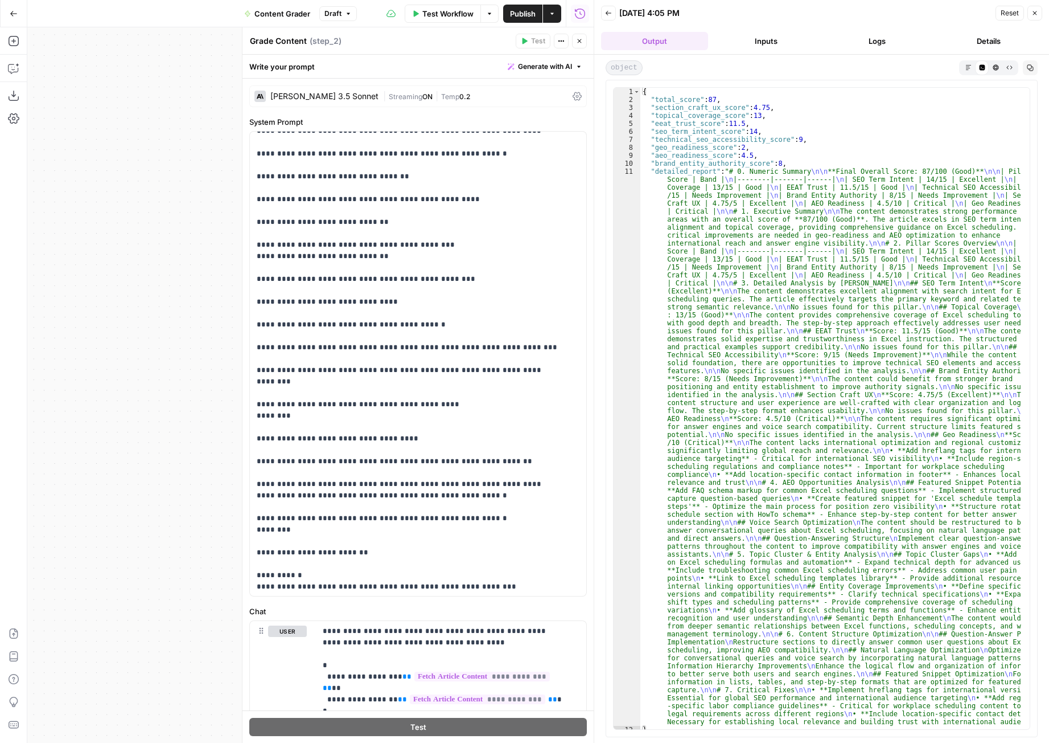
click at [453, 15] on span "Test Workflow" at bounding box center [448, 13] width 51 height 11
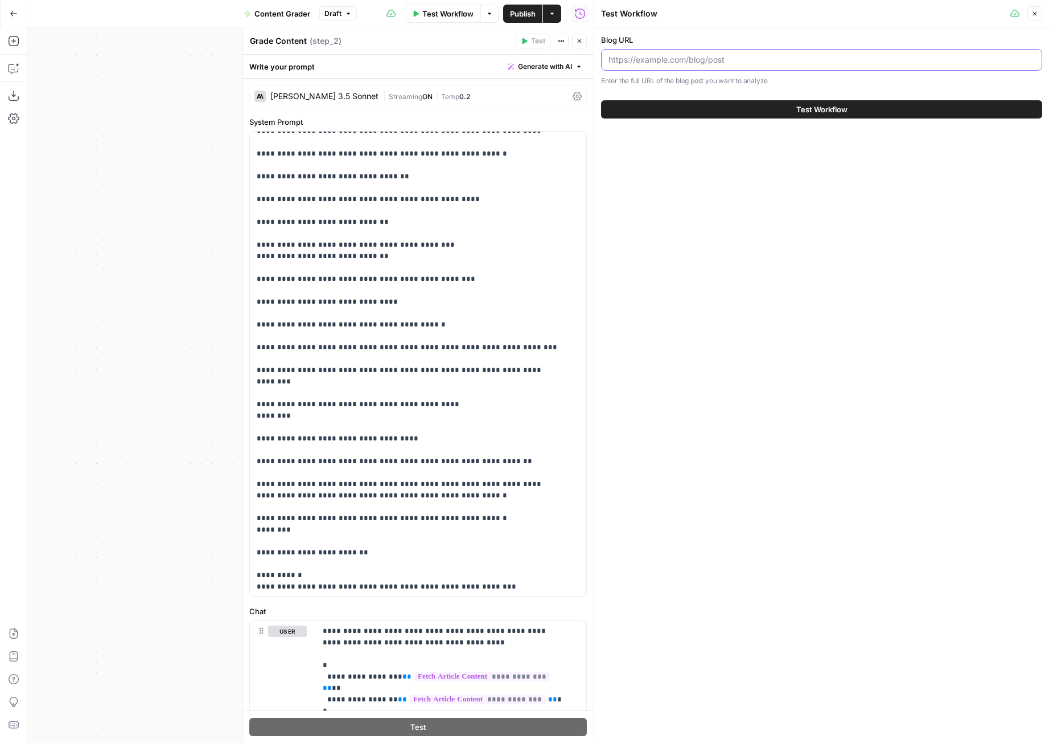
click at [730, 65] on input "Blog URL" at bounding box center [822, 59] width 427 height 11
click at [733, 58] on input "Blog URL" at bounding box center [822, 59] width 427 height 11
paste input "[URL][DOMAIN_NAME]"
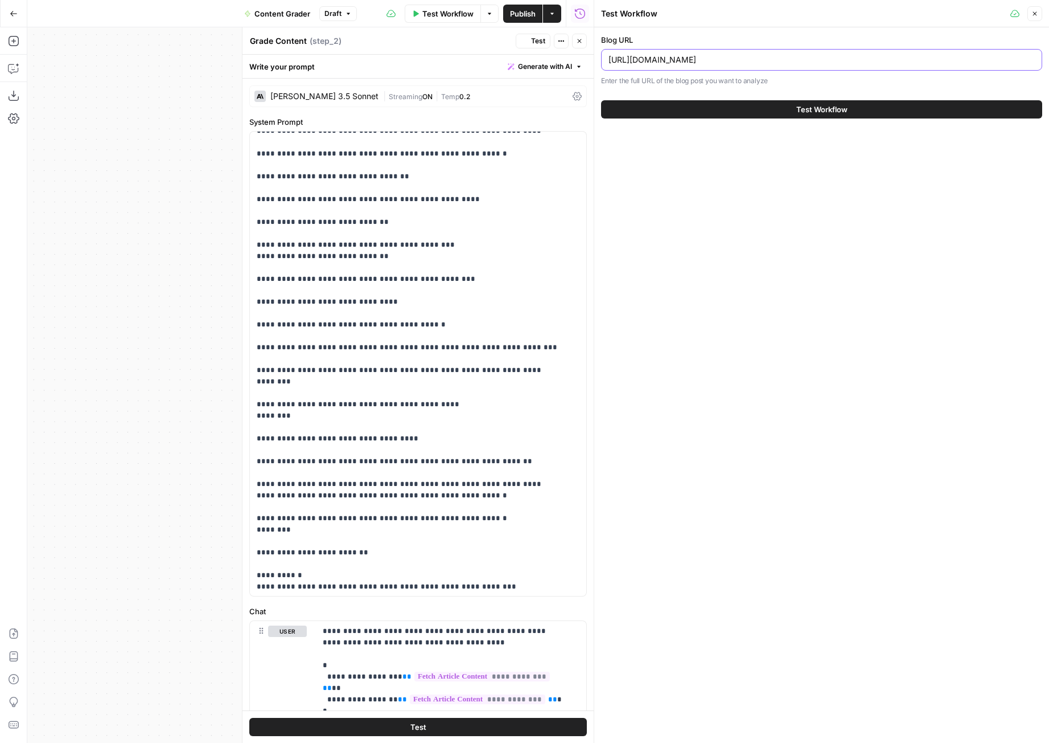
type input "[URL][DOMAIN_NAME]"
click at [760, 112] on button "Test Workflow" at bounding box center [821, 109] width 441 height 18
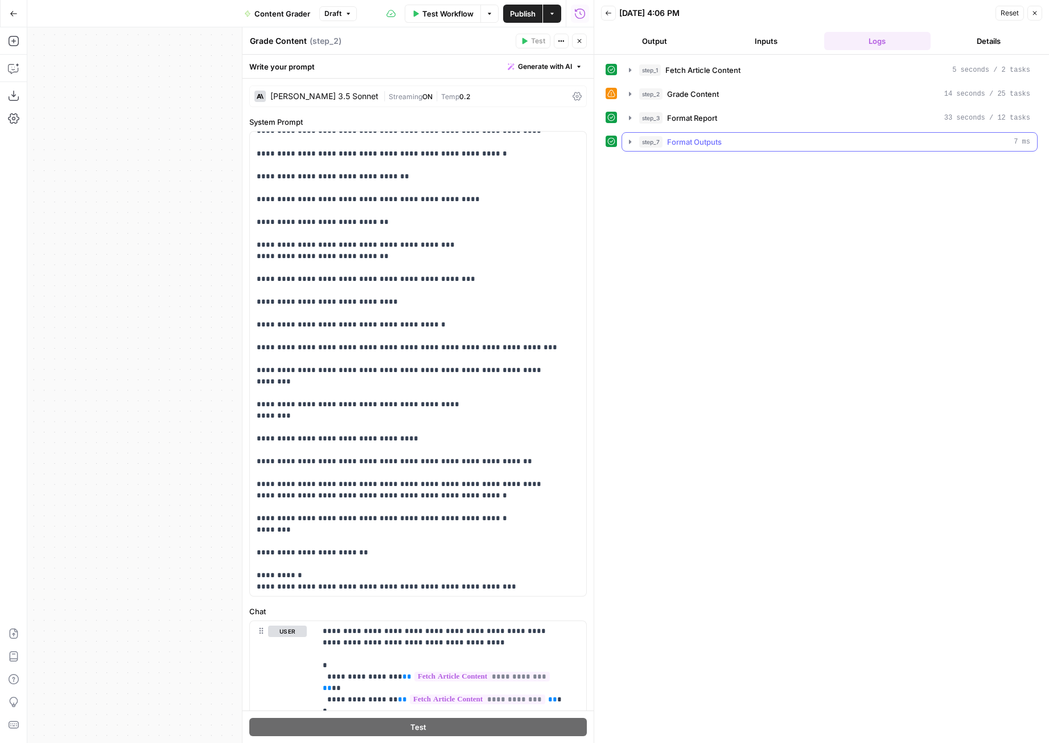
drag, startPoint x: 625, startPoint y: 136, endPoint x: 631, endPoint y: 137, distance: 6.4
click at [625, 136] on button "step_7 Format Outputs 7 ms" at bounding box center [829, 142] width 415 height 18
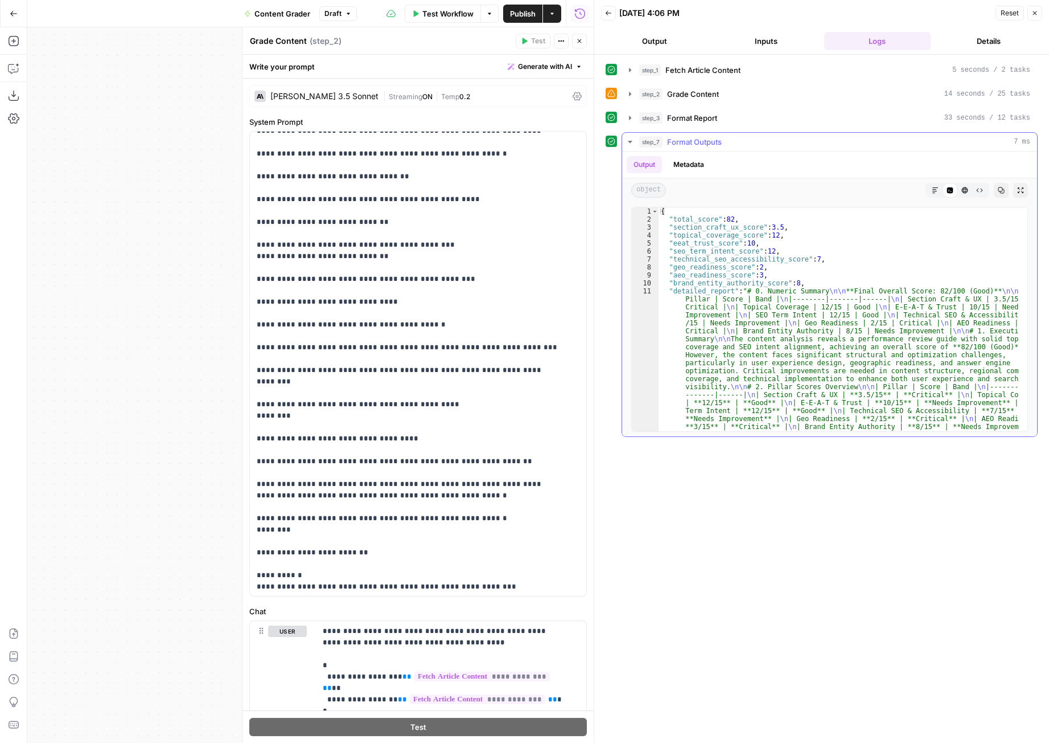
click at [633, 139] on icon "button" at bounding box center [630, 141] width 9 height 9
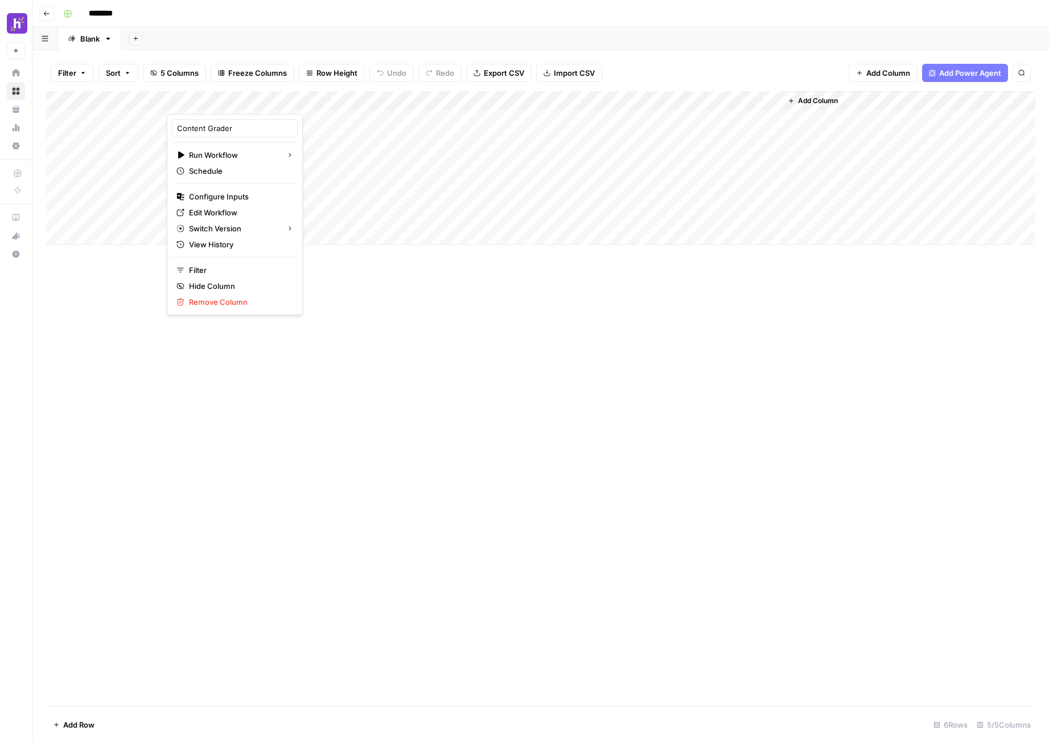
click at [521, 569] on div "Add Column" at bounding box center [541, 398] width 990 height 614
click at [120, 238] on div "Add Column" at bounding box center [541, 168] width 990 height 154
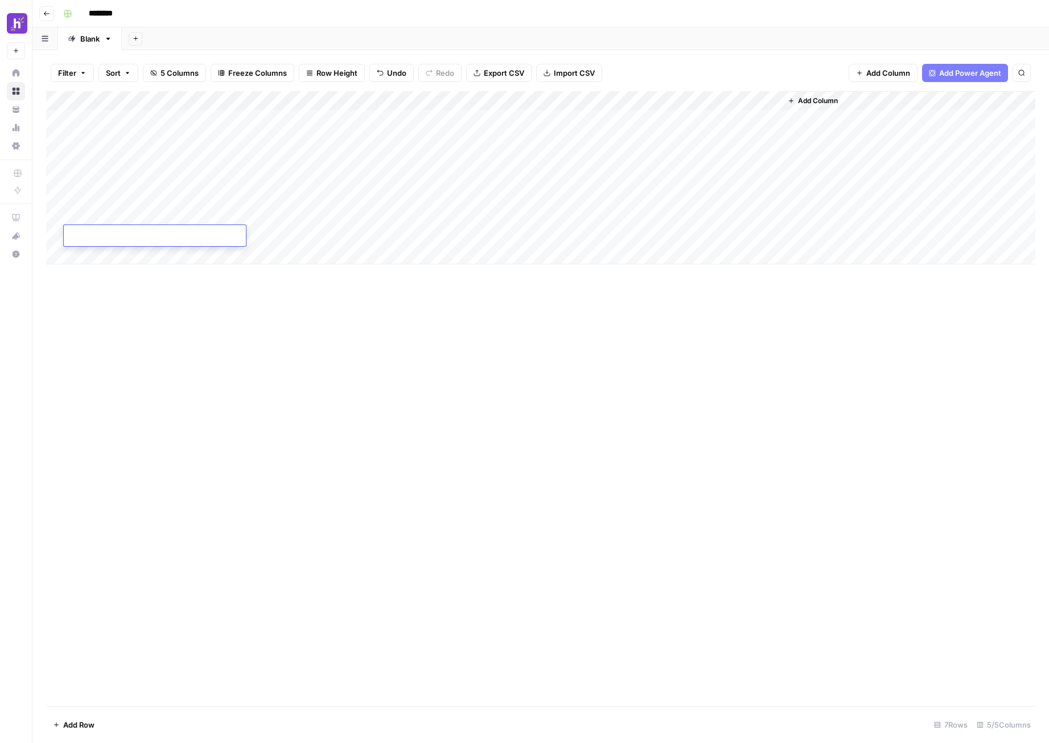
type textarea "**********"
click at [169, 323] on div "Add Column" at bounding box center [541, 398] width 990 height 614
click at [179, 236] on div "Add Column" at bounding box center [541, 177] width 990 height 173
click at [213, 236] on div "Add Column" at bounding box center [541, 177] width 990 height 173
click at [705, 536] on div "Add Column" at bounding box center [541, 398] width 990 height 614
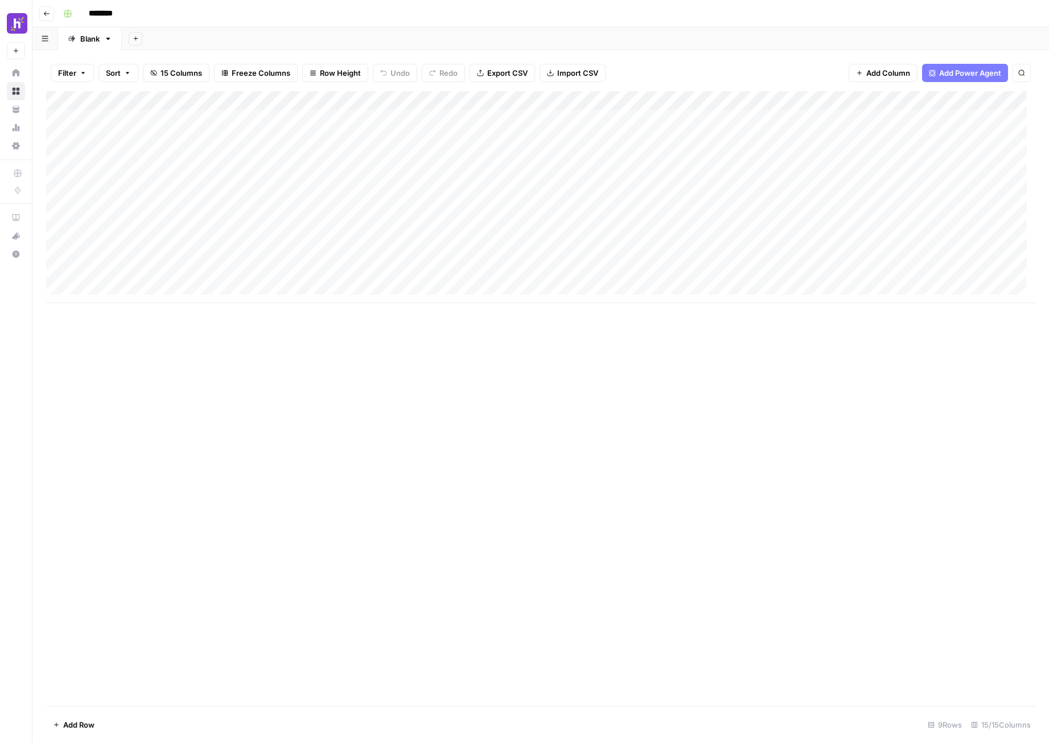
click at [216, 273] on div "Add Column" at bounding box center [541, 197] width 990 height 212
click at [667, 272] on div "Add Column" at bounding box center [541, 197] width 990 height 212
click at [95, 290] on div "Add Column" at bounding box center [541, 197] width 990 height 212
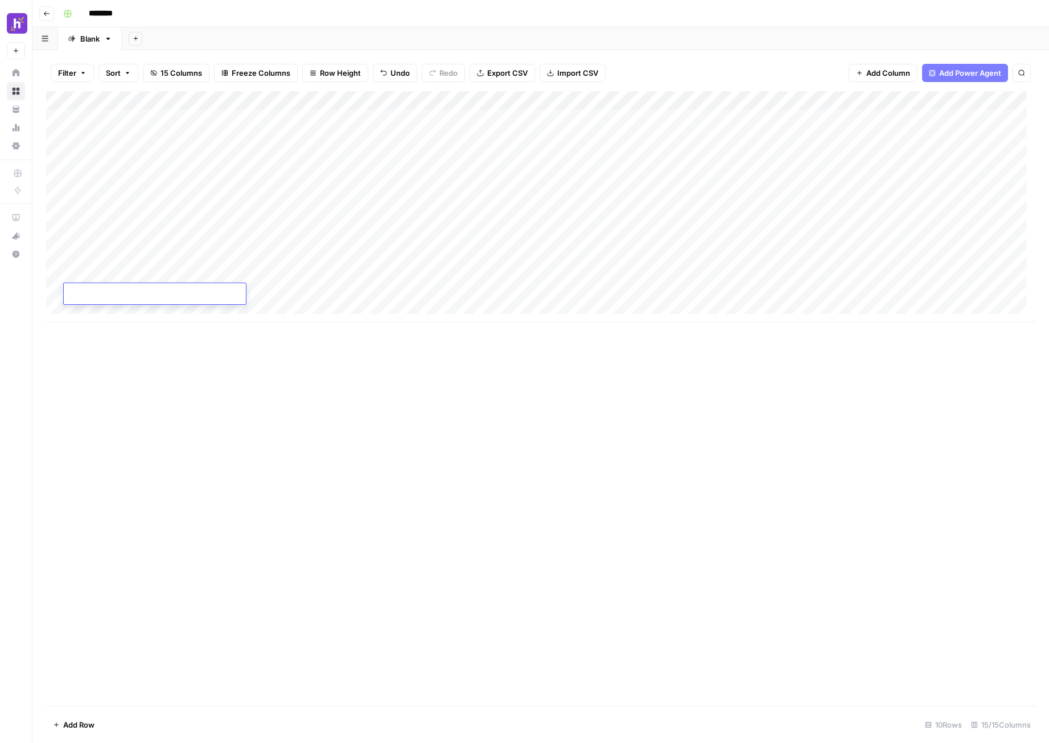
paste textarea "**********"
type textarea "**********"
click at [219, 291] on div "Add Column" at bounding box center [541, 206] width 990 height 231
click at [712, 292] on div "Add Column" at bounding box center [541, 206] width 990 height 231
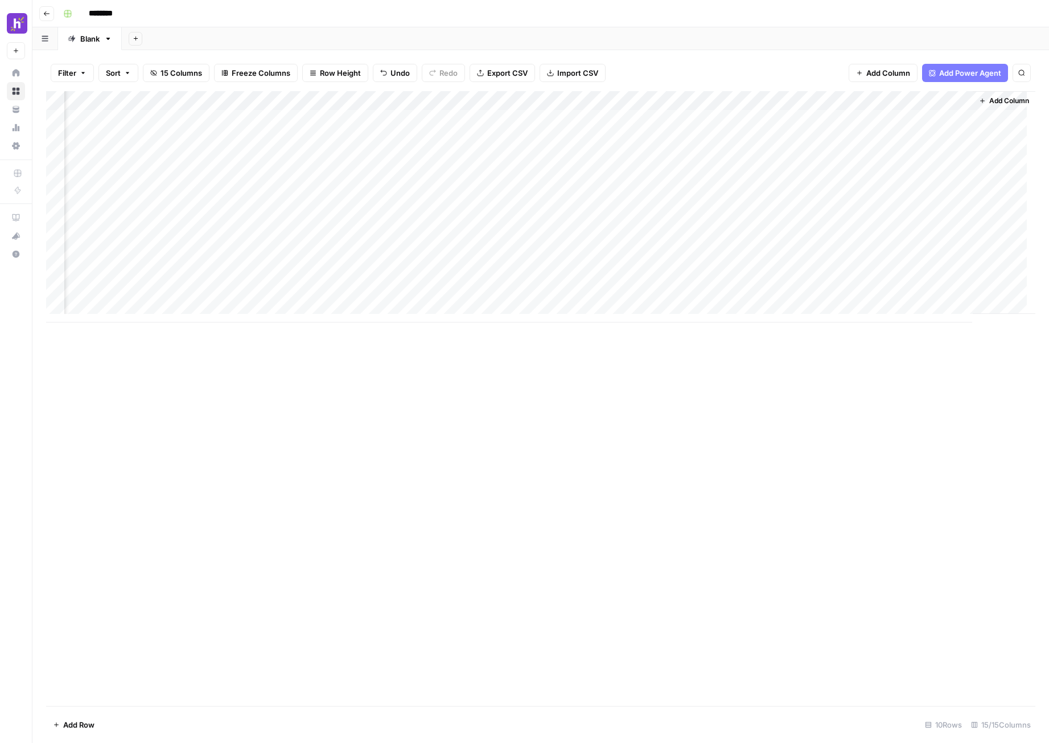
click at [1005, 111] on div "Add Column" at bounding box center [1004, 202] width 63 height 223
click at [1005, 103] on span "Add Column" at bounding box center [1010, 101] width 40 height 10
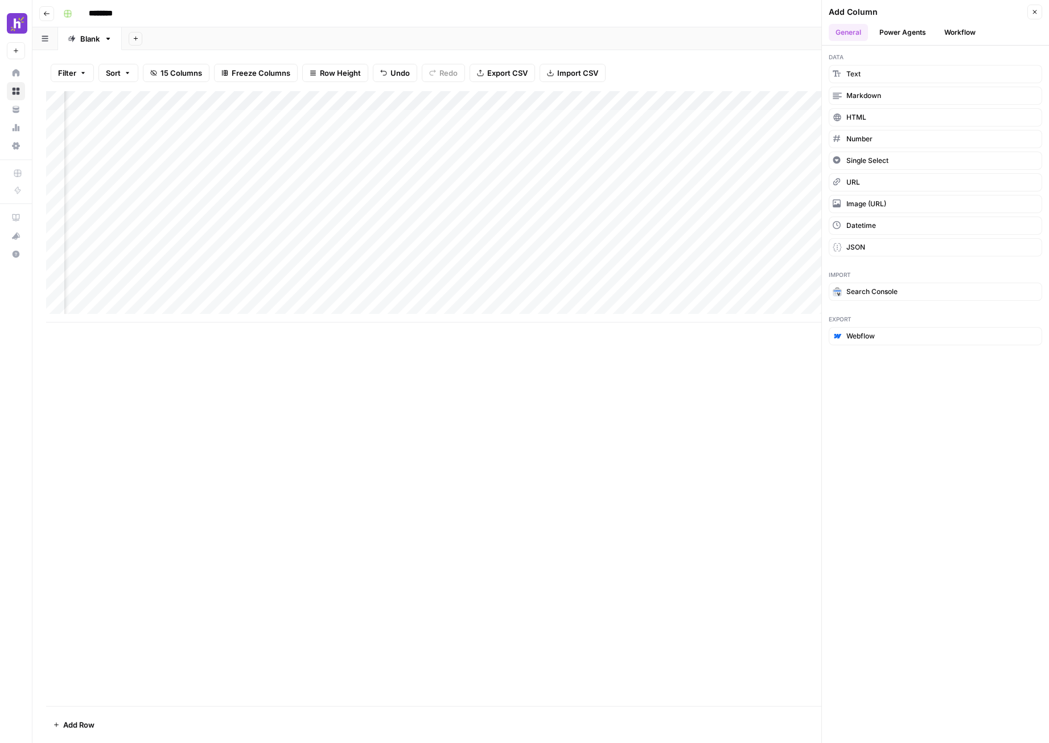
click at [956, 30] on button "Workflow" at bounding box center [960, 32] width 45 height 17
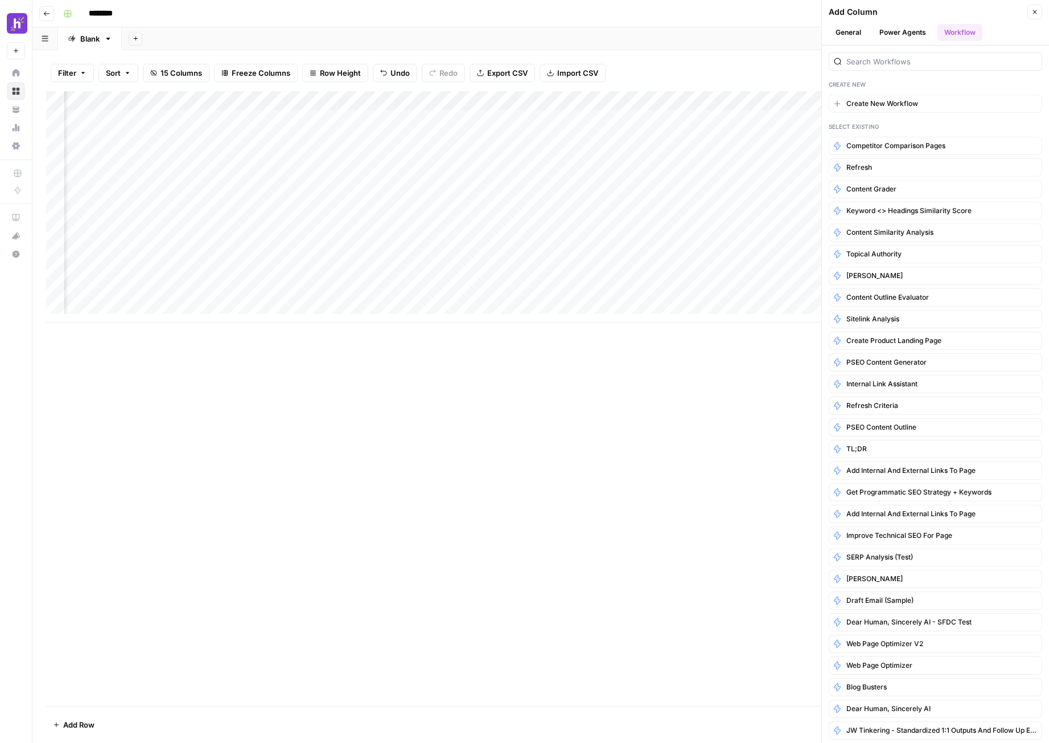
click at [903, 25] on button "Power Agents" at bounding box center [903, 32] width 60 height 17
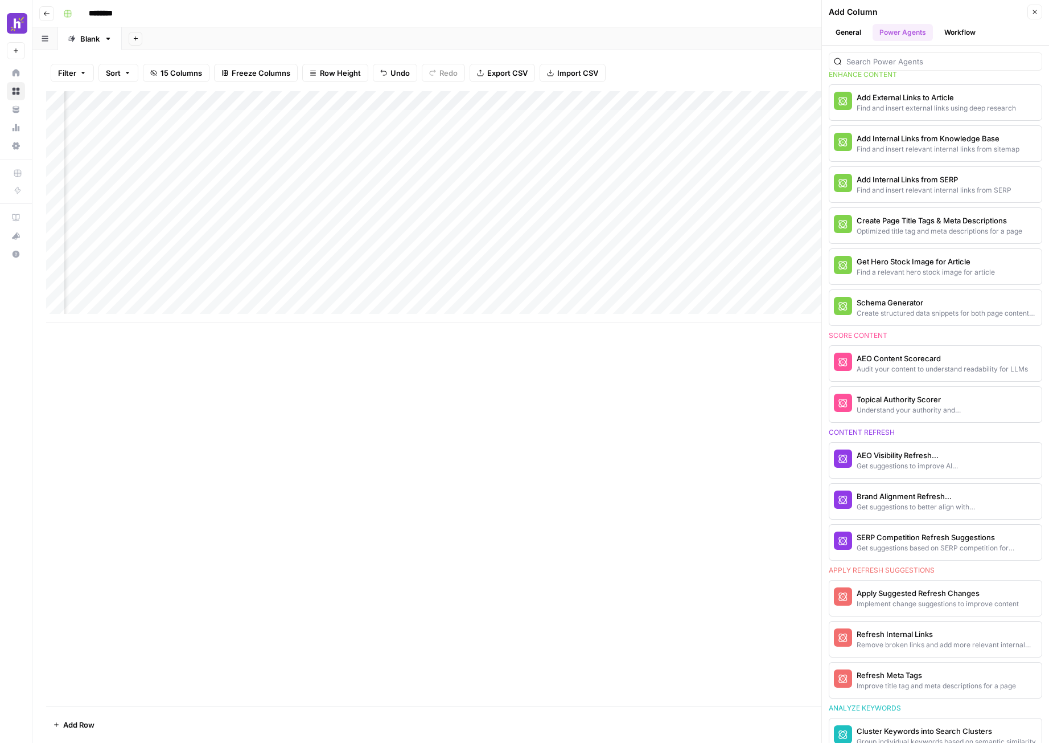
scroll to position [284, 0]
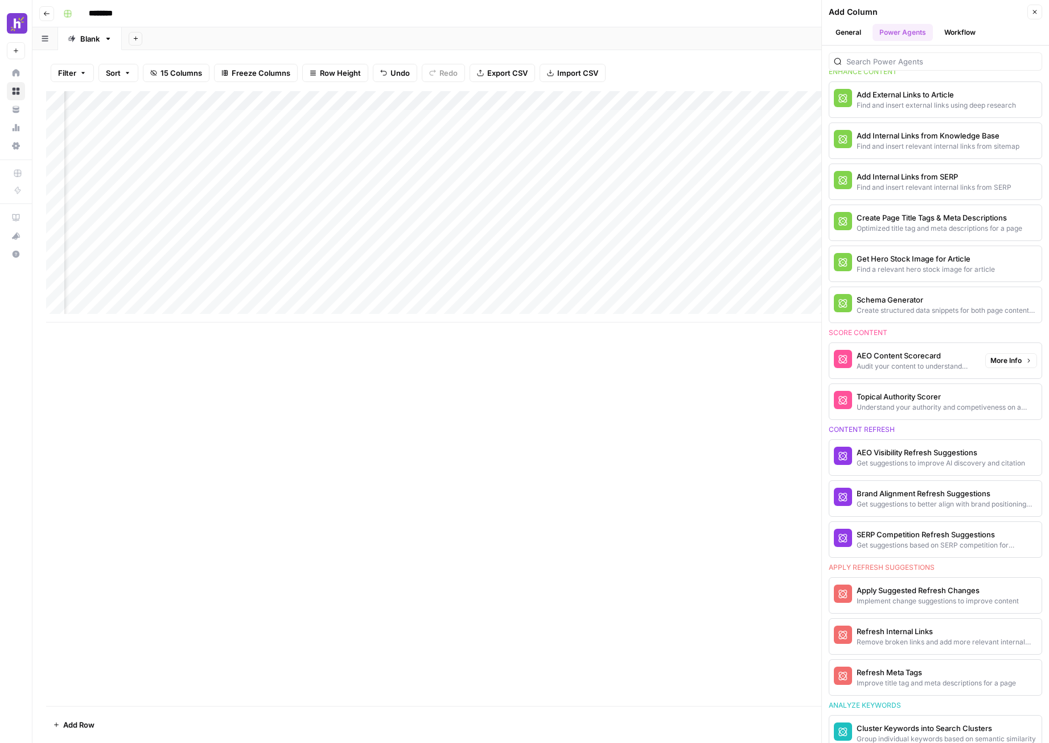
click at [932, 359] on div "AEO Content Scorecard" at bounding box center [917, 355] width 120 height 11
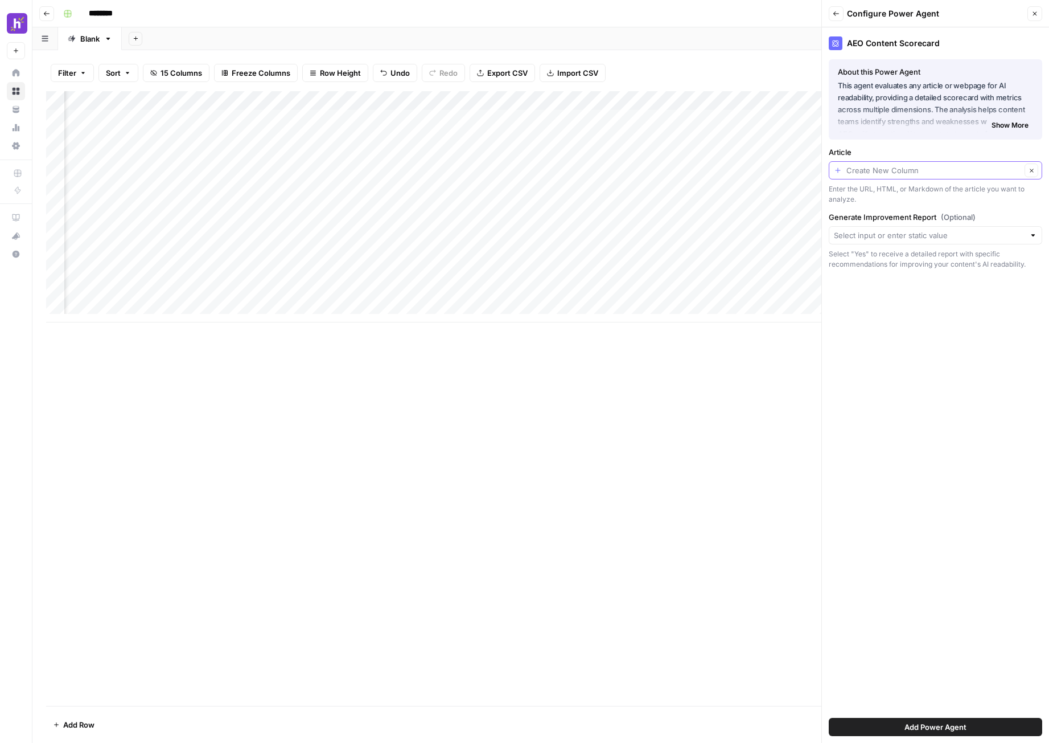
click at [925, 175] on input "Article" at bounding box center [934, 170] width 175 height 11
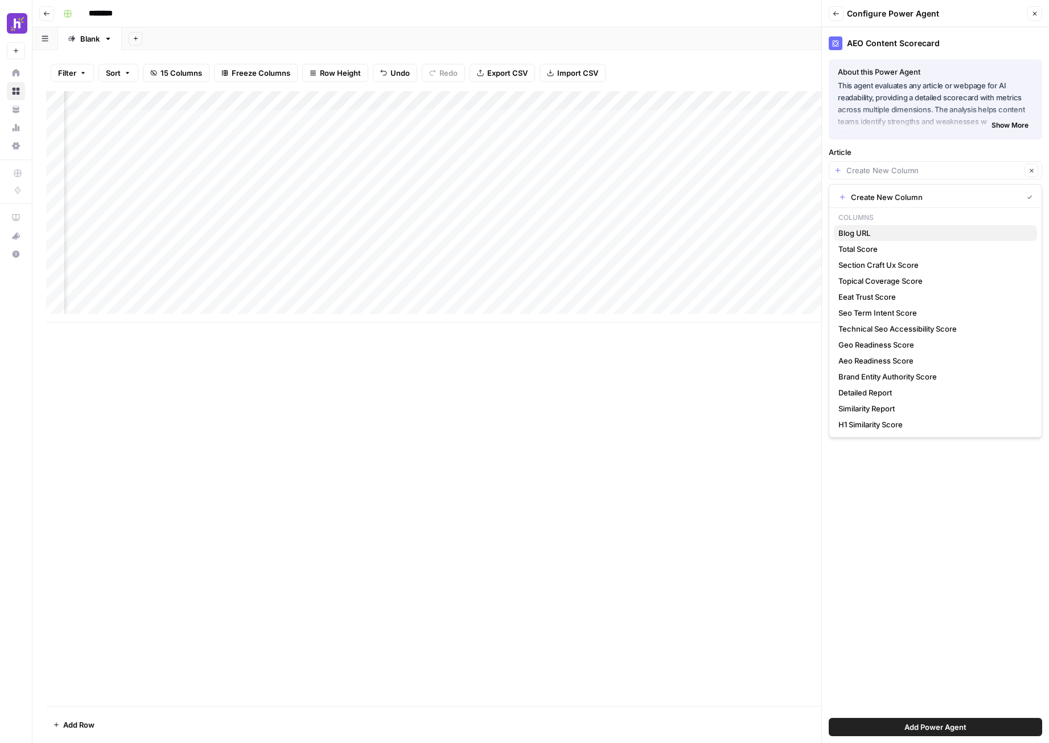
click at [905, 237] on span "Blog URL" at bounding box center [934, 232] width 190 height 11
type input "Blog URL"
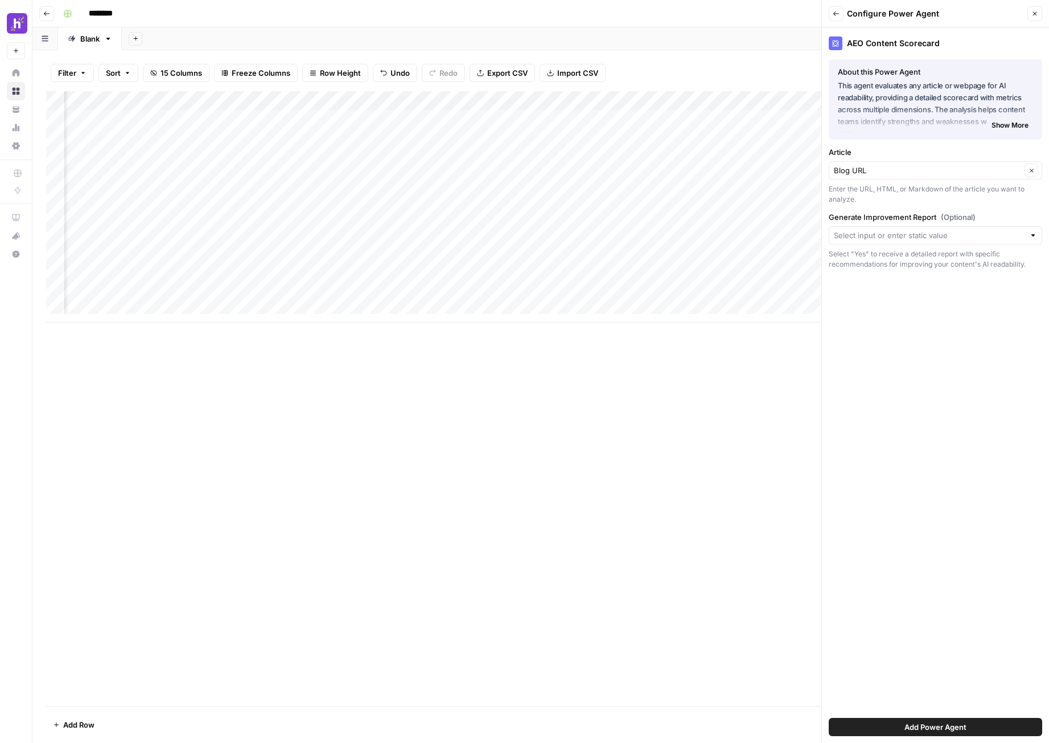
click at [953, 729] on span "Add Power Agent" at bounding box center [936, 726] width 62 height 11
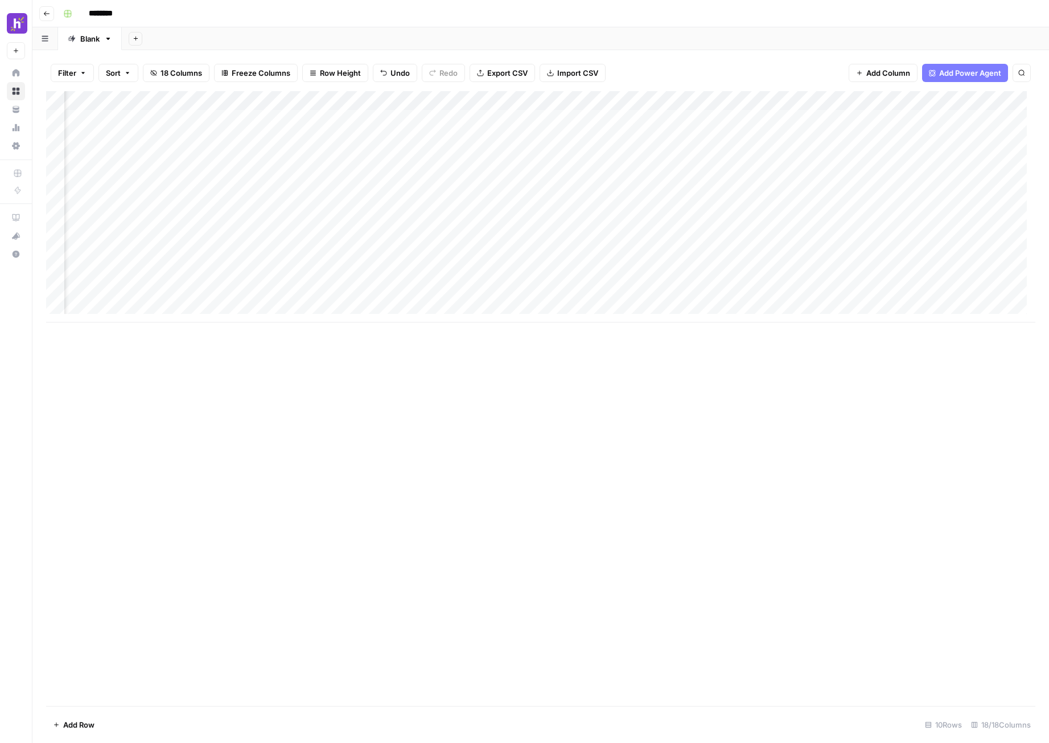
scroll to position [0, 763]
click at [888, 273] on div "Add Column" at bounding box center [541, 206] width 990 height 231
click at [885, 293] on div "Add Column" at bounding box center [541, 206] width 990 height 231
click at [781, 276] on div "Add Column" at bounding box center [541, 206] width 990 height 231
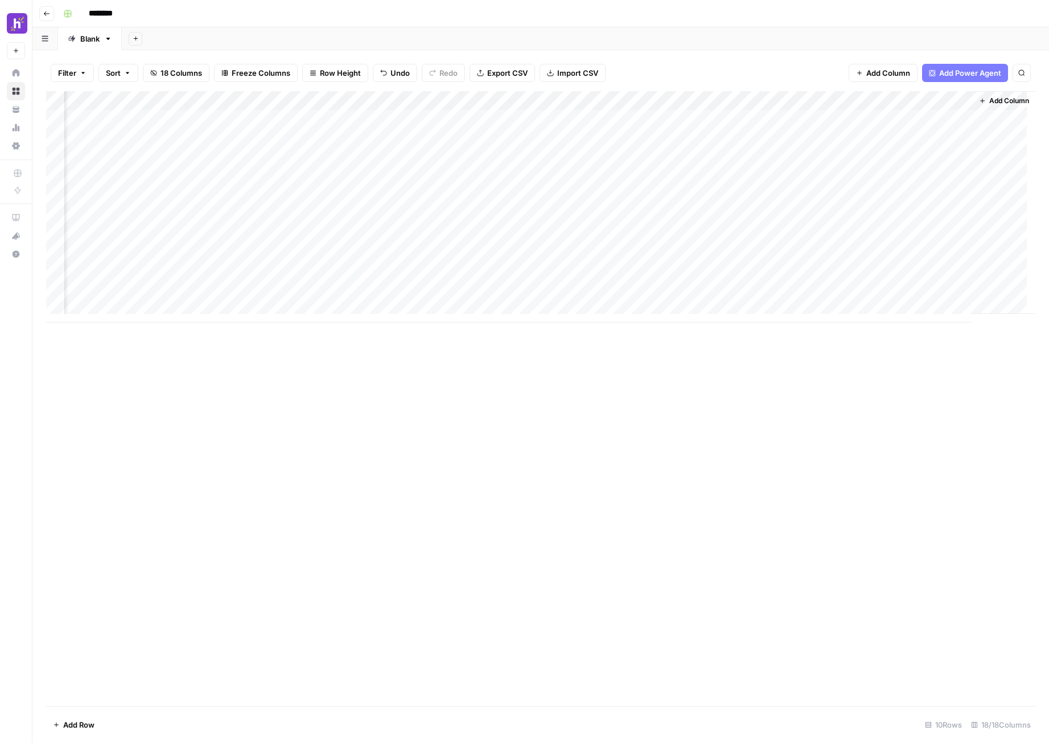
click at [823, 272] on div "Add Column" at bounding box center [541, 206] width 990 height 231
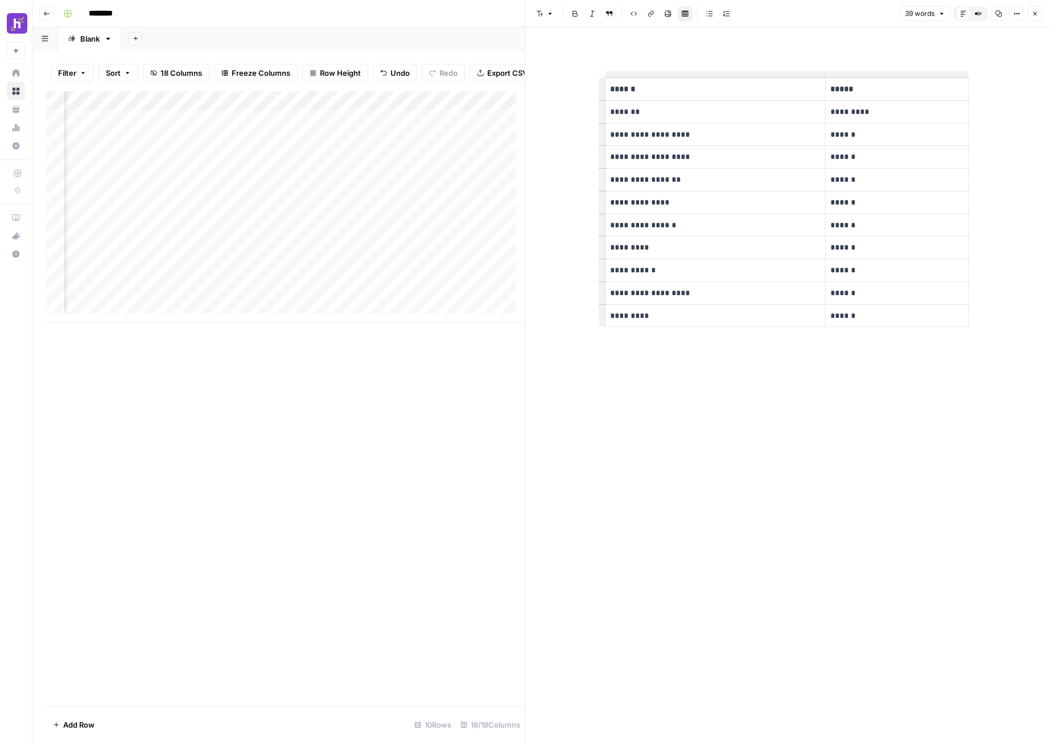
scroll to position [0, 1457]
click at [298, 302] on div "Add Column" at bounding box center [285, 206] width 479 height 231
click at [296, 296] on div "Add Column" at bounding box center [285, 206] width 479 height 231
click at [303, 284] on div "Add Column" at bounding box center [285, 206] width 479 height 231
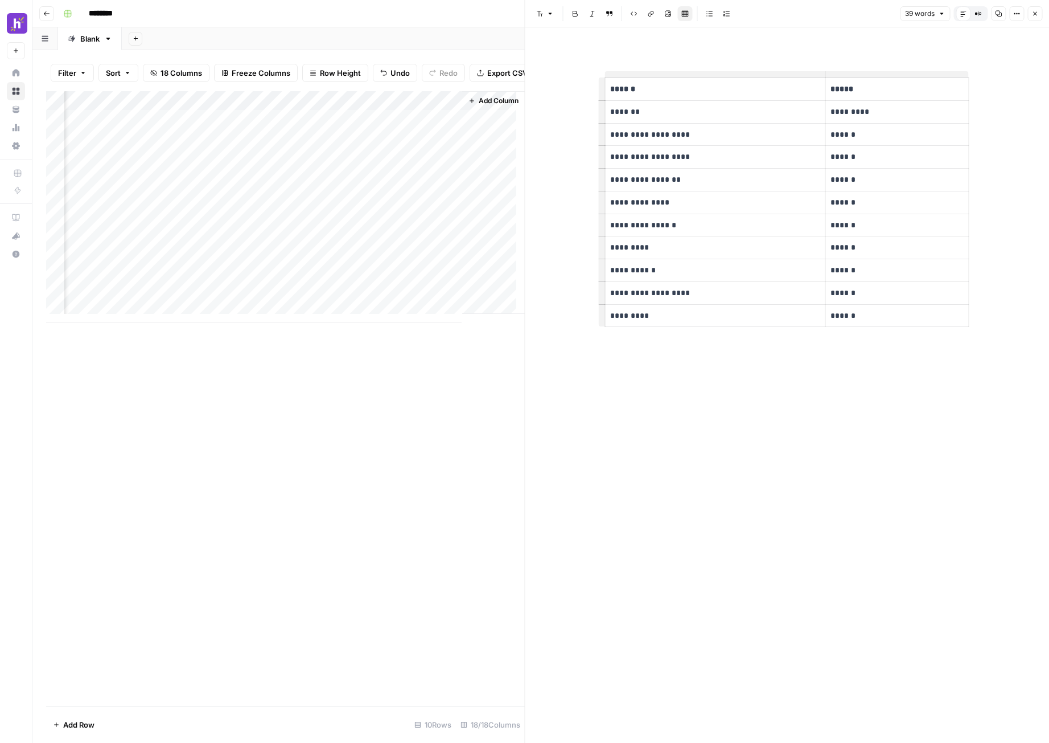
click at [306, 300] on div "Add Column" at bounding box center [285, 206] width 479 height 231
